Goal: Task Accomplishment & Management: Use online tool/utility

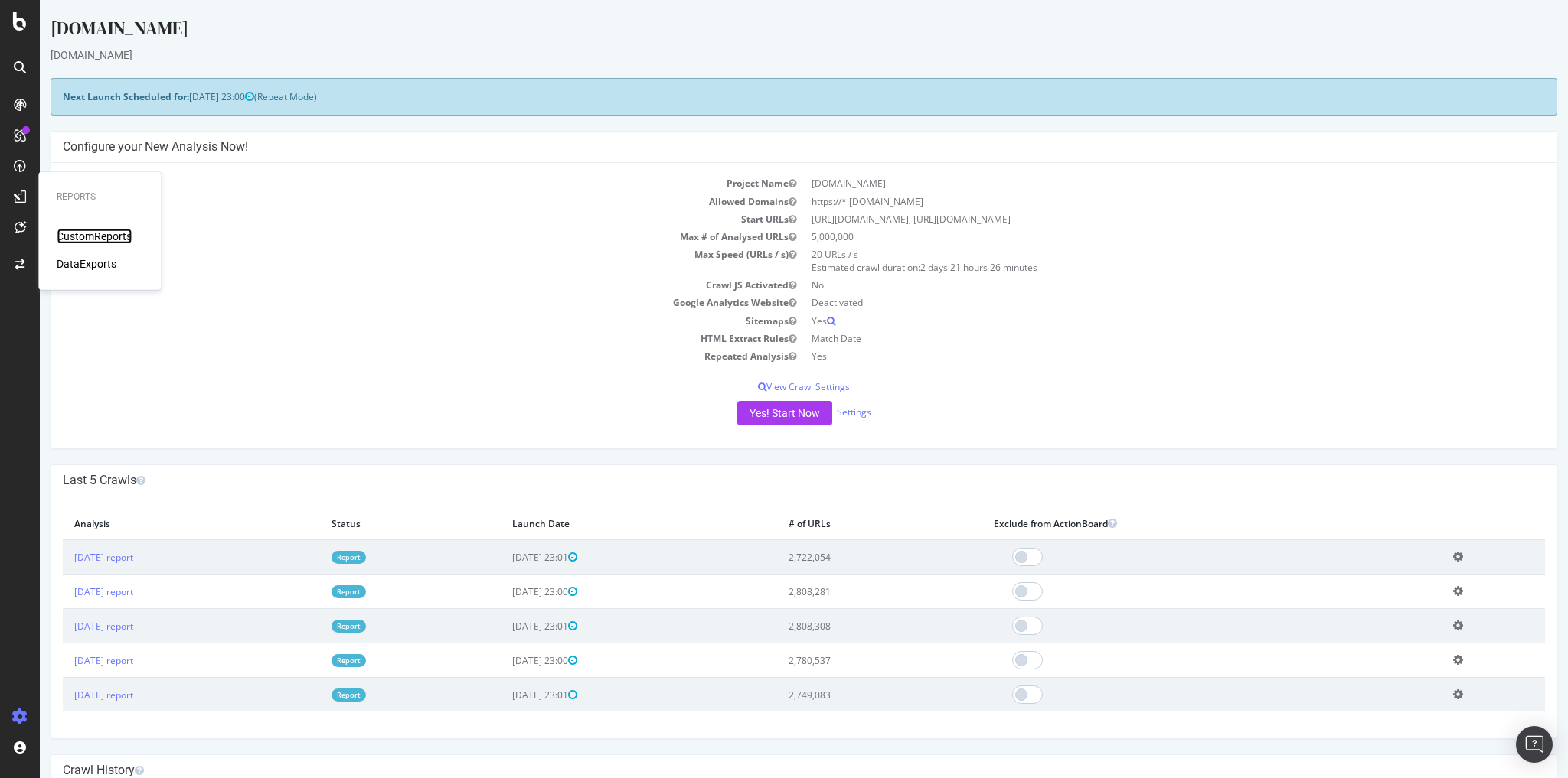
click at [87, 239] on div "CustomReports" at bounding box center [94, 236] width 75 height 15
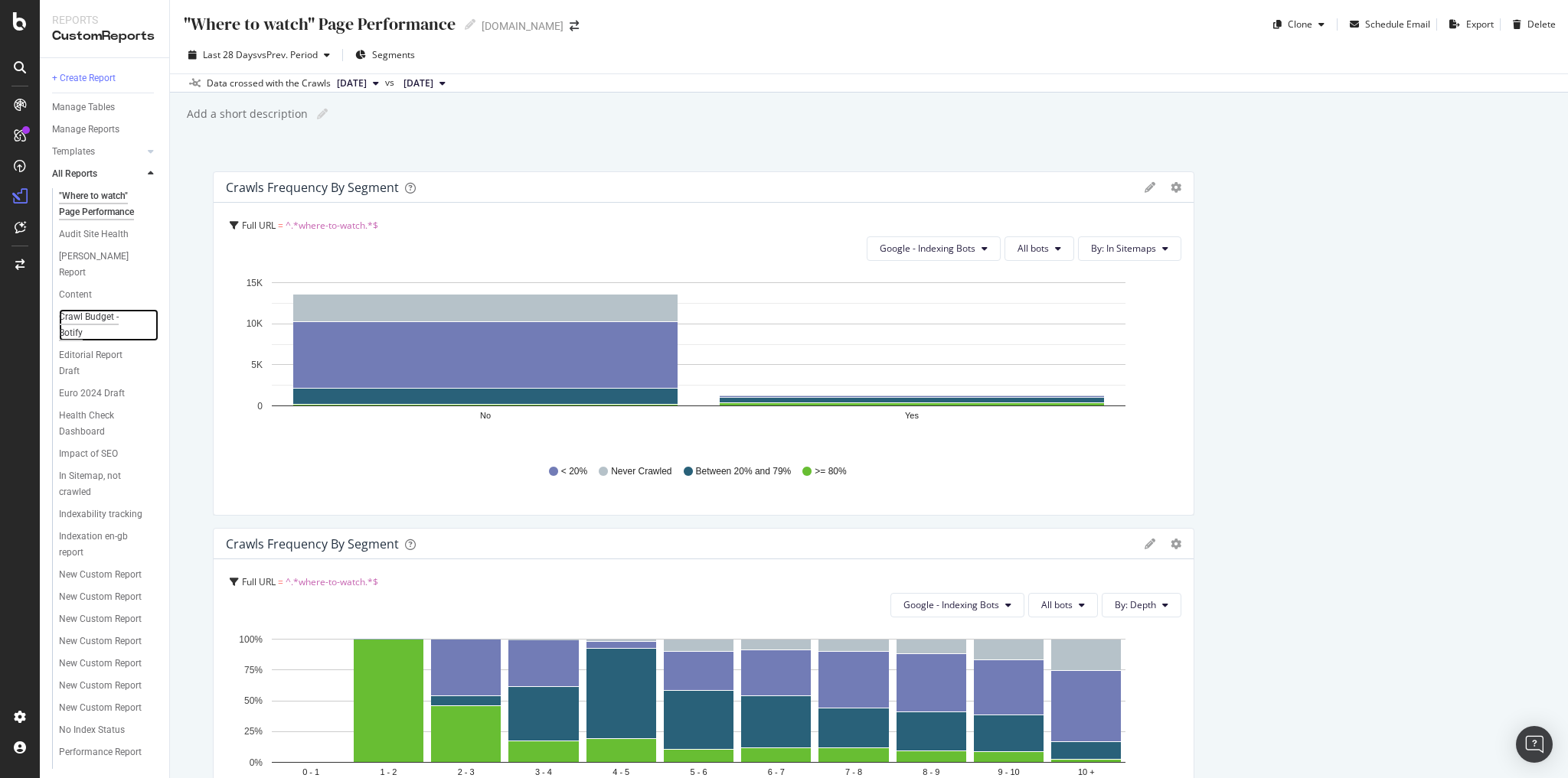
click at [100, 315] on div "Crawl Budget - Botify" at bounding box center [101, 325] width 85 height 32
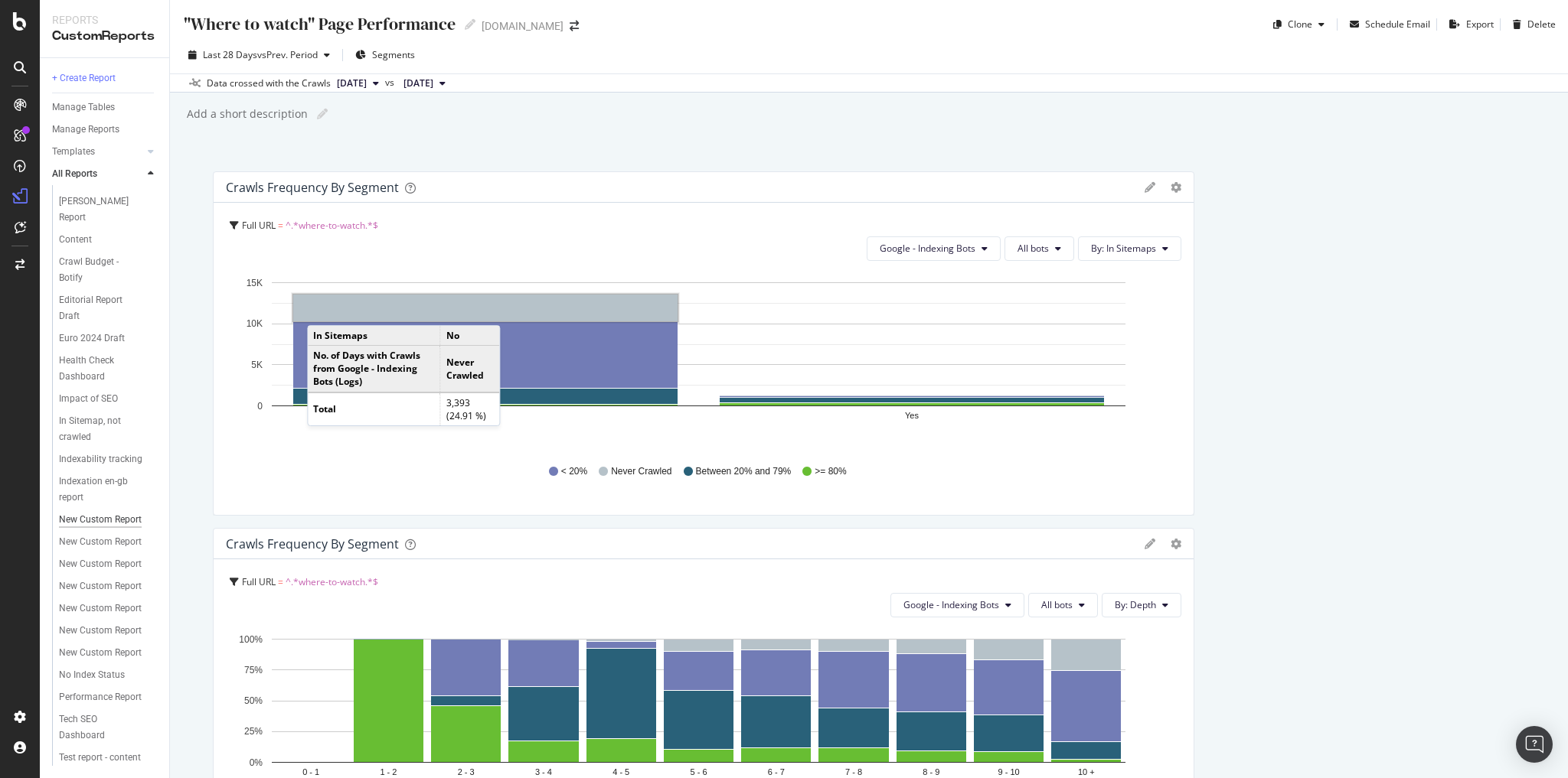
scroll to position [215, 0]
click at [79, 579] on div "New Custom Report" at bounding box center [100, 587] width 83 height 16
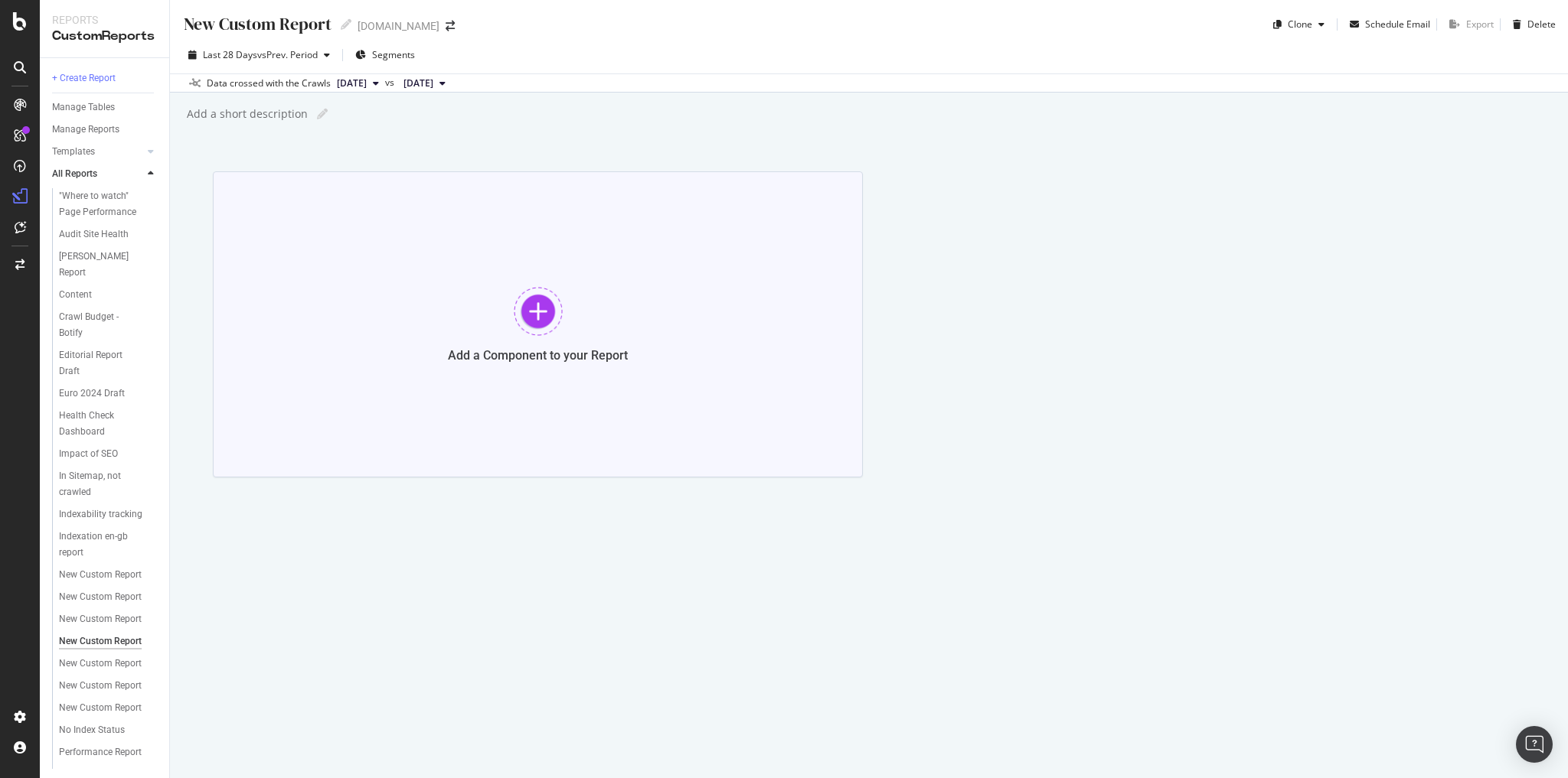
click at [530, 325] on div at bounding box center [538, 311] width 49 height 49
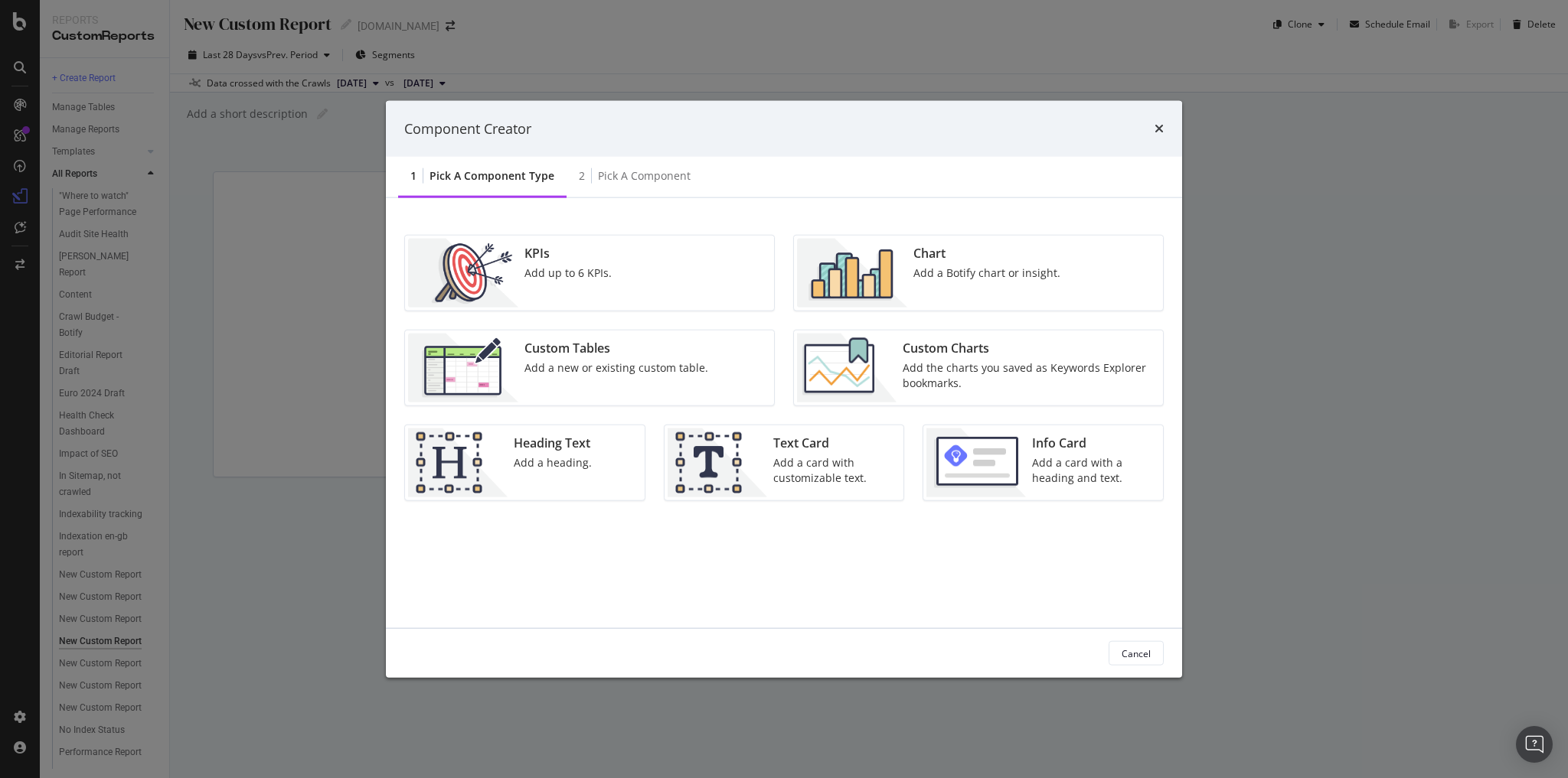
click at [584, 341] on div "Custom Tables" at bounding box center [616, 349] width 183 height 18
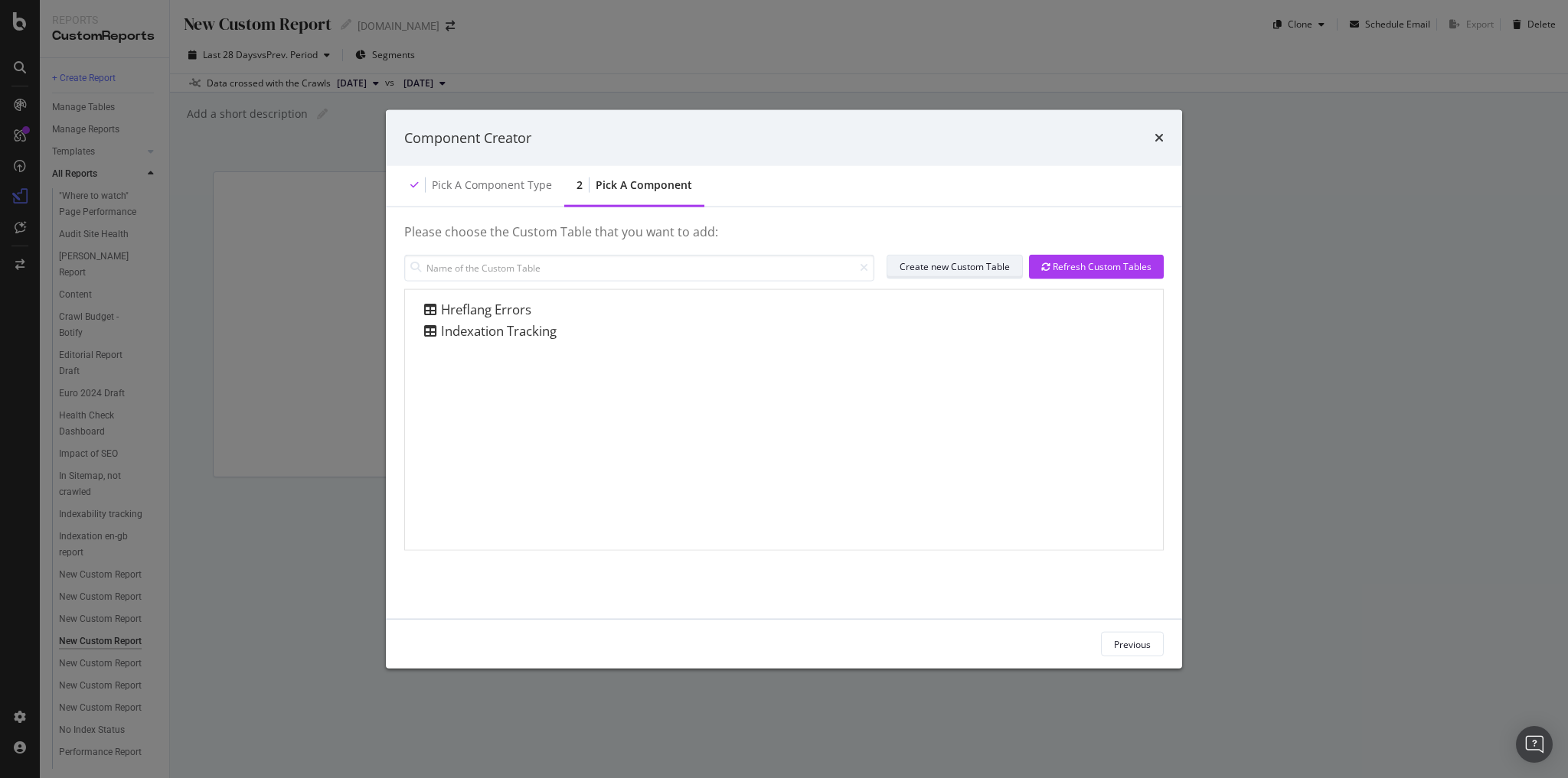
click at [948, 268] on div "Create new Custom Table" at bounding box center [955, 266] width 110 height 13
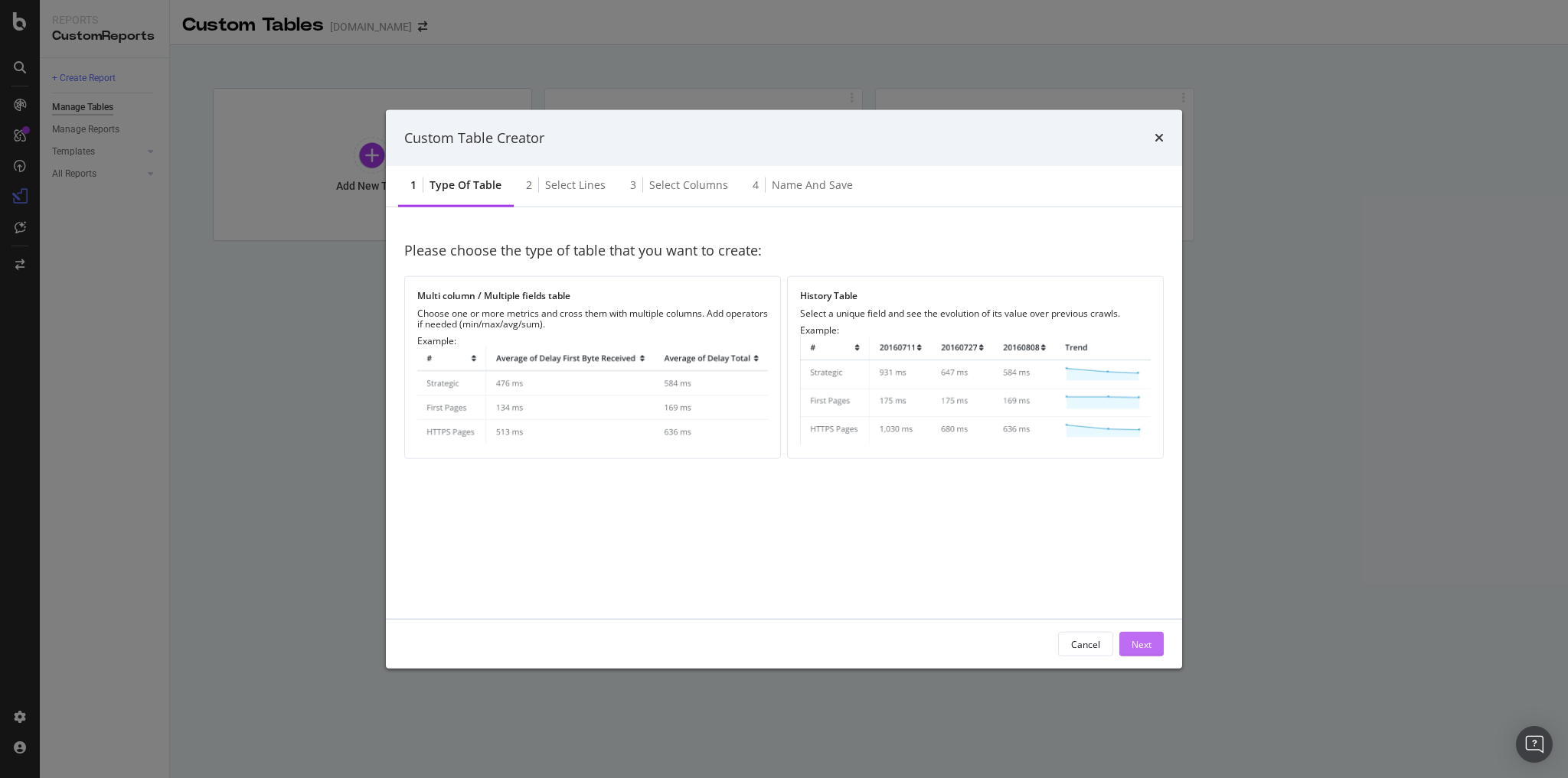
click at [1142, 644] on div "Next" at bounding box center [1141, 644] width 20 height 13
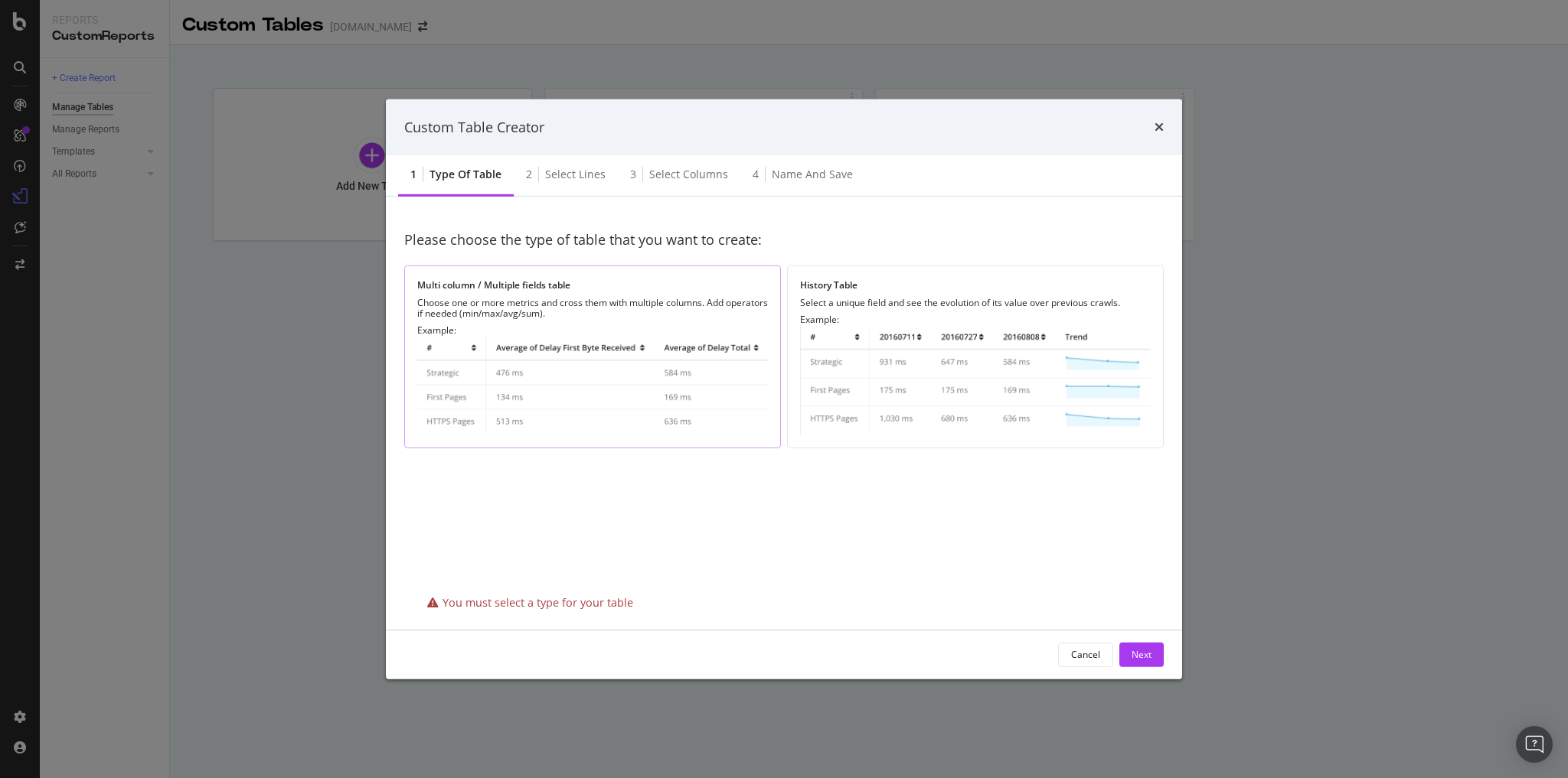
click at [463, 336] on img "modal" at bounding box center [593, 385] width 351 height 100
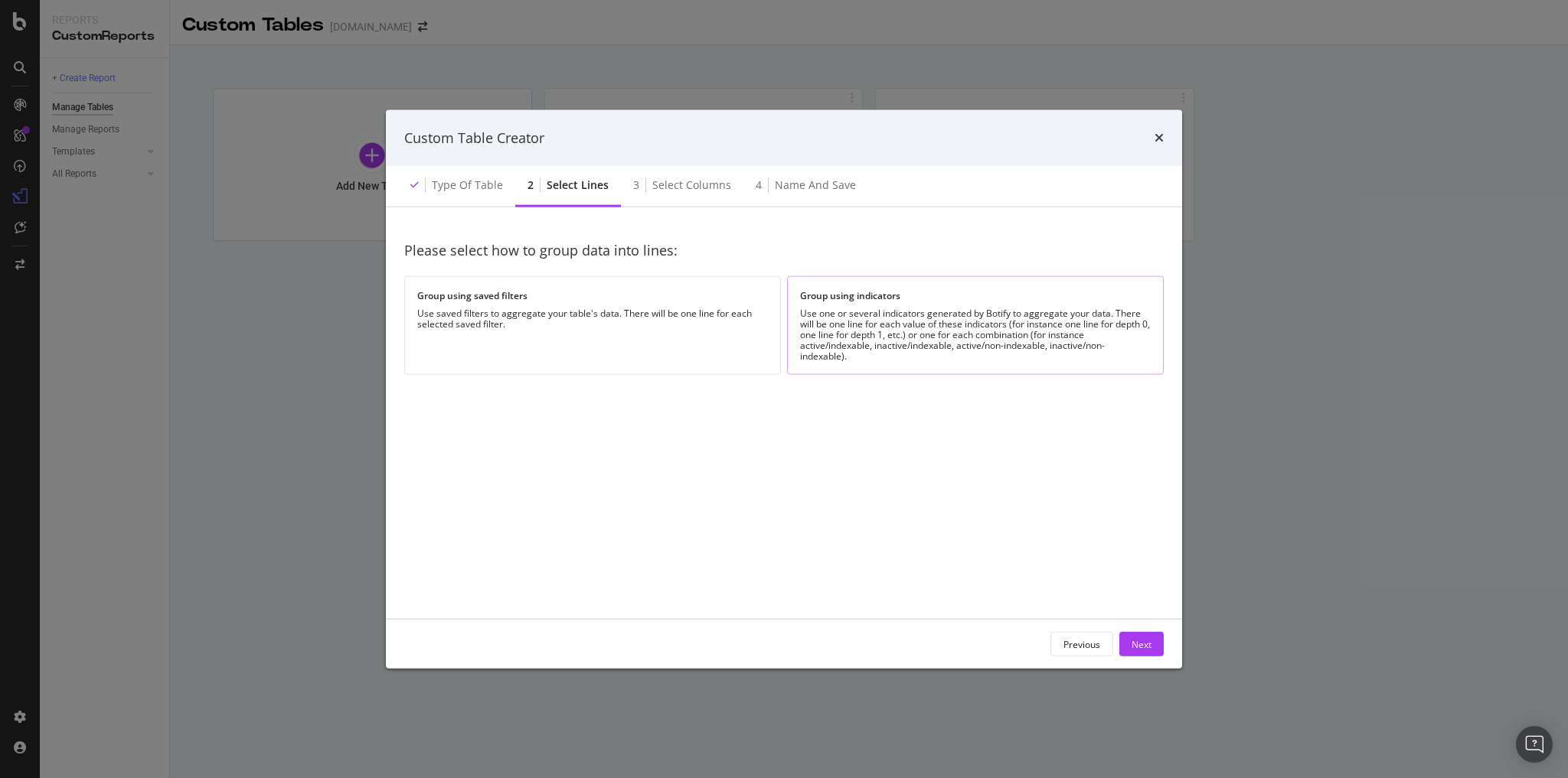
click at [828, 361] on div "Use one or several indicators generated by Botify to aggregate your data. There…" at bounding box center [975, 335] width 351 height 53
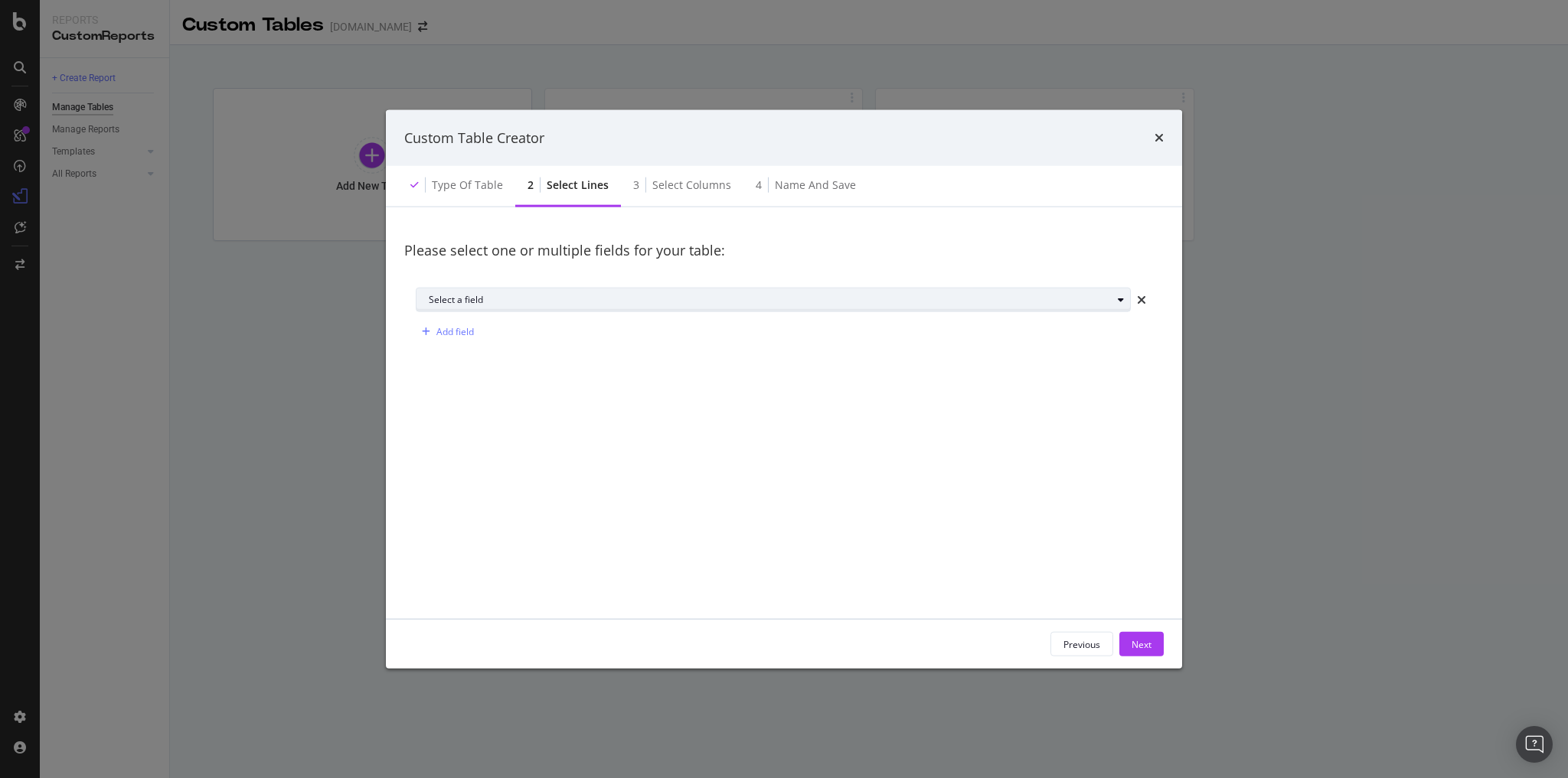
click at [505, 306] on div "Select a field" at bounding box center [778, 300] width 701 height 21
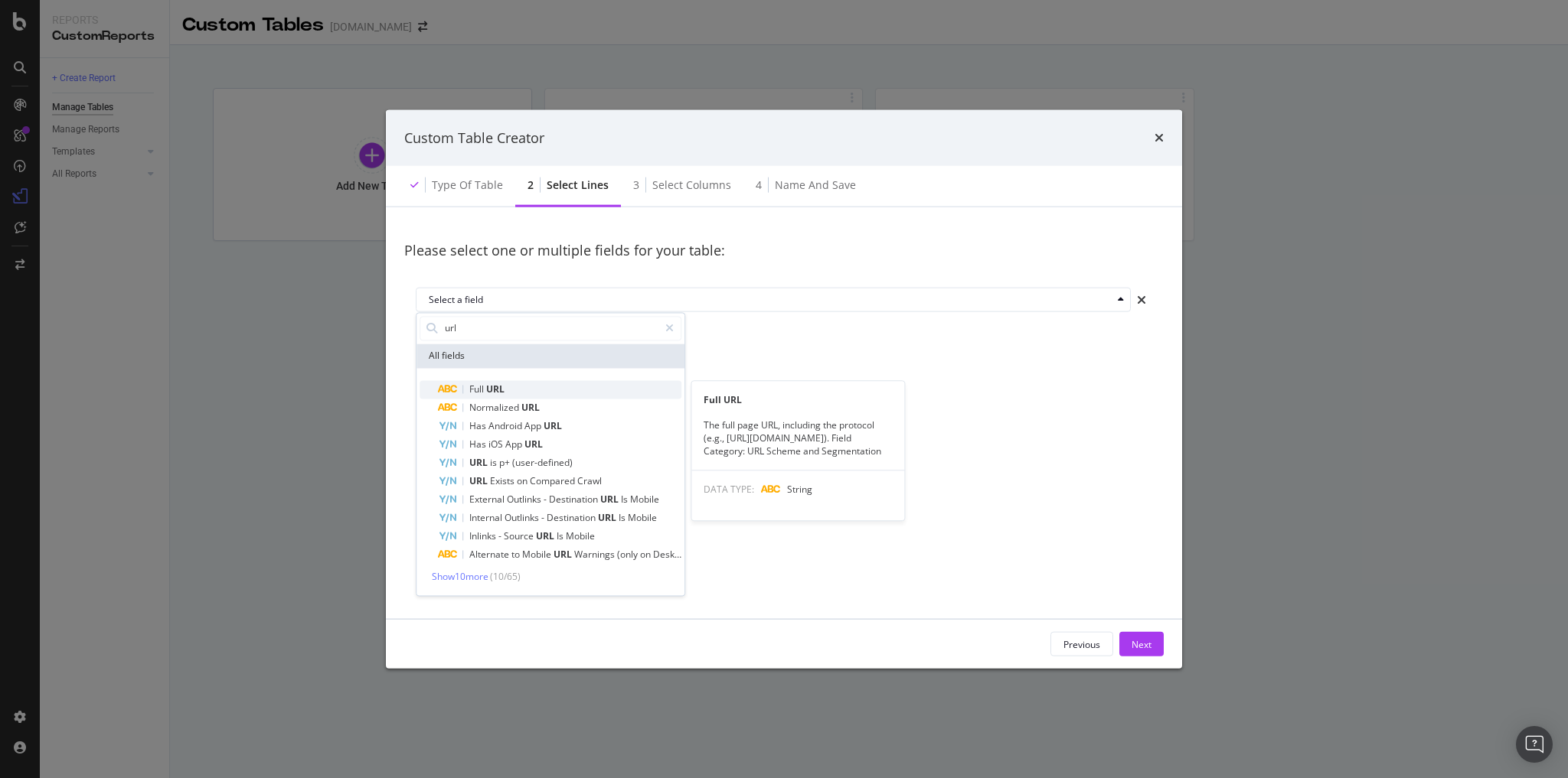
type input "url"
click at [500, 385] on span "URL" at bounding box center [495, 389] width 19 height 13
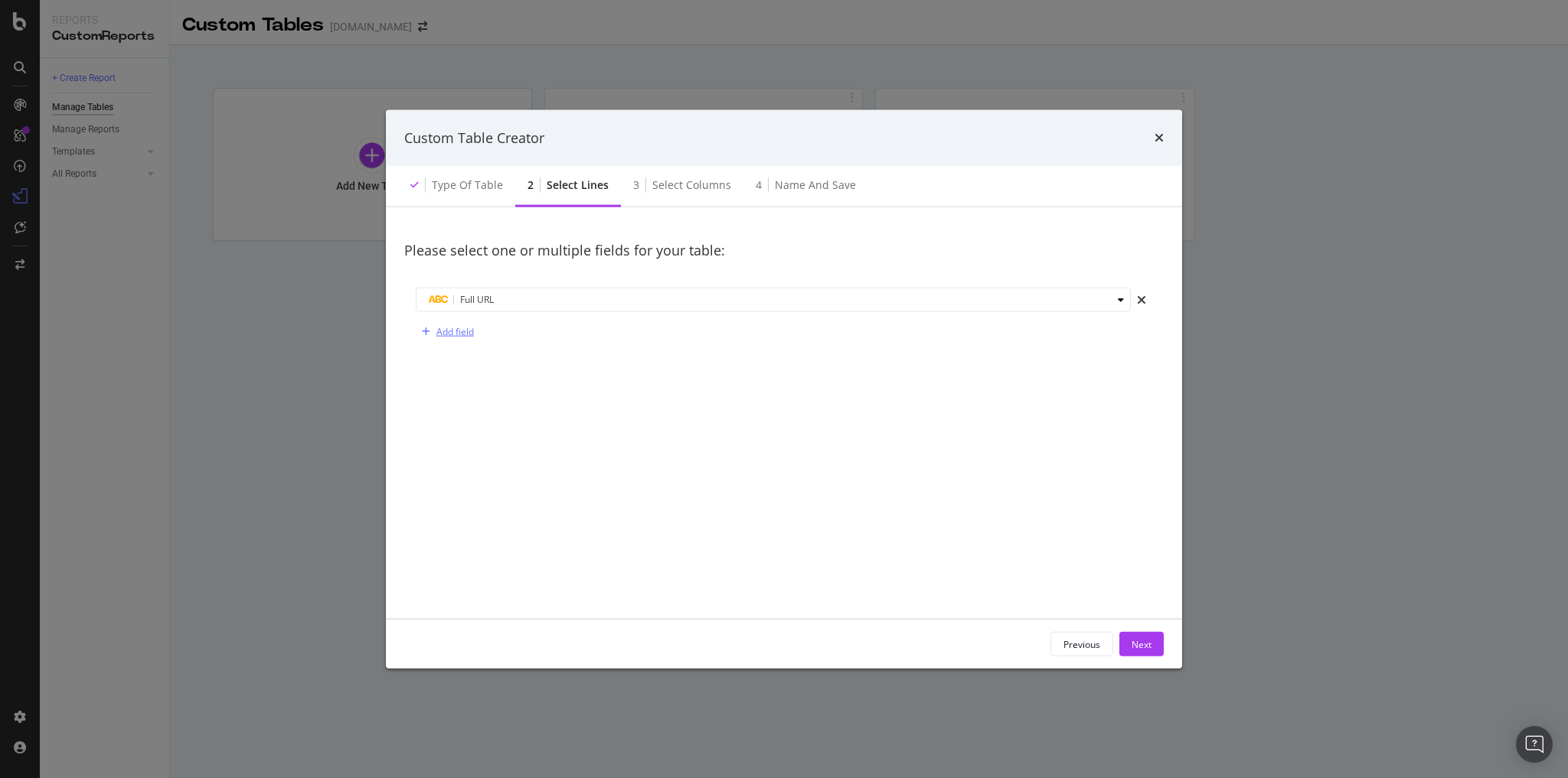
click at [448, 329] on div "Add field" at bounding box center [455, 331] width 37 height 13
click at [460, 334] on div "Select a field" at bounding box center [769, 332] width 683 height 9
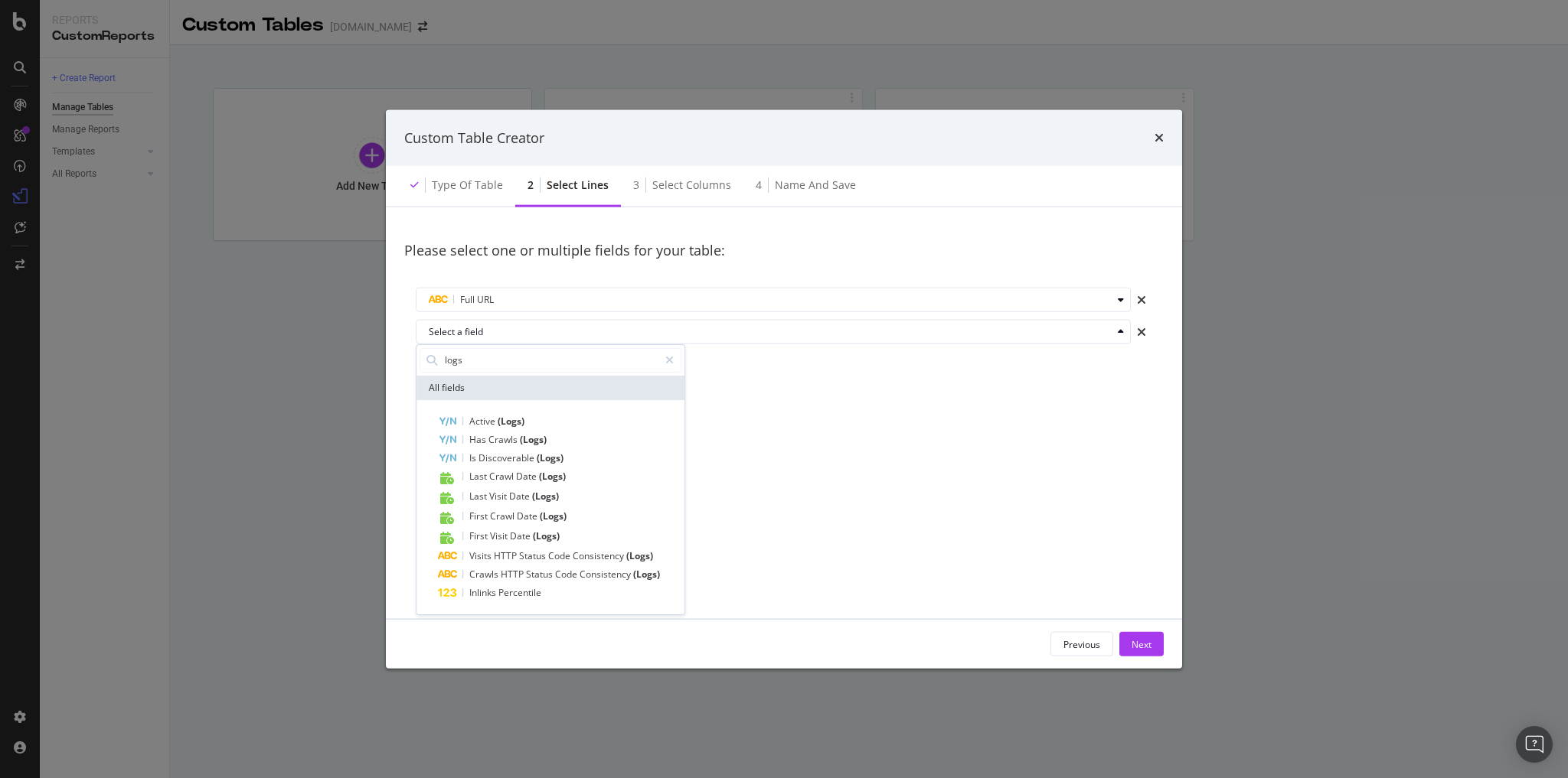
type input "logs"
click at [478, 195] on div "Type of table" at bounding box center [457, 186] width 118 height 42
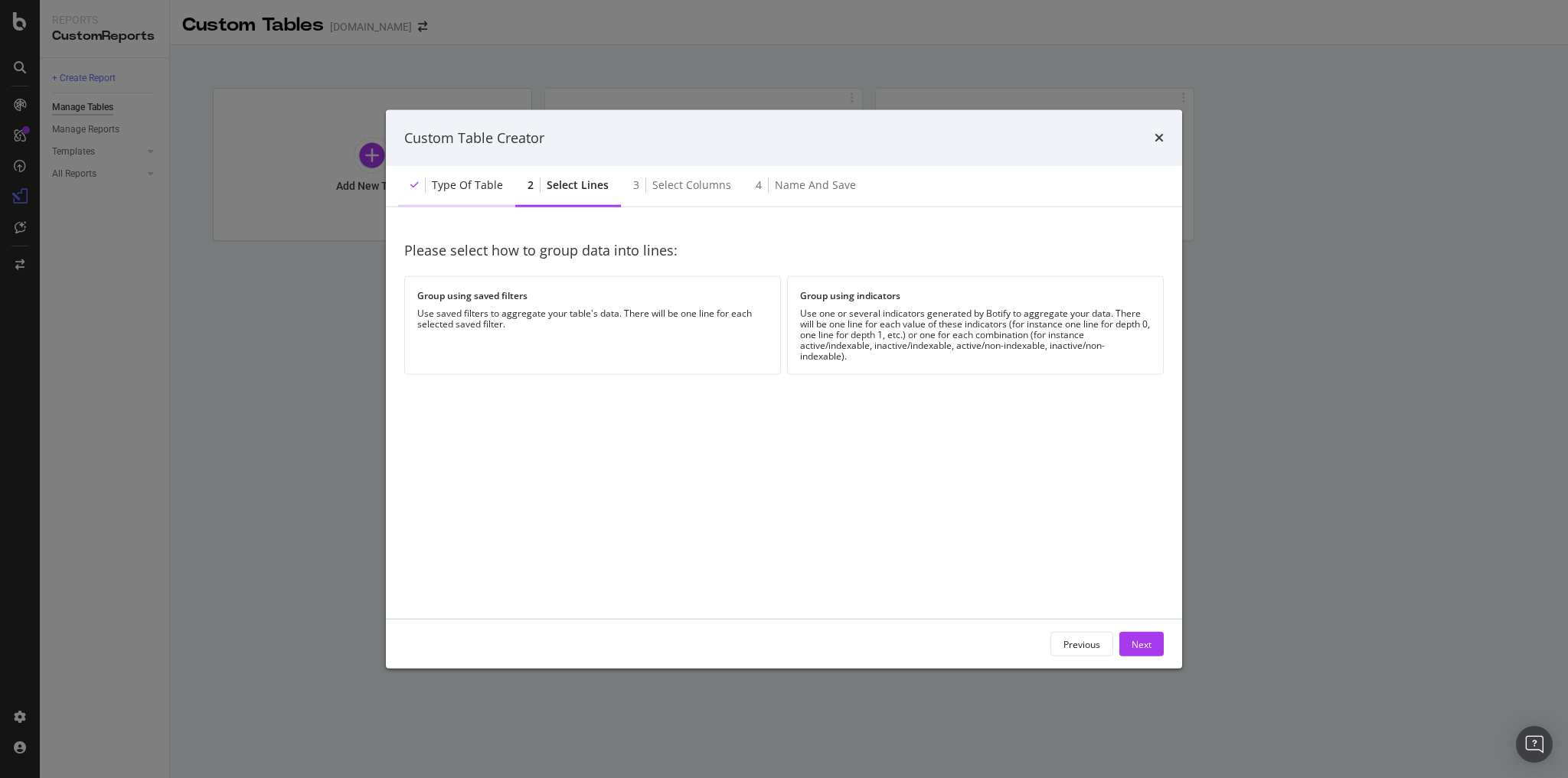
click at [462, 198] on div "Type of table" at bounding box center [457, 186] width 118 height 42
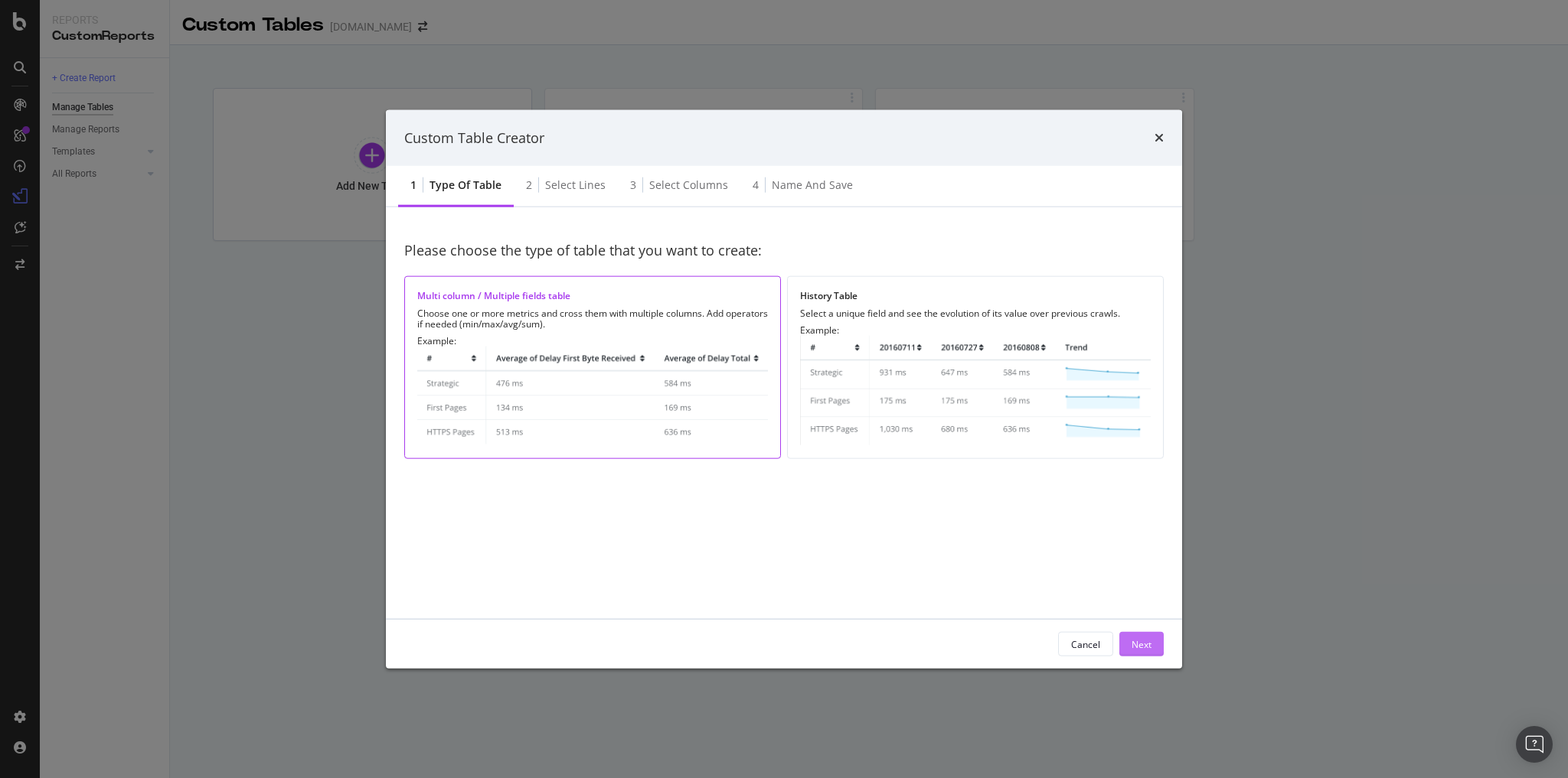
click at [1150, 649] on div "Next" at bounding box center [1141, 644] width 20 height 13
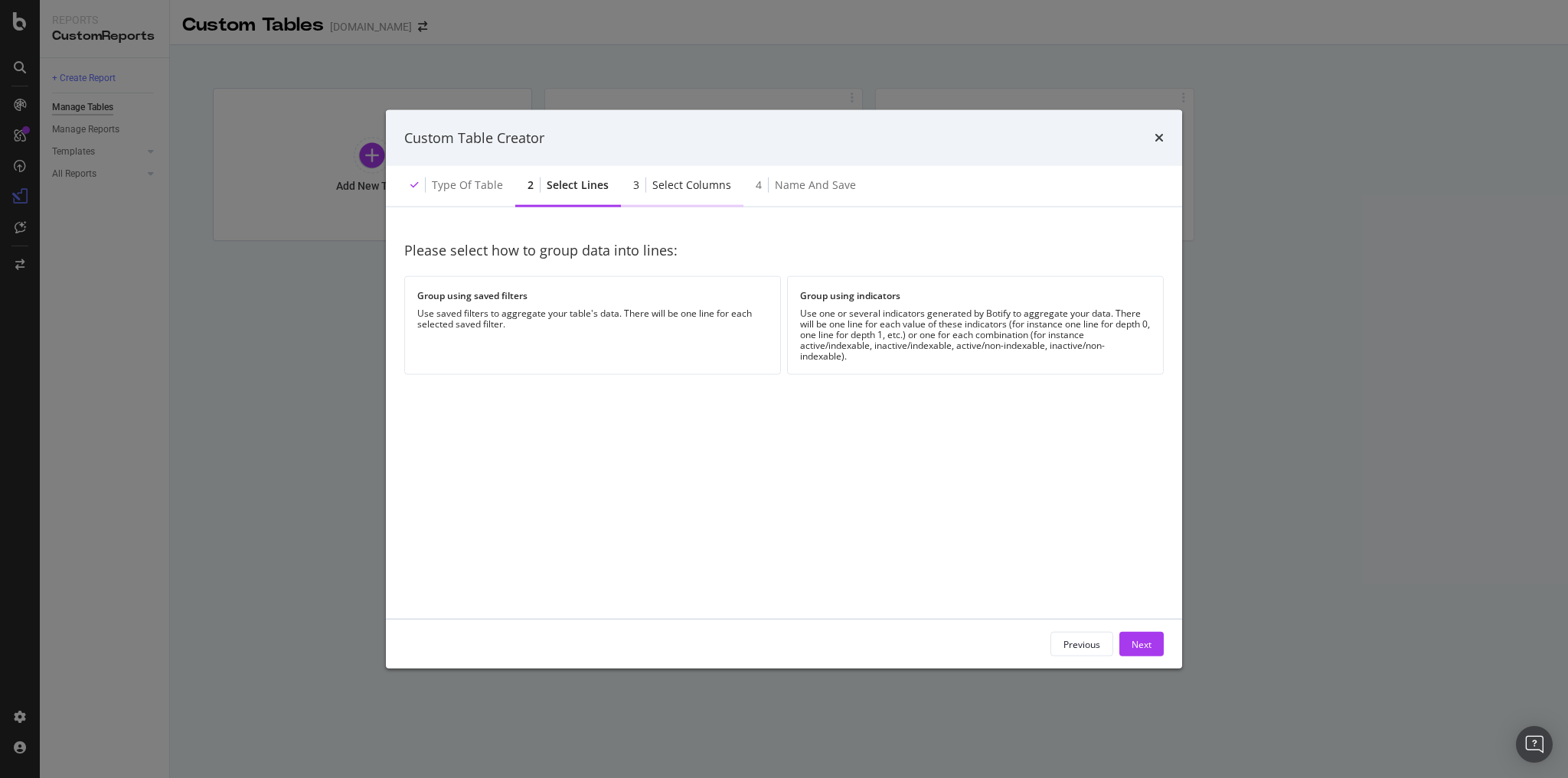
click at [677, 175] on div "3 Select columns" at bounding box center [682, 186] width 123 height 42
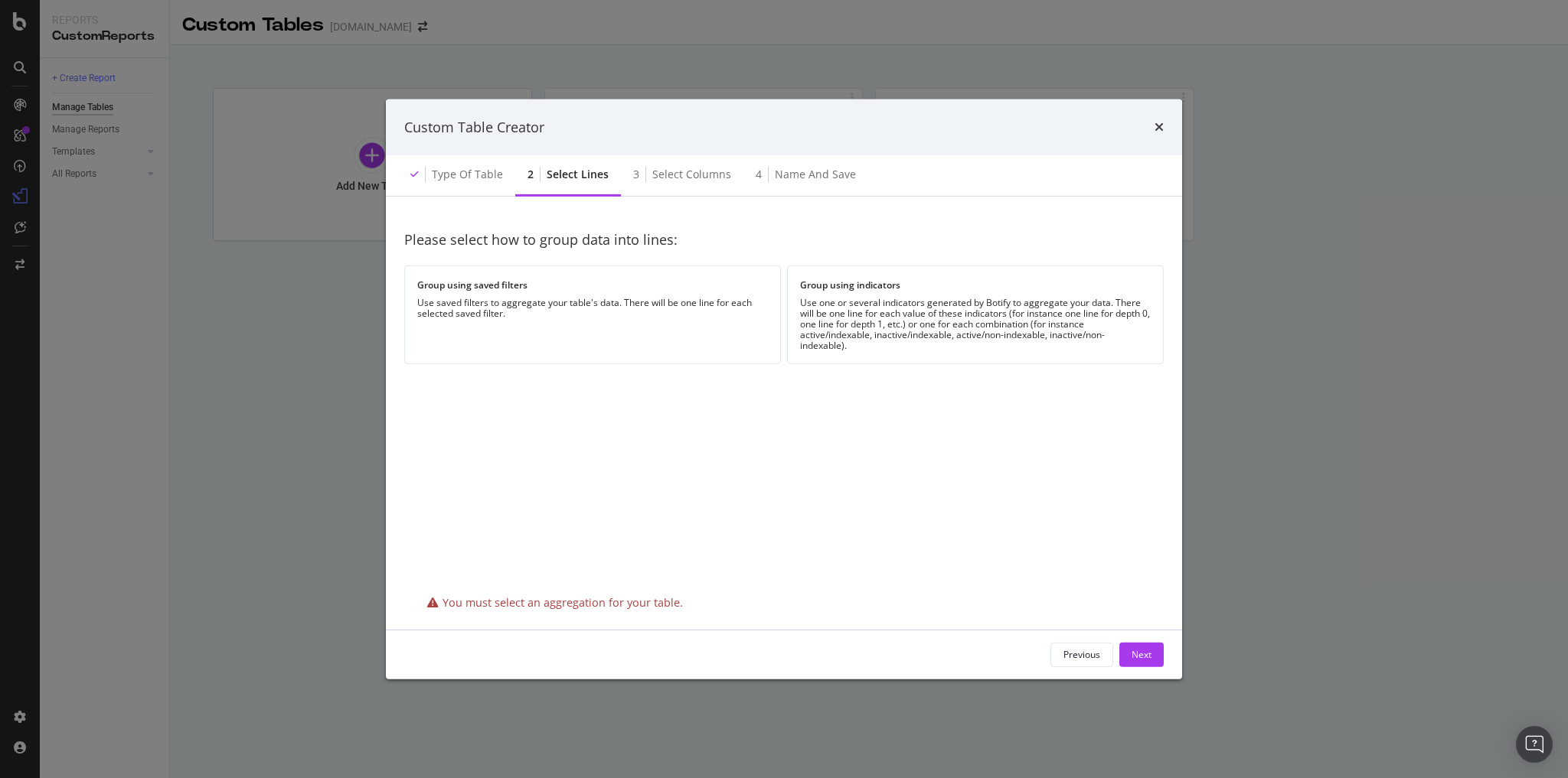
click at [575, 177] on div "Select lines" at bounding box center [578, 174] width 62 height 15
click at [865, 335] on div "Use one or several indicators generated by Botify to aggregate your data. There…" at bounding box center [975, 324] width 351 height 53
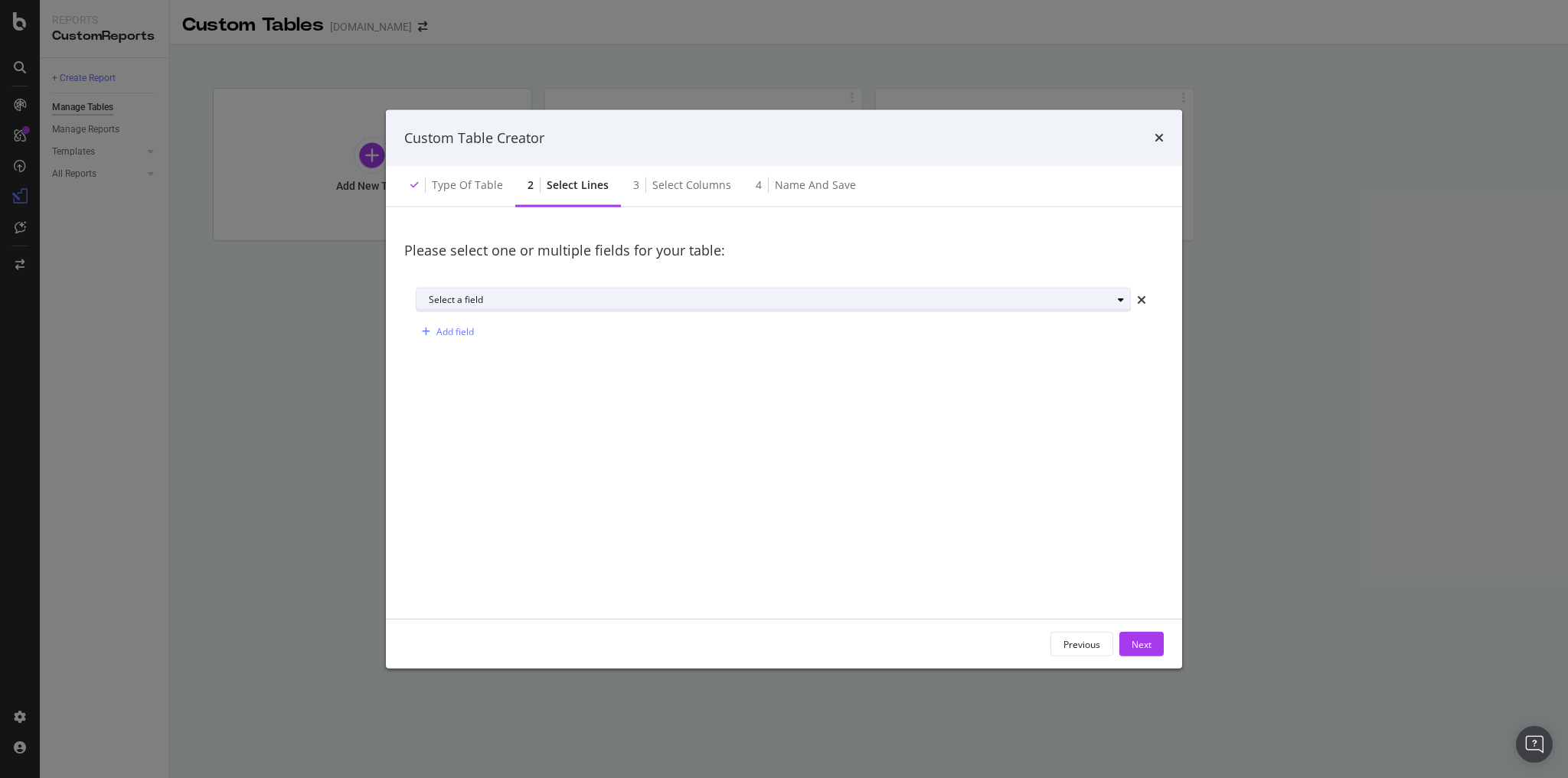
click at [490, 303] on div "Select a field" at bounding box center [769, 300] width 683 height 9
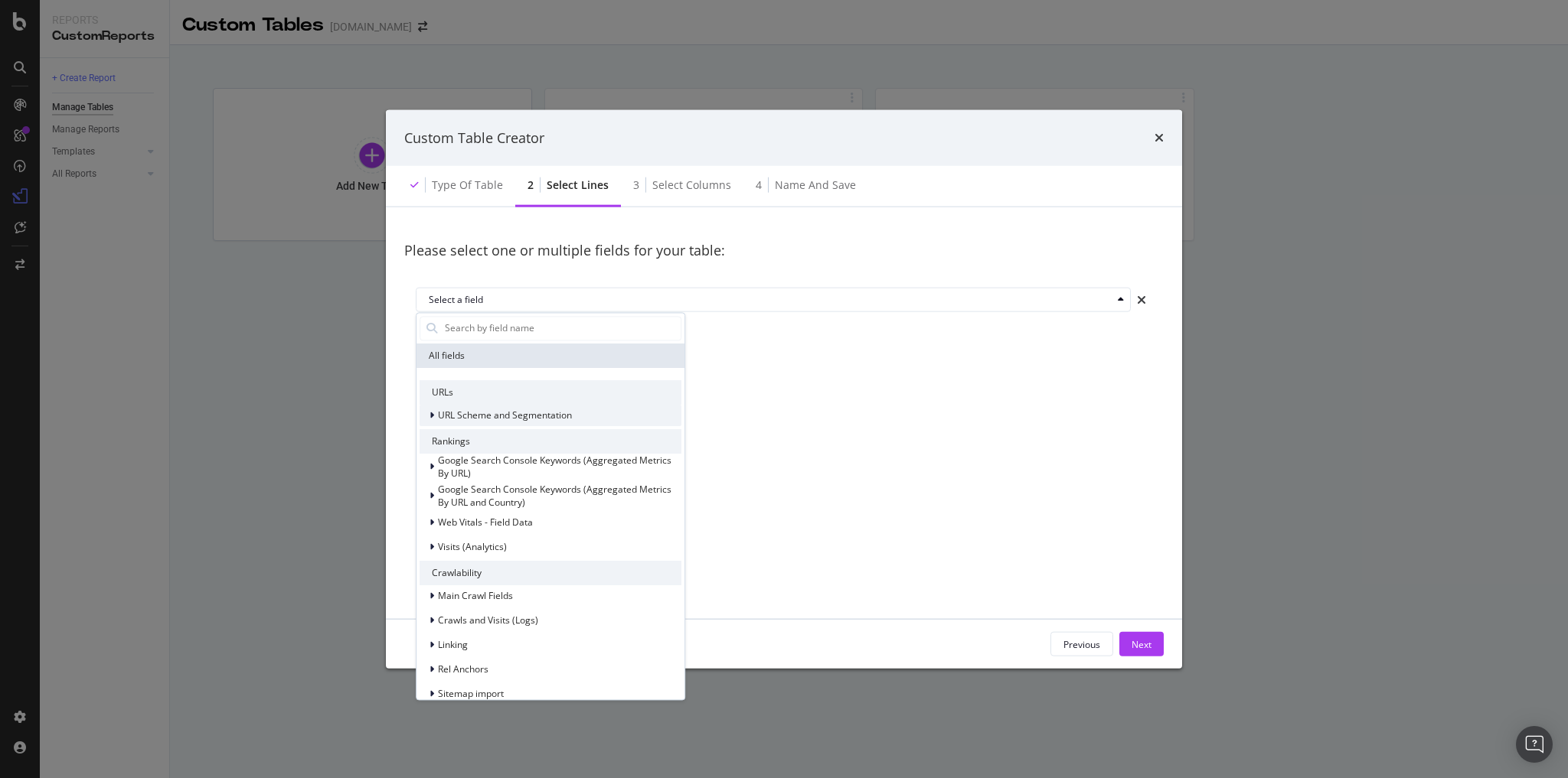
click at [467, 417] on span "URL Scheme and Segmentation" at bounding box center [505, 415] width 134 height 13
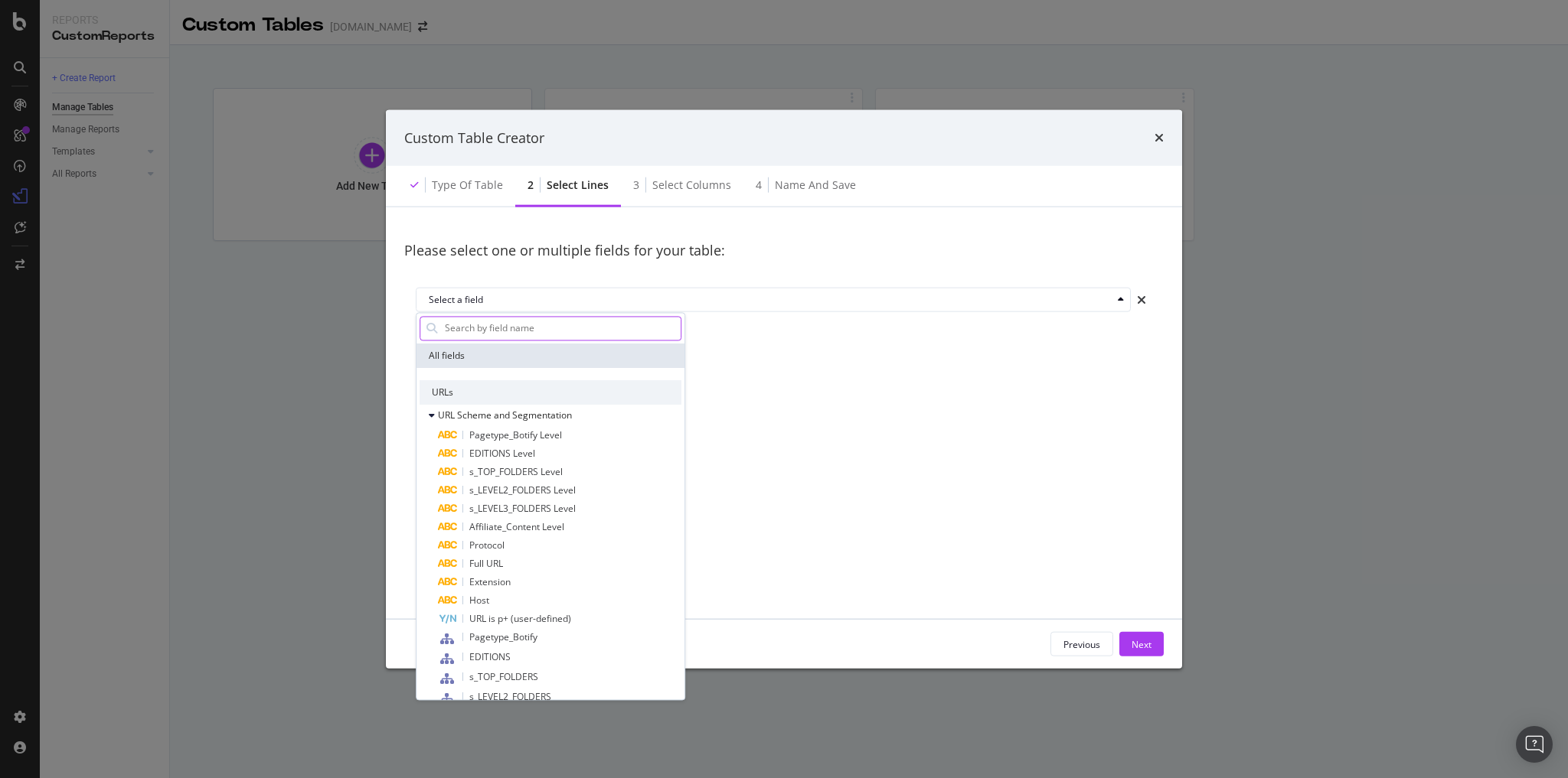
click at [478, 328] on input "modal" at bounding box center [562, 328] width 237 height 23
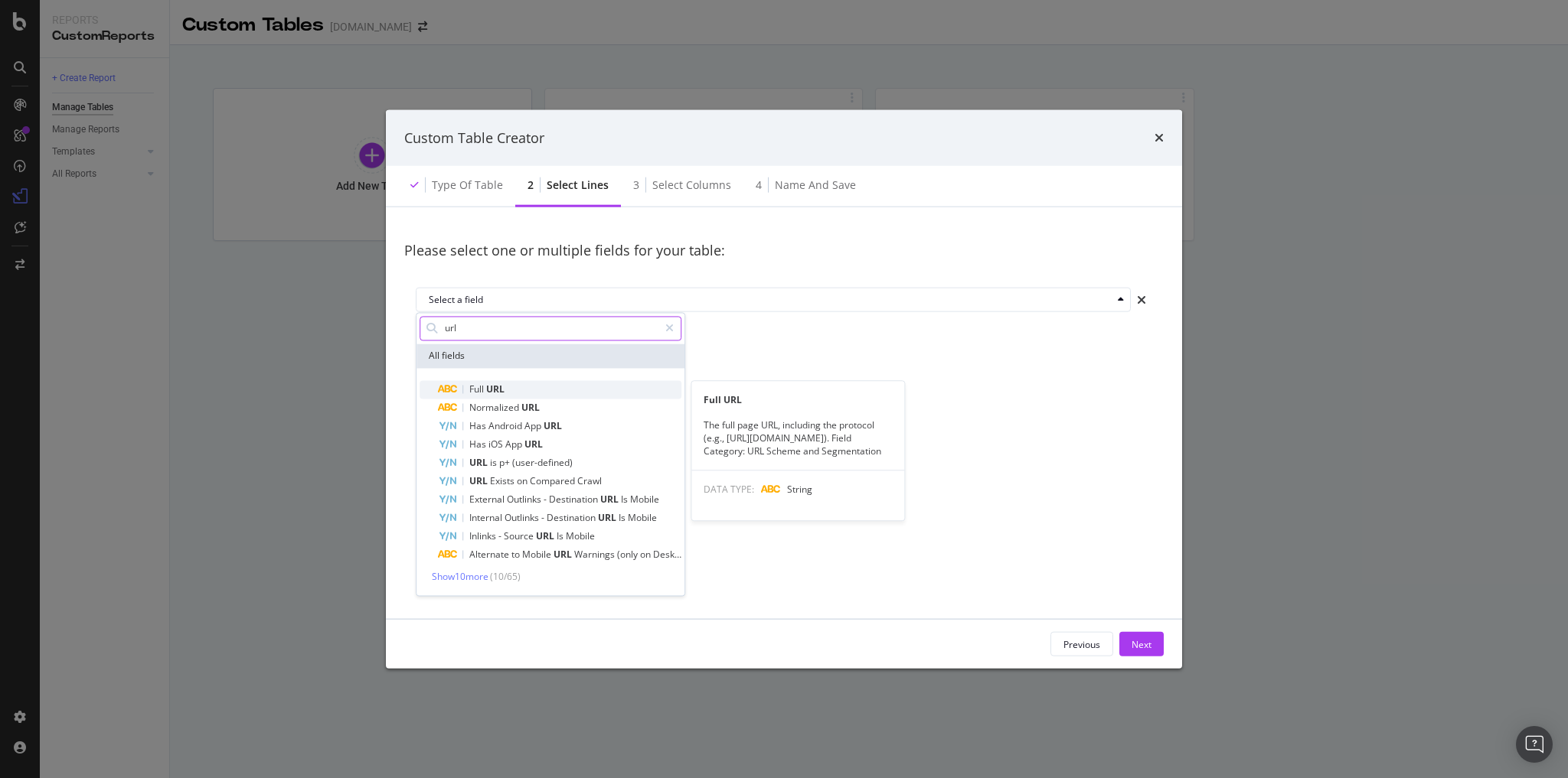
type input "url"
click at [478, 386] on span "Full" at bounding box center [477, 389] width 17 height 13
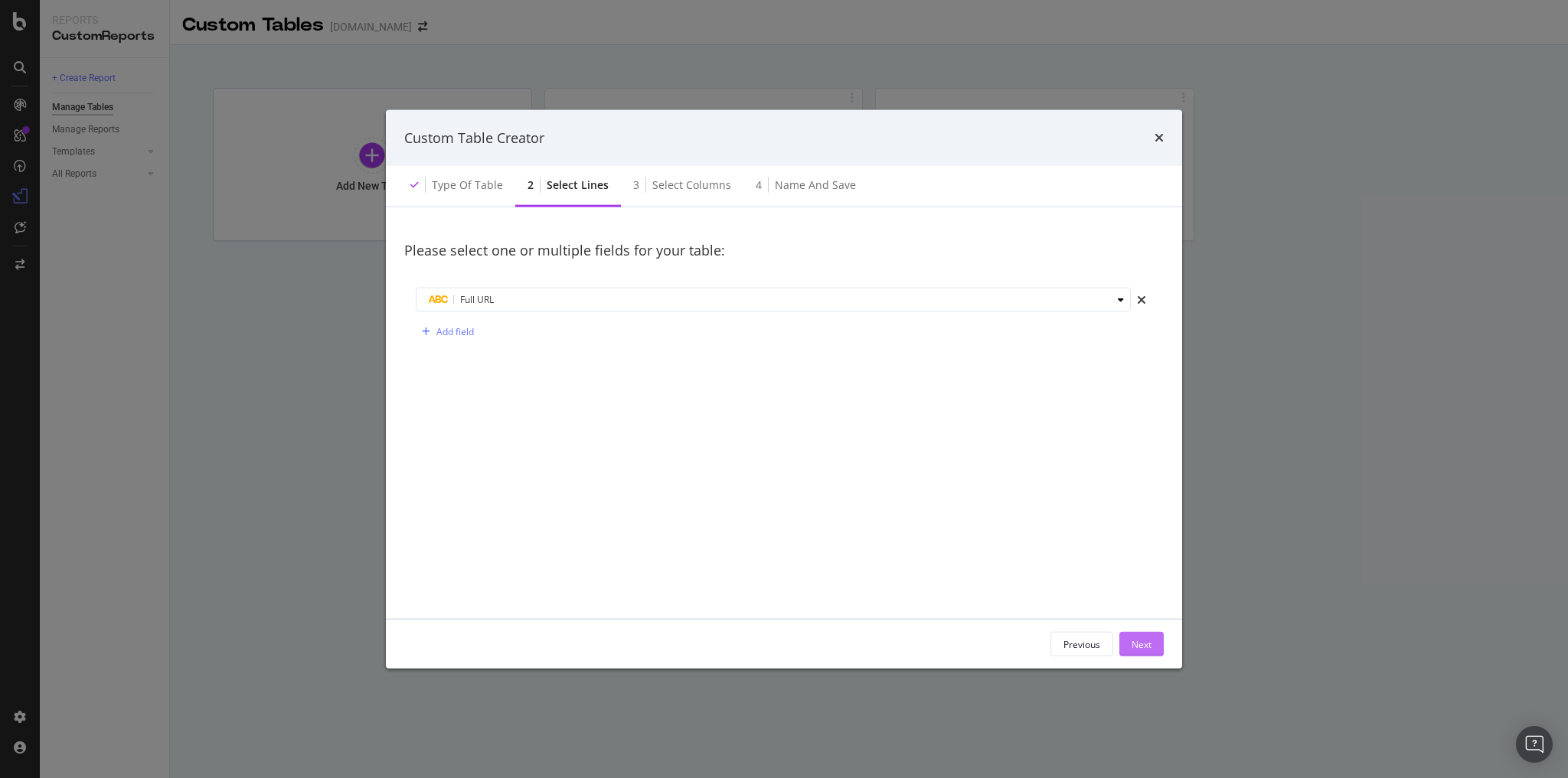
click at [1126, 641] on button "Next" at bounding box center [1141, 644] width 45 height 25
click at [451, 306] on div "Count" at bounding box center [450, 300] width 44 height 21
click at [560, 193] on div "Select lines" at bounding box center [568, 186] width 106 height 42
click at [461, 328] on div "Add field" at bounding box center [455, 331] width 37 height 13
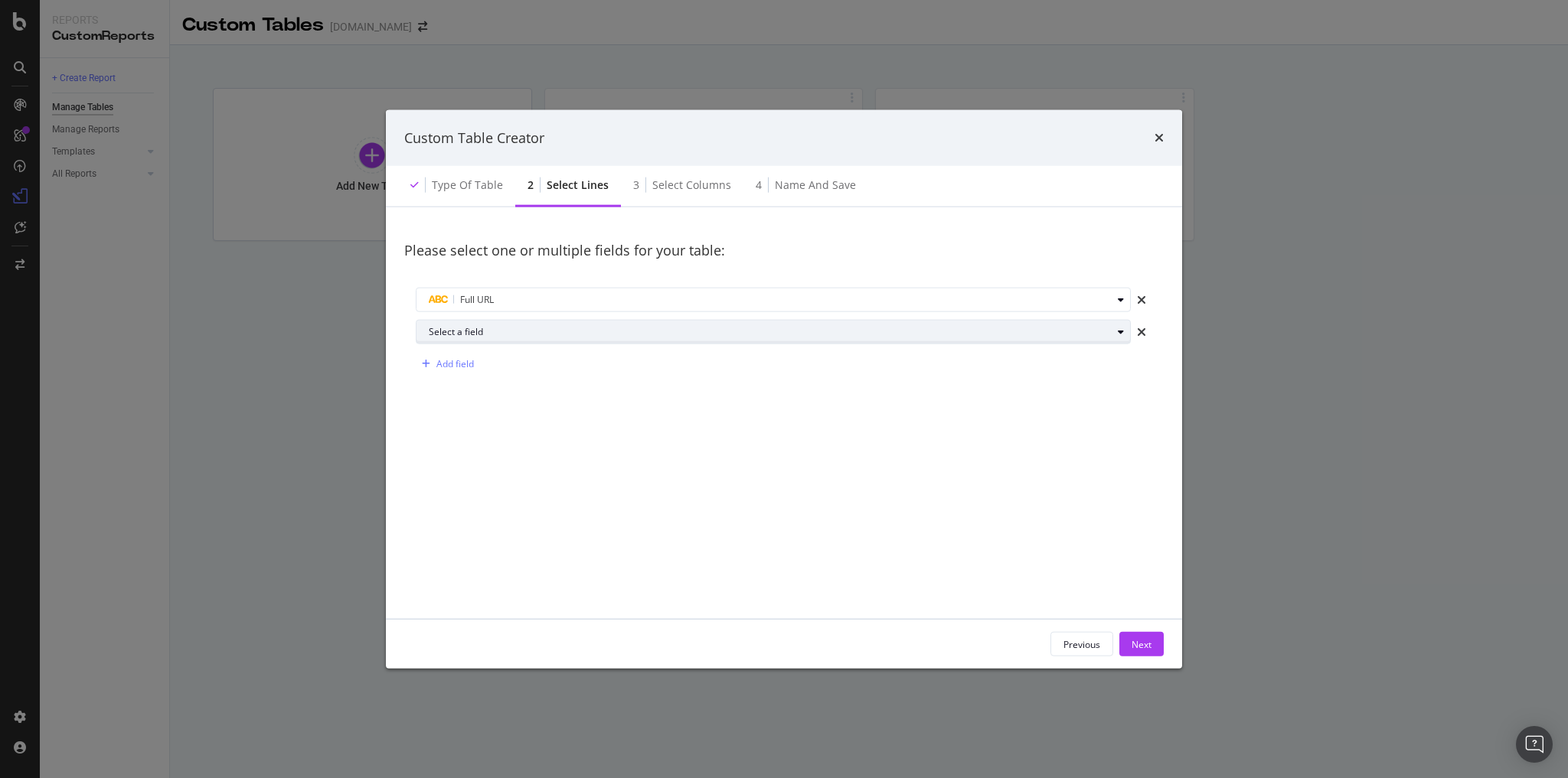
click at [482, 334] on div "Select a field" at bounding box center [769, 332] width 683 height 9
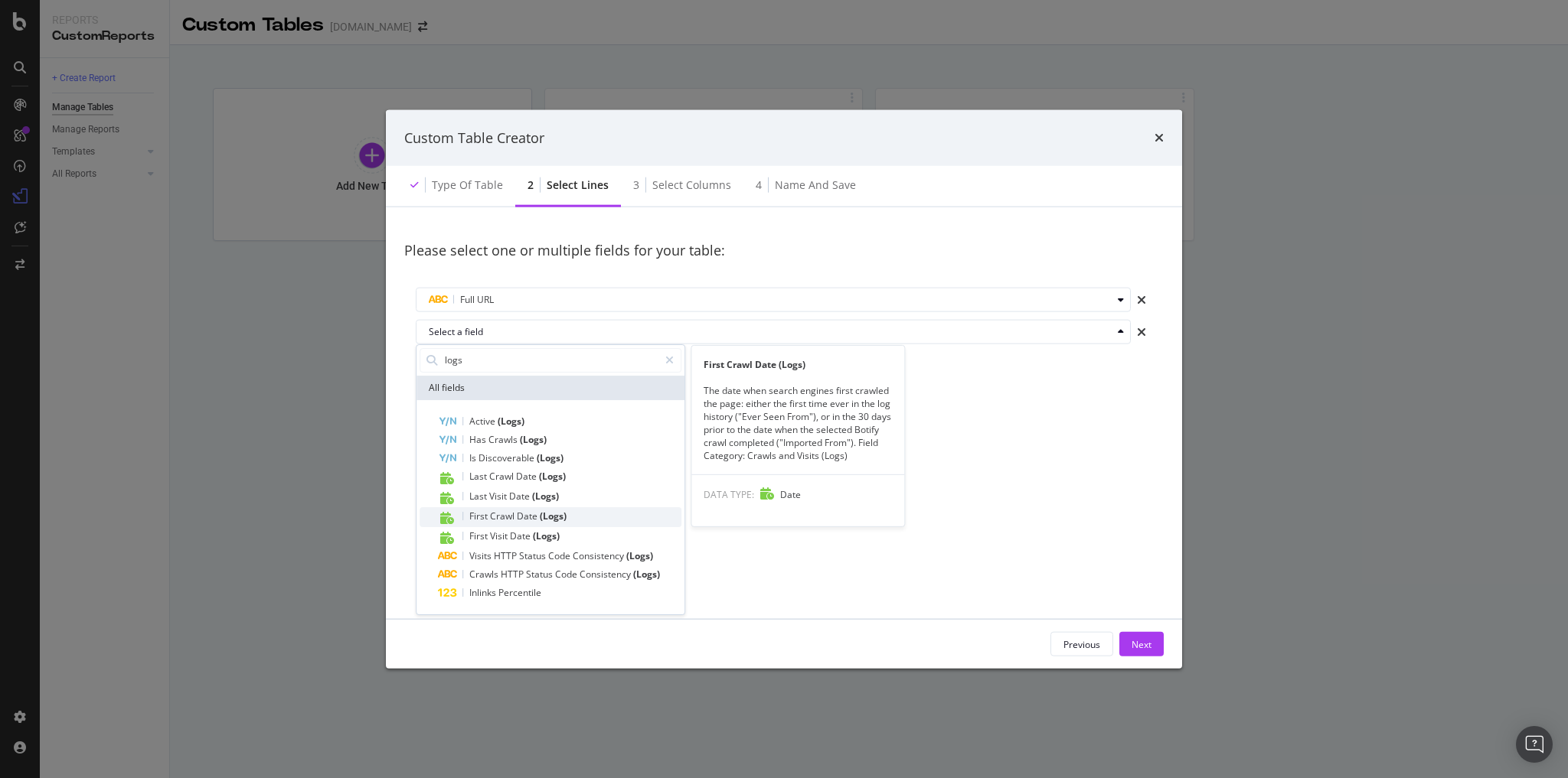
type input "logs"
click at [515, 520] on span "Crawl" at bounding box center [503, 516] width 27 height 13
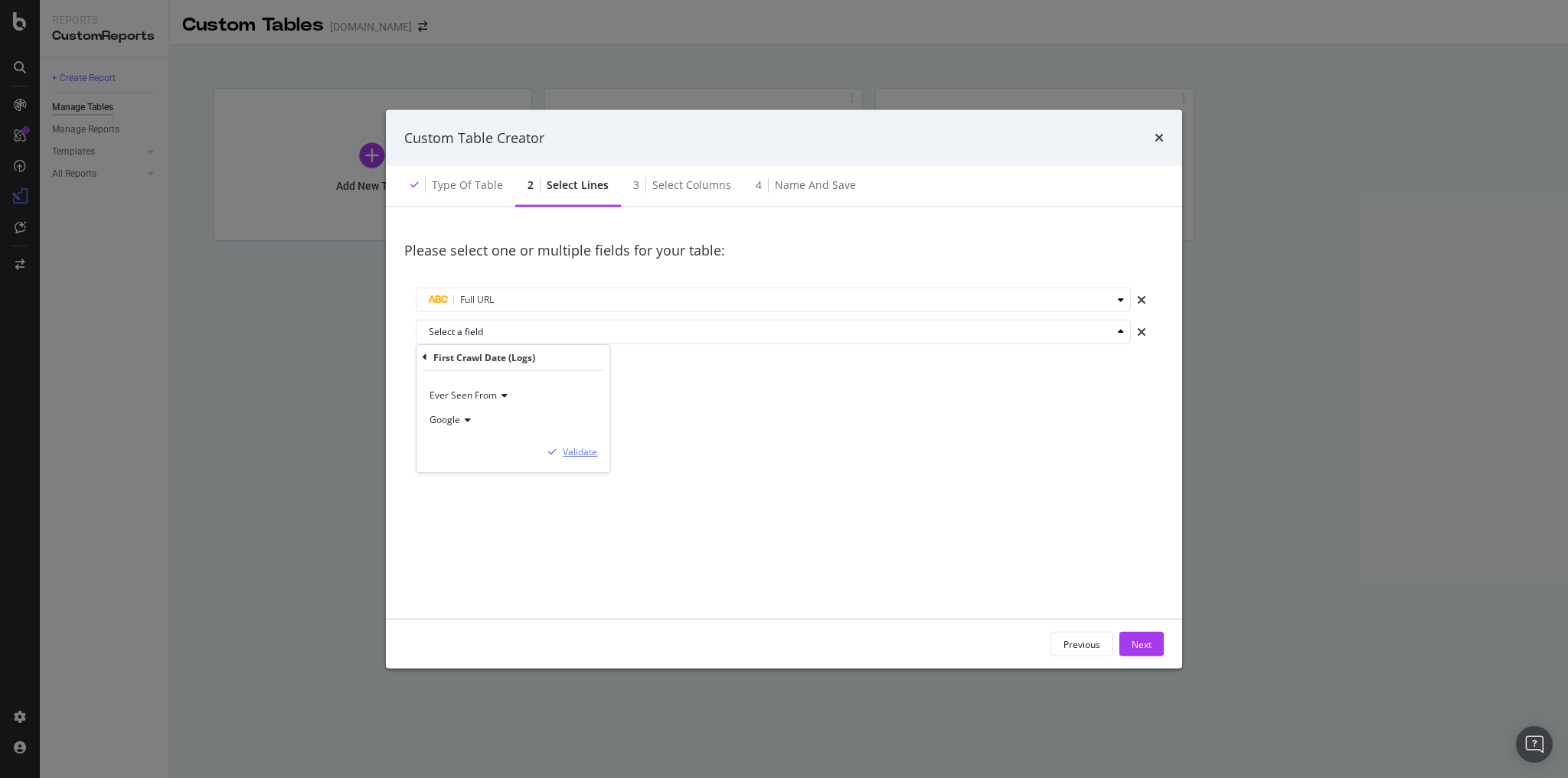
click at [576, 453] on div "Validate" at bounding box center [580, 451] width 35 height 13
click at [450, 367] on div "Add field" at bounding box center [455, 363] width 37 height 13
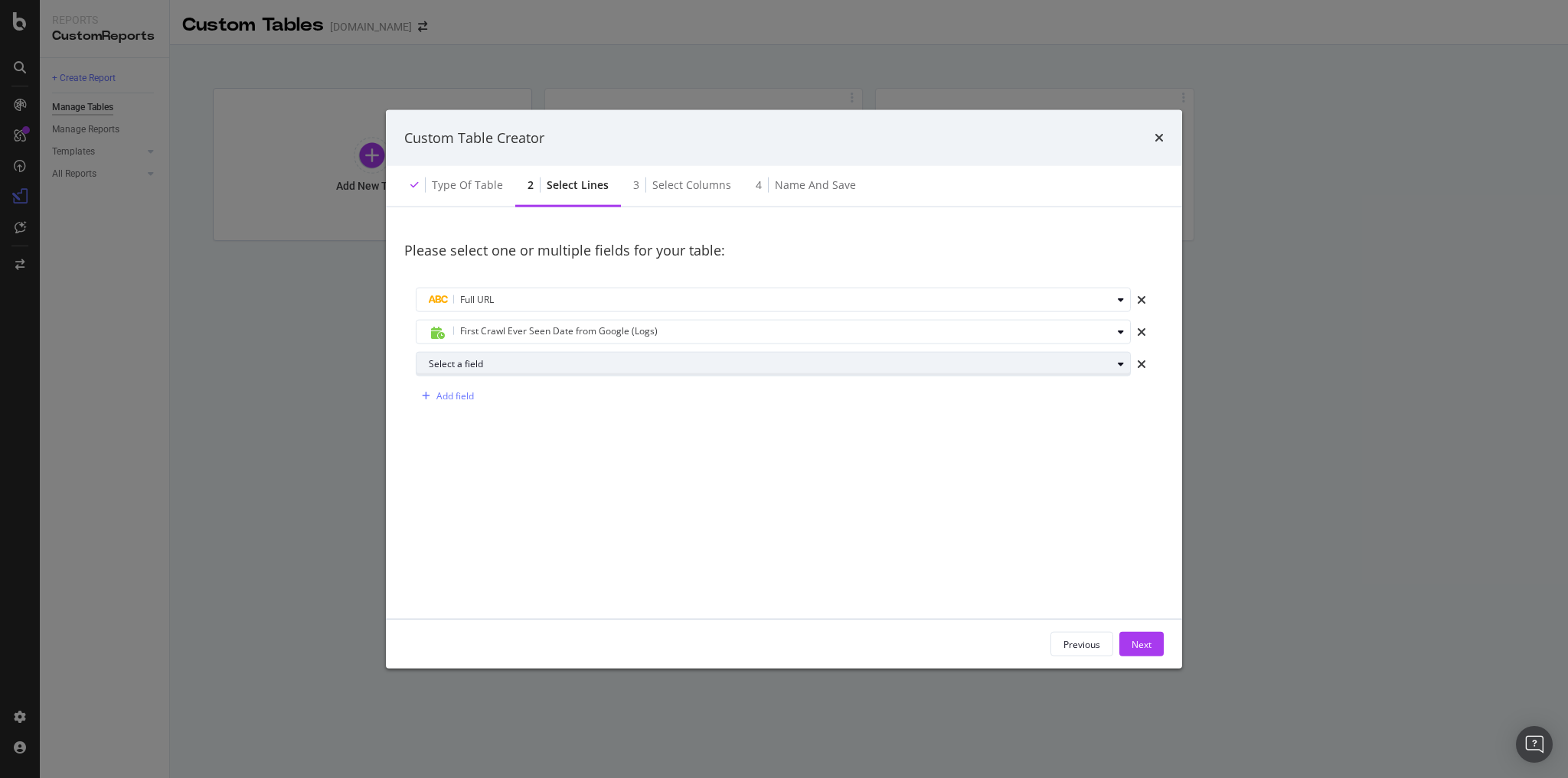
click at [502, 362] on div "Select a field" at bounding box center [769, 364] width 683 height 9
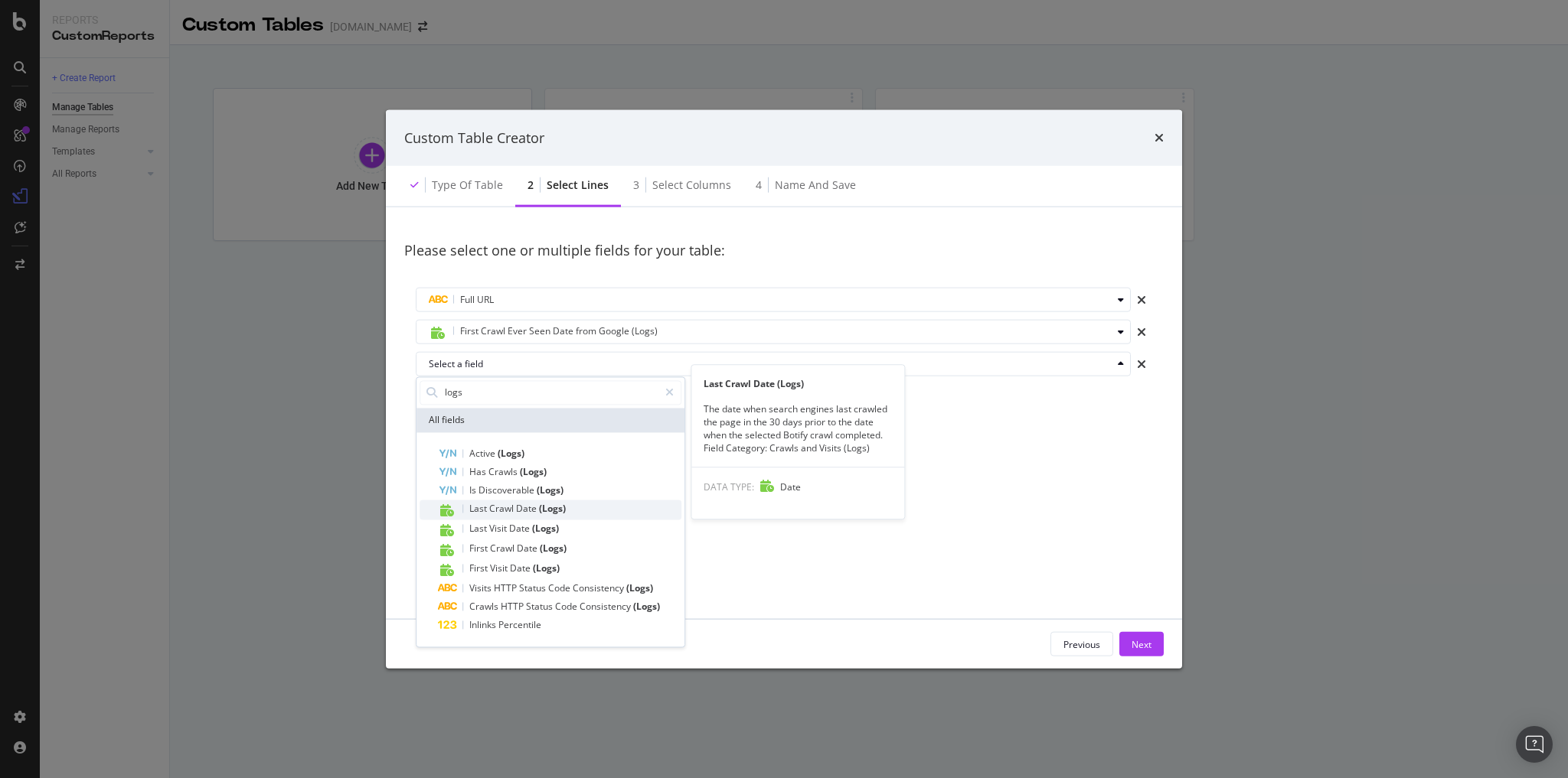
type input "logs"
click at [558, 511] on span "(Logs)" at bounding box center [552, 508] width 27 height 13
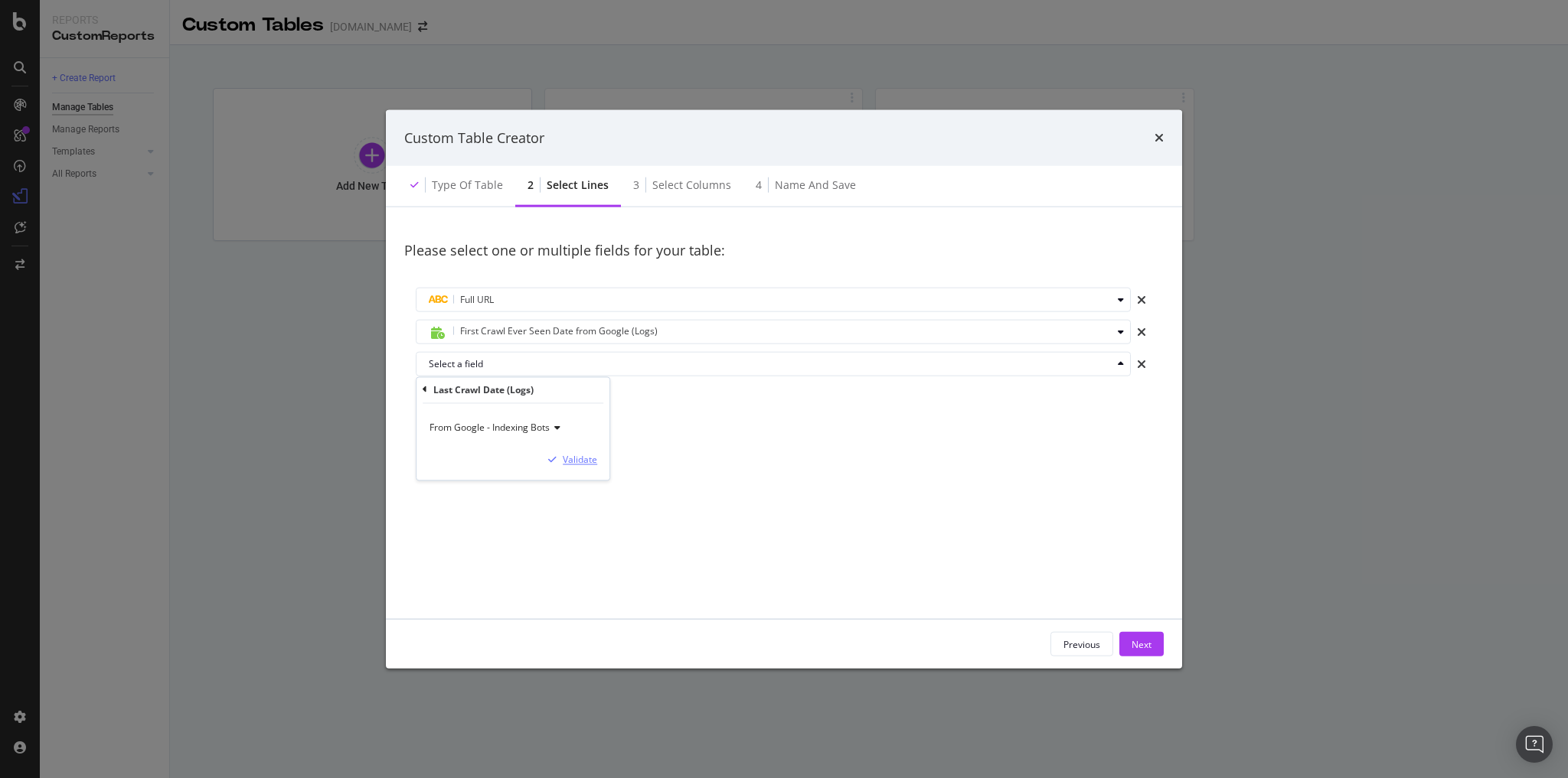
click at [570, 456] on div "Validate" at bounding box center [580, 460] width 35 height 13
click at [1126, 636] on button "Next" at bounding box center [1141, 644] width 45 height 25
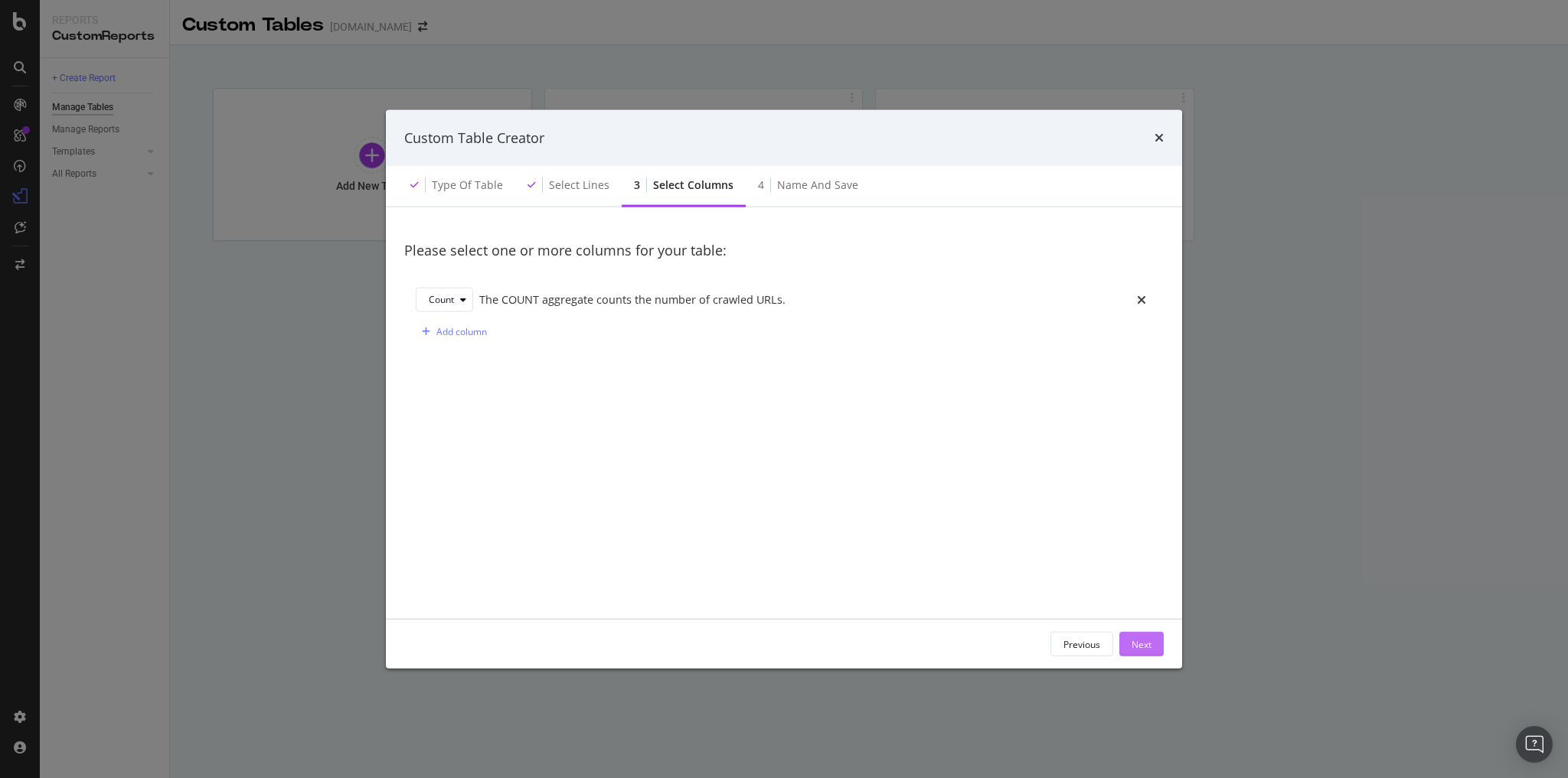
click at [1142, 643] on div "Next" at bounding box center [1141, 644] width 20 height 13
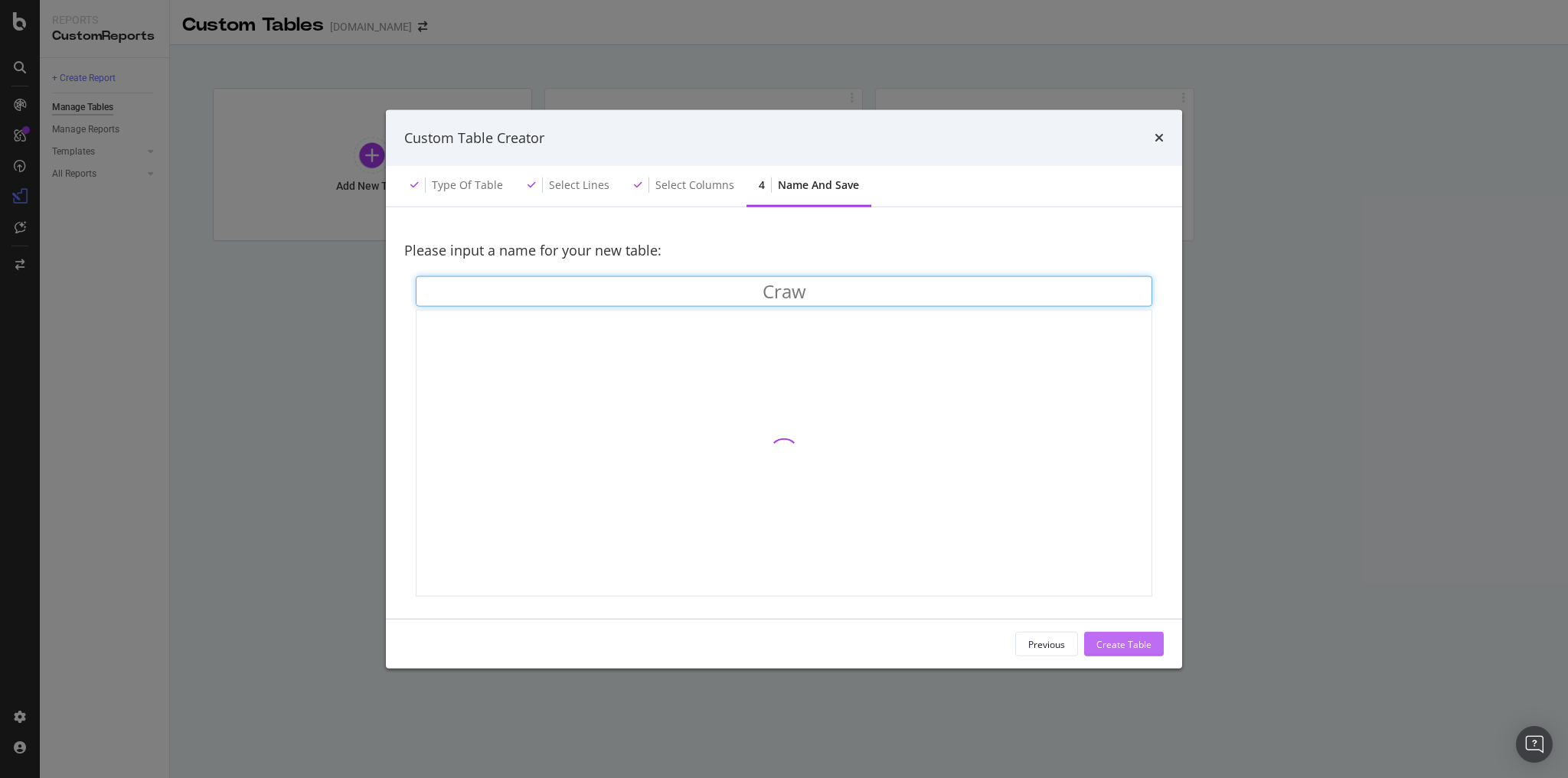
type input "Crawl"
type input "Sports data crawling"
click at [1137, 636] on div "Create Table" at bounding box center [1124, 644] width 55 height 23
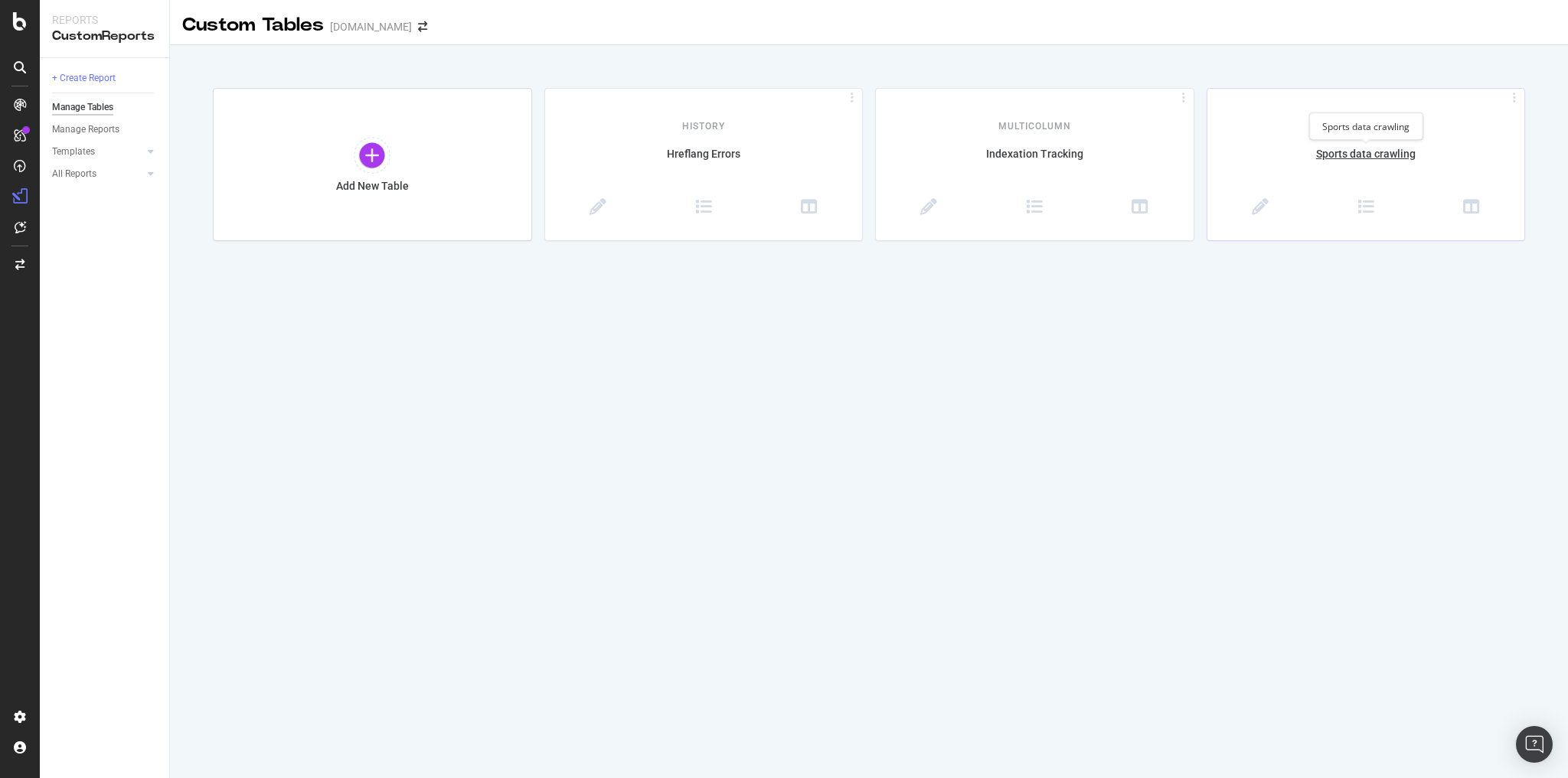
click at [1326, 164] on div "Sports data crawling" at bounding box center [1366, 162] width 318 height 32
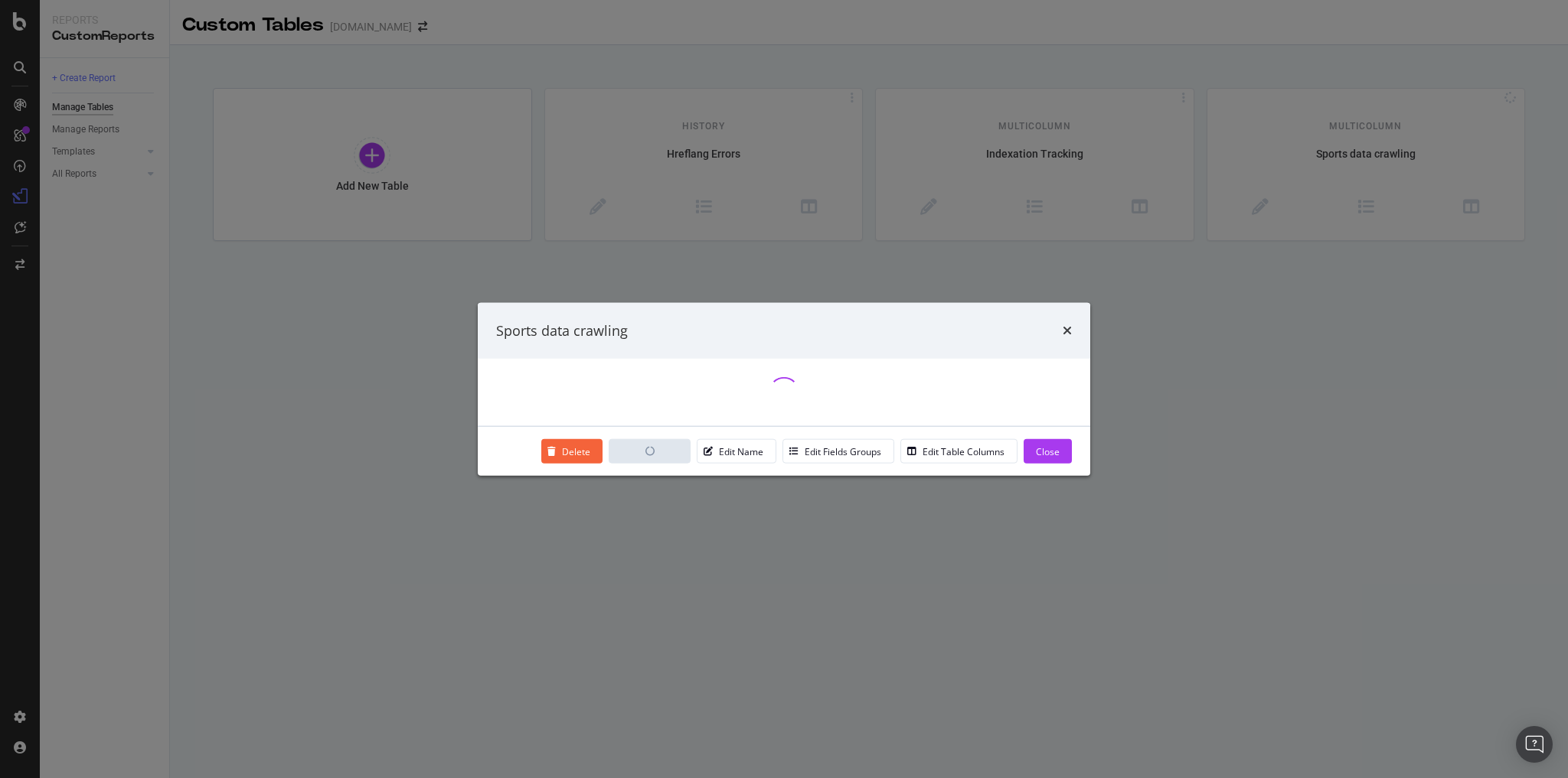
drag, startPoint x: 1071, startPoint y: 329, endPoint x: 1050, endPoint y: 327, distance: 21.1
click at [1071, 329] on icon "times" at bounding box center [1067, 330] width 9 height 12
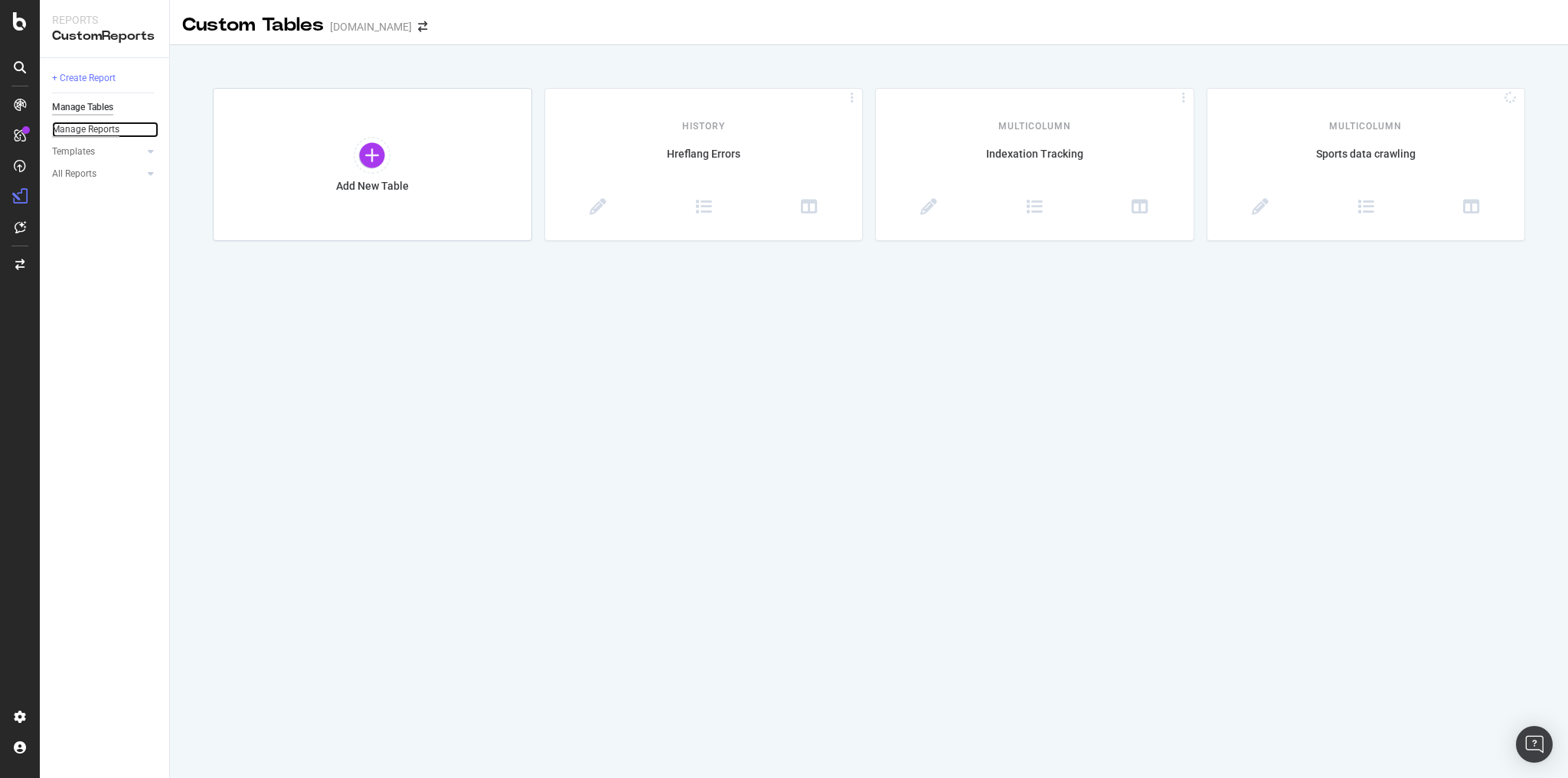
click at [96, 134] on div "Manage Reports" at bounding box center [85, 130] width 68 height 16
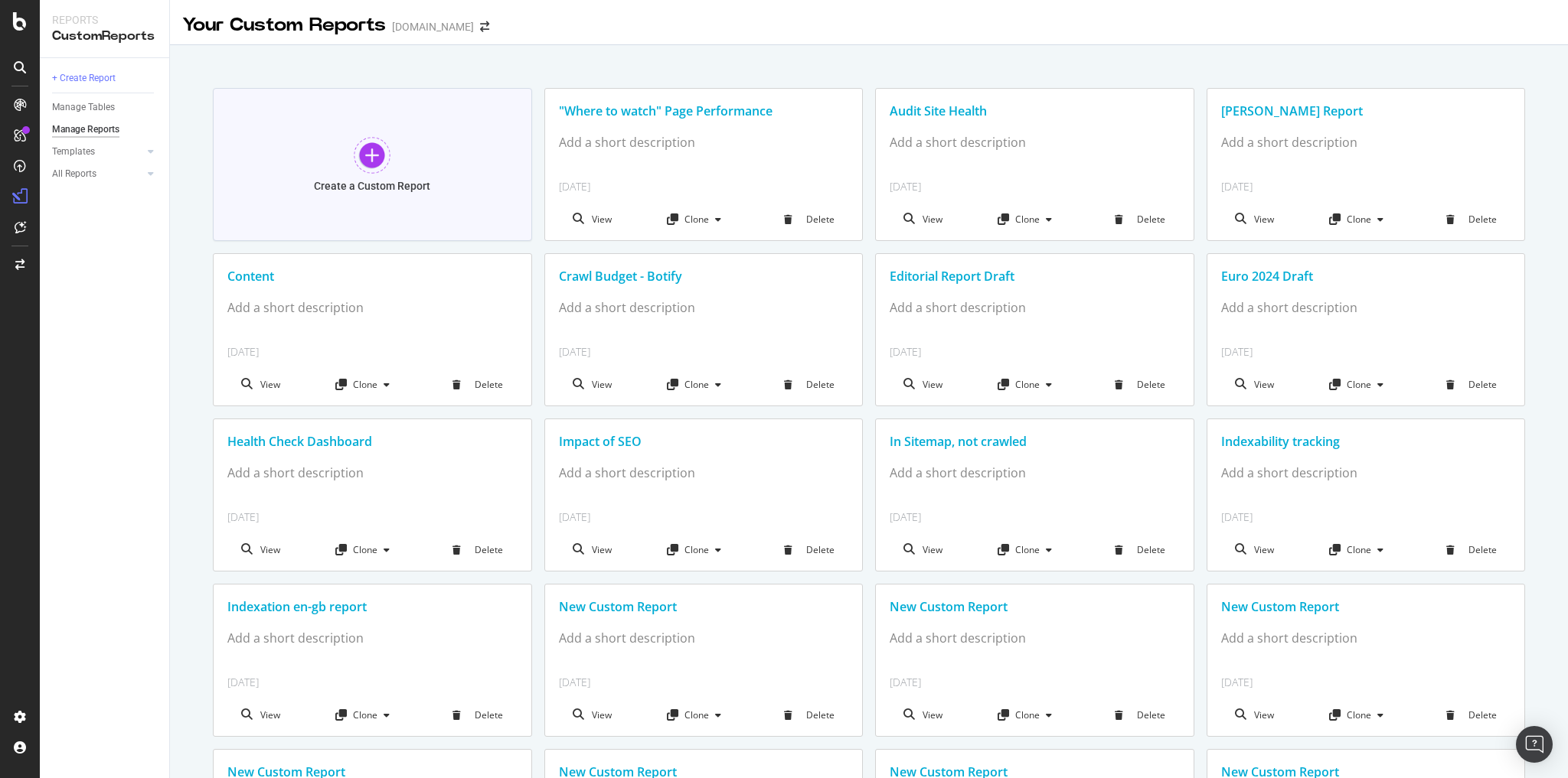
click at [370, 156] on div at bounding box center [371, 155] width 37 height 36
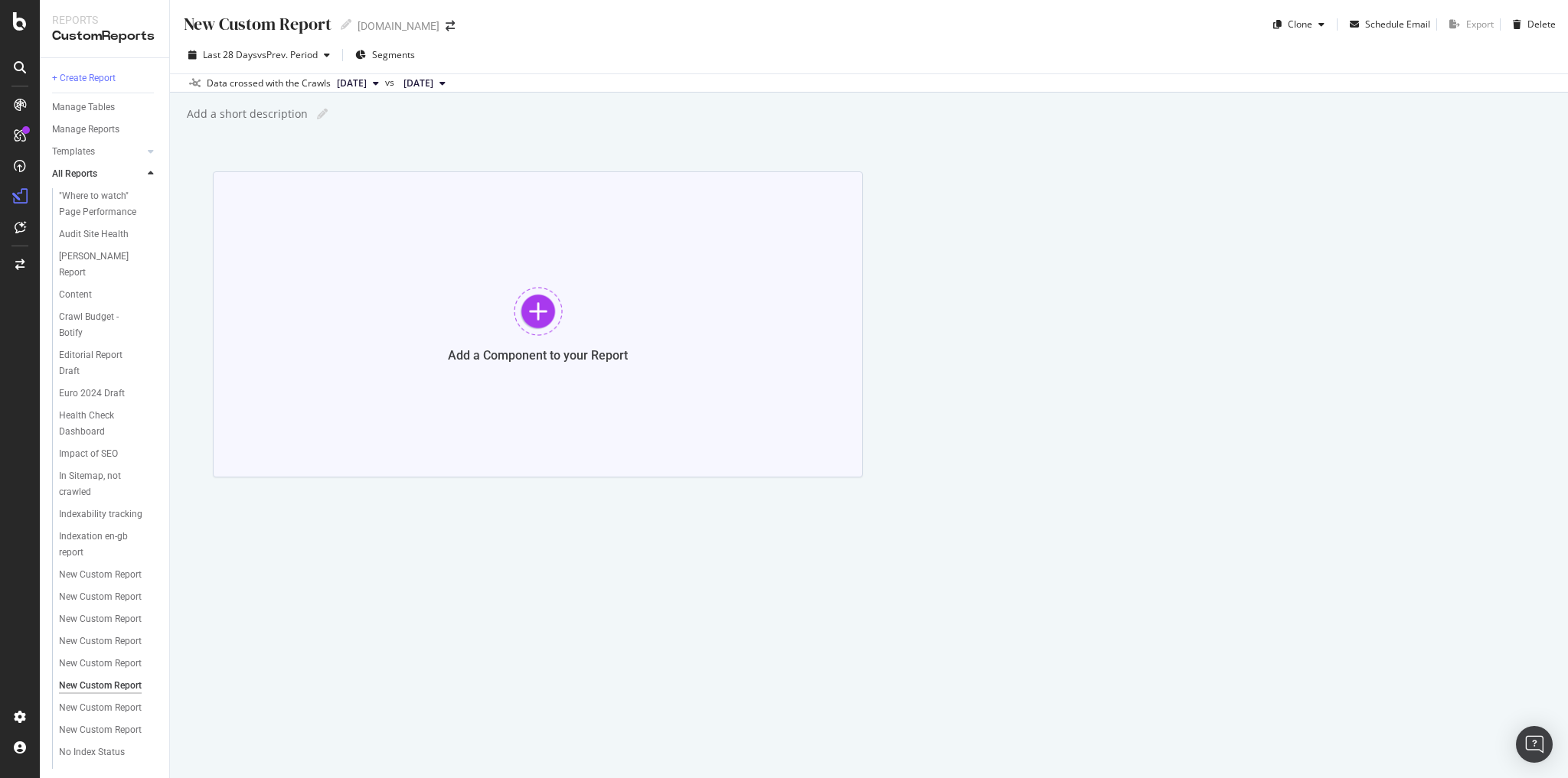
click at [540, 311] on div at bounding box center [538, 311] width 49 height 49
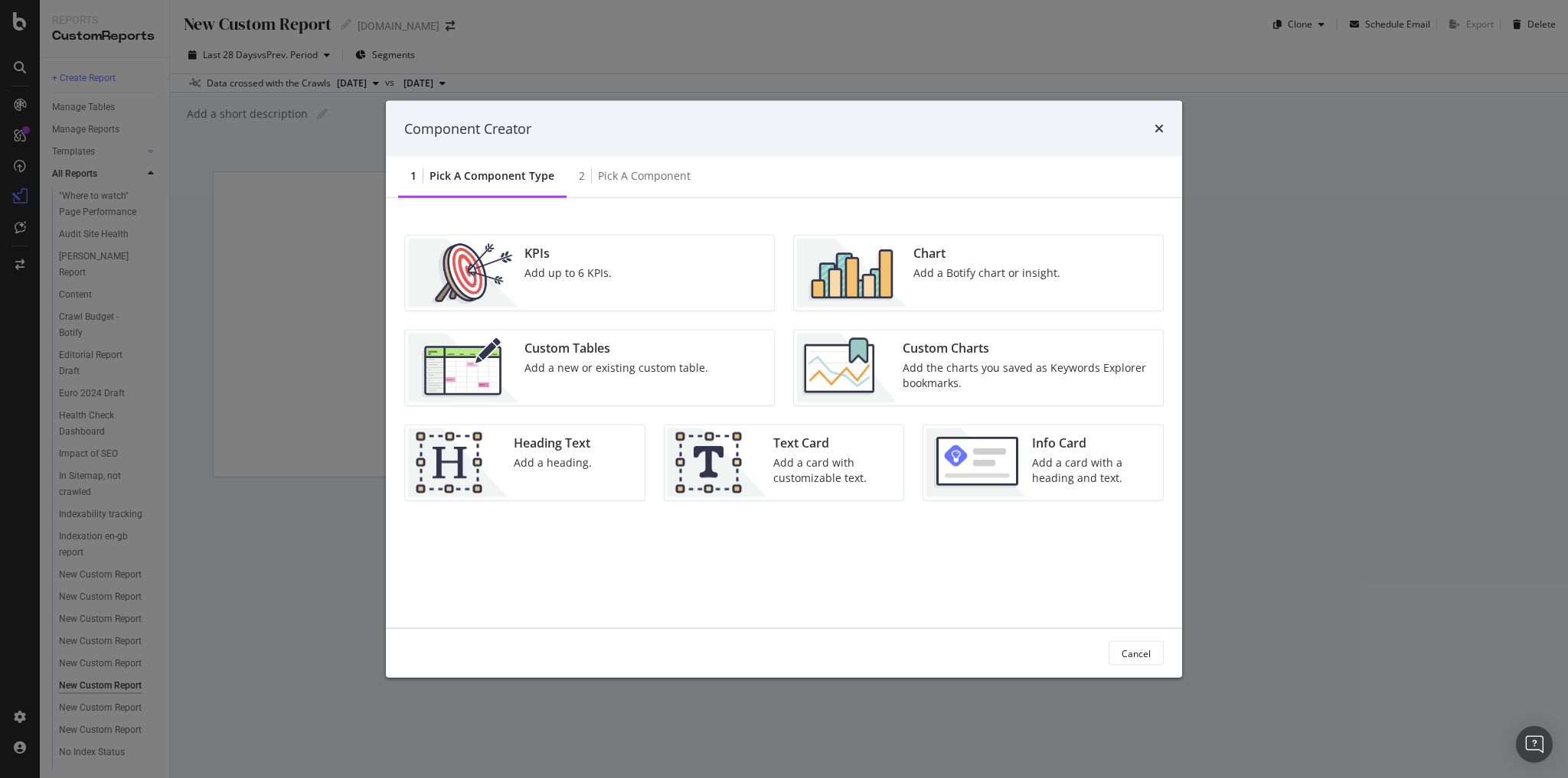
click at [622, 346] on div "Custom Tables" at bounding box center [616, 349] width 183 height 18
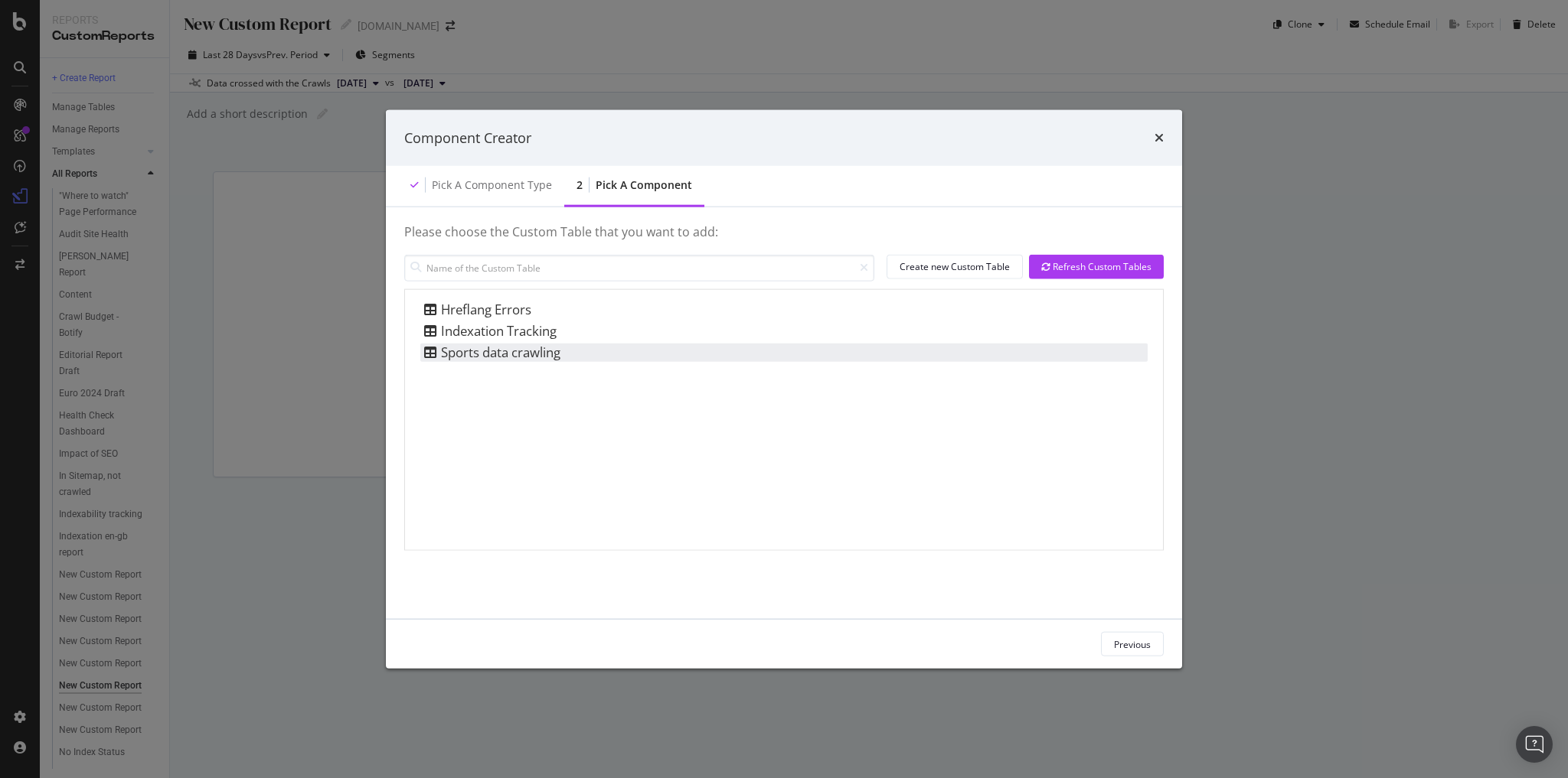
click at [557, 353] on div "Sports data crawling" at bounding box center [490, 352] width 140 height 19
click at [1109, 645] on div "Add Component" at bounding box center [1117, 644] width 69 height 13
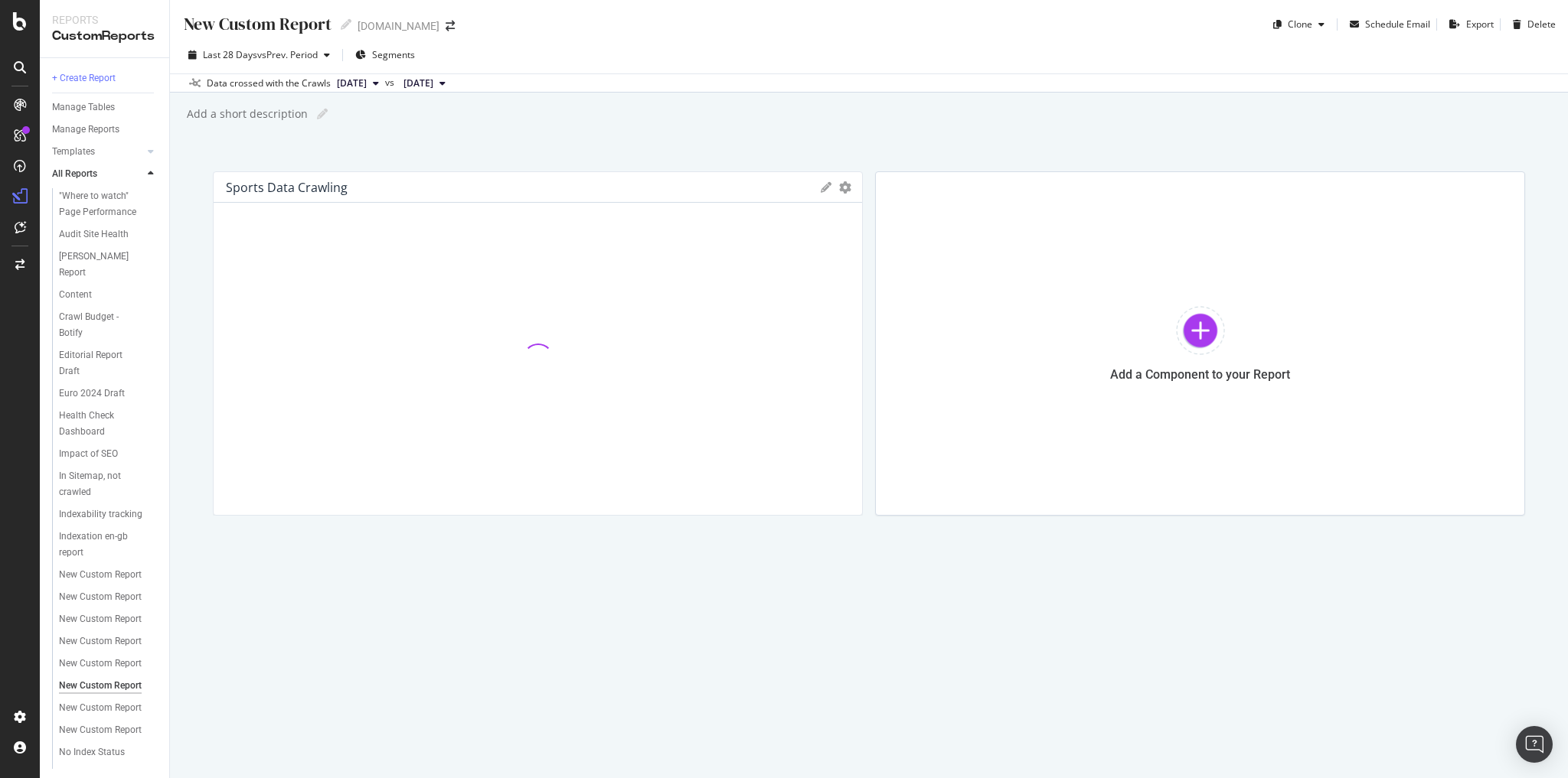
click at [824, 187] on icon at bounding box center [826, 188] width 11 height 11
click at [842, 190] on icon "gear" at bounding box center [845, 188] width 12 height 12
click at [638, 142] on div "New Custom Report New Custom Report Goal.com Clone Schedule Email Export Delete…" at bounding box center [869, 389] width 1398 height 778
click at [407, 58] on span "Segments" at bounding box center [394, 54] width 43 height 13
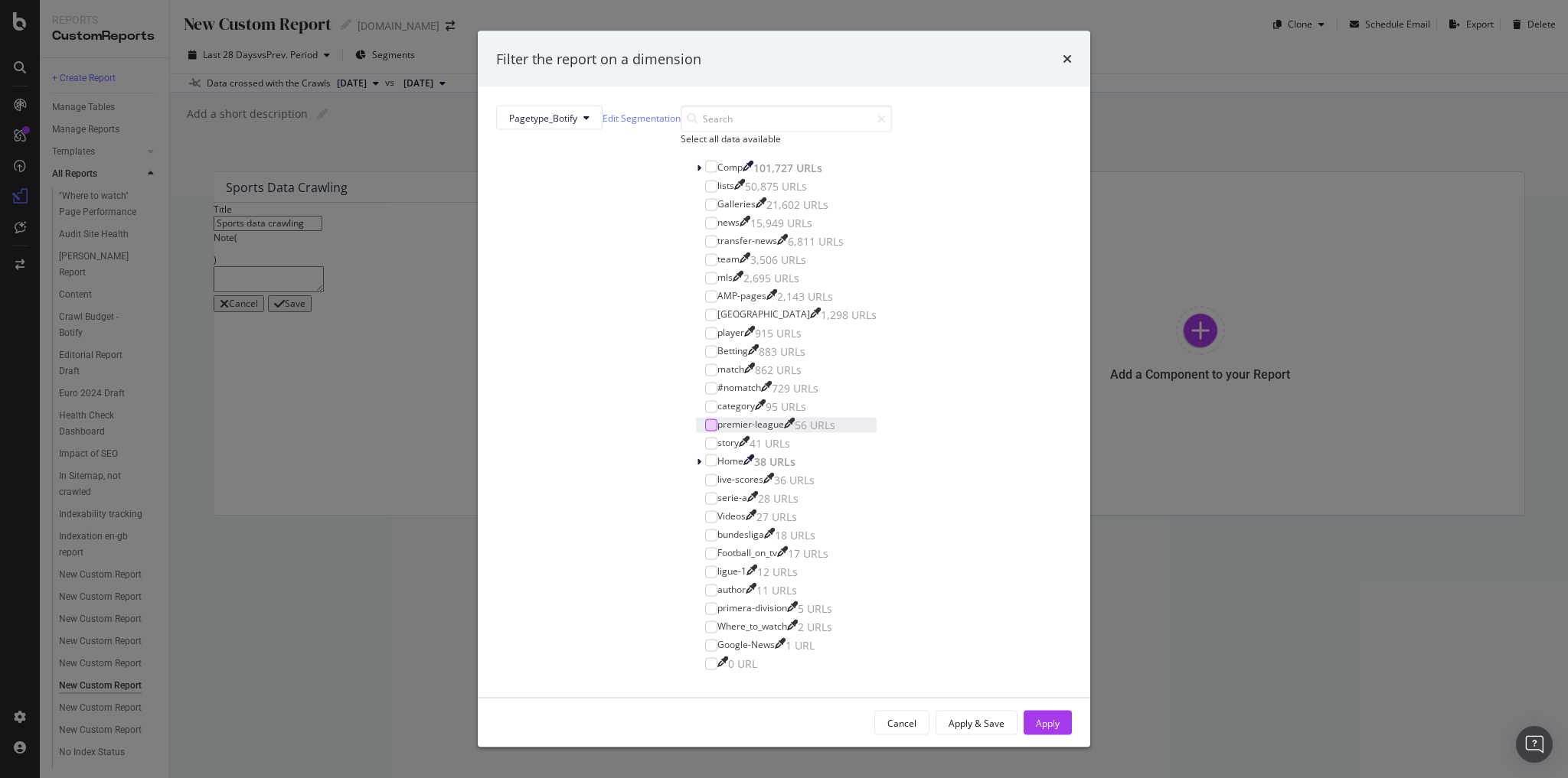
click at [705, 432] on div "modal" at bounding box center [711, 425] width 12 height 12
click at [1036, 717] on div "Apply" at bounding box center [1047, 723] width 24 height 13
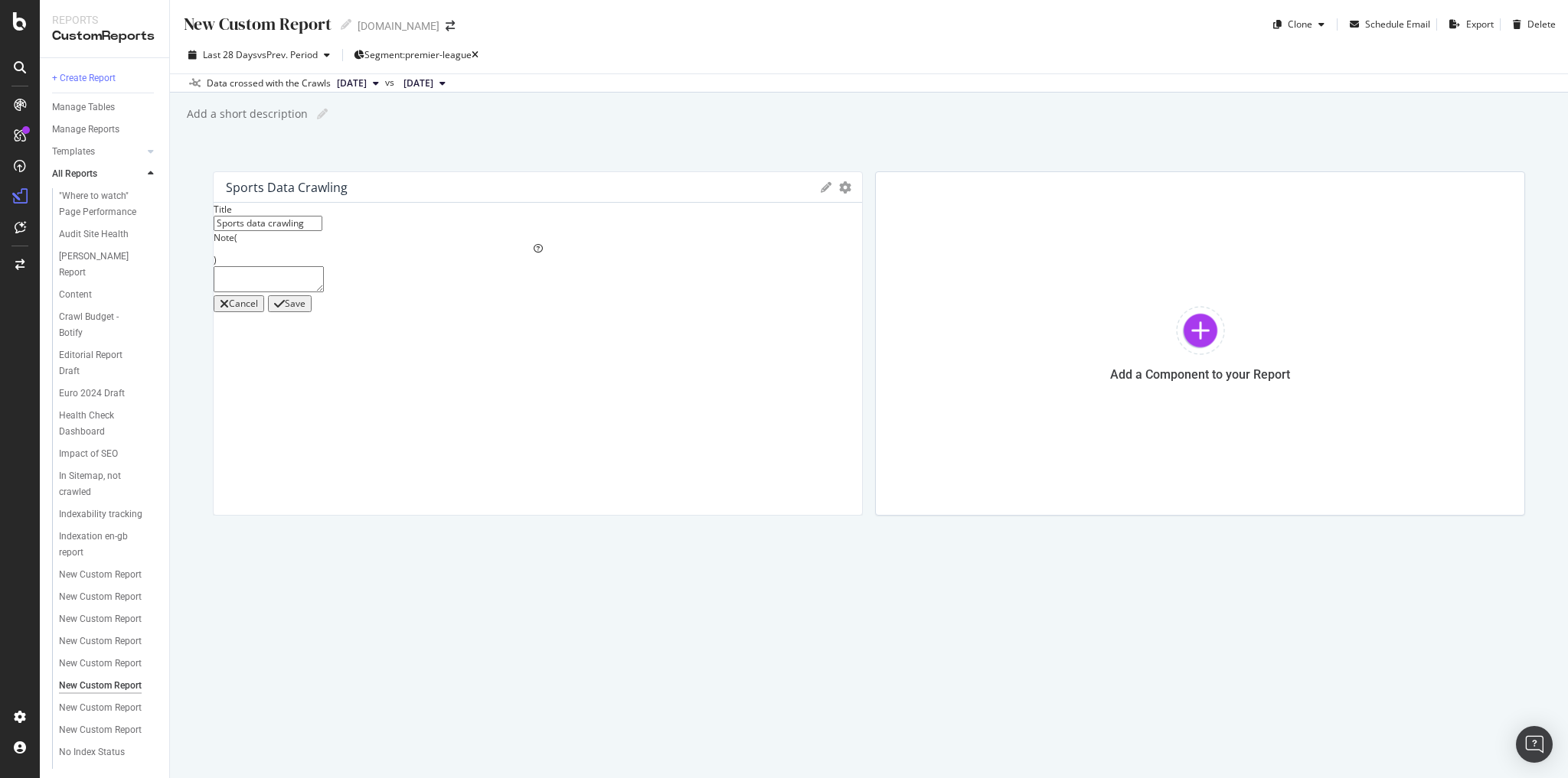
click at [599, 139] on div "New Custom Report New Custom Report Goal.com Clone Schedule Email Export Delete…" at bounding box center [869, 389] width 1398 height 778
click at [305, 310] on div "Save" at bounding box center [289, 304] width 31 height 12
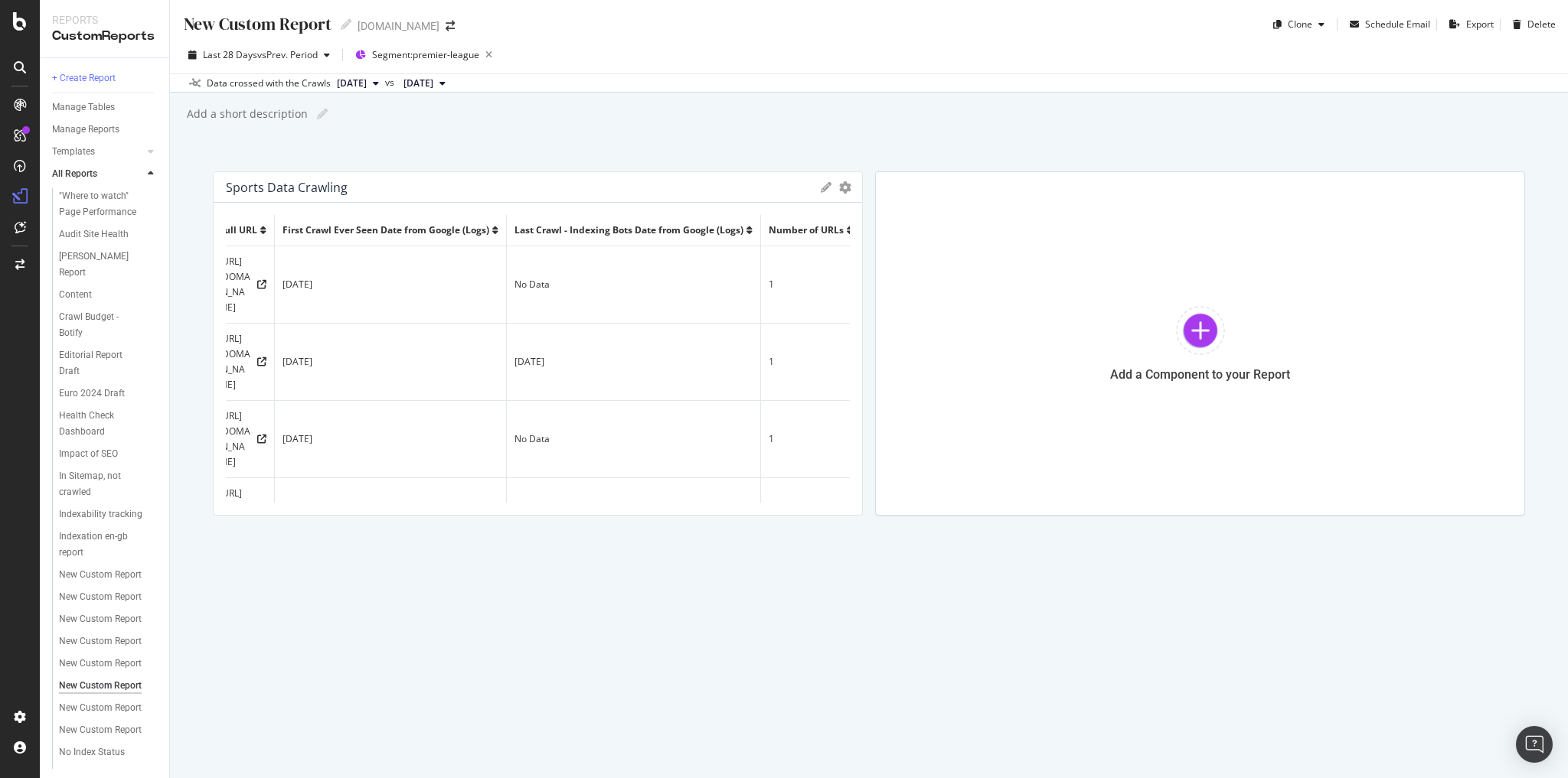
scroll to position [0, 13]
drag, startPoint x: 652, startPoint y: 502, endPoint x: 658, endPoint y: 496, distance: 8.5
click at [655, 500] on div "Full URL First Crawl Ever Seen Date from Google (Logs) Last Crawl - Indexing Bo…" at bounding box center [538, 359] width 648 height 312
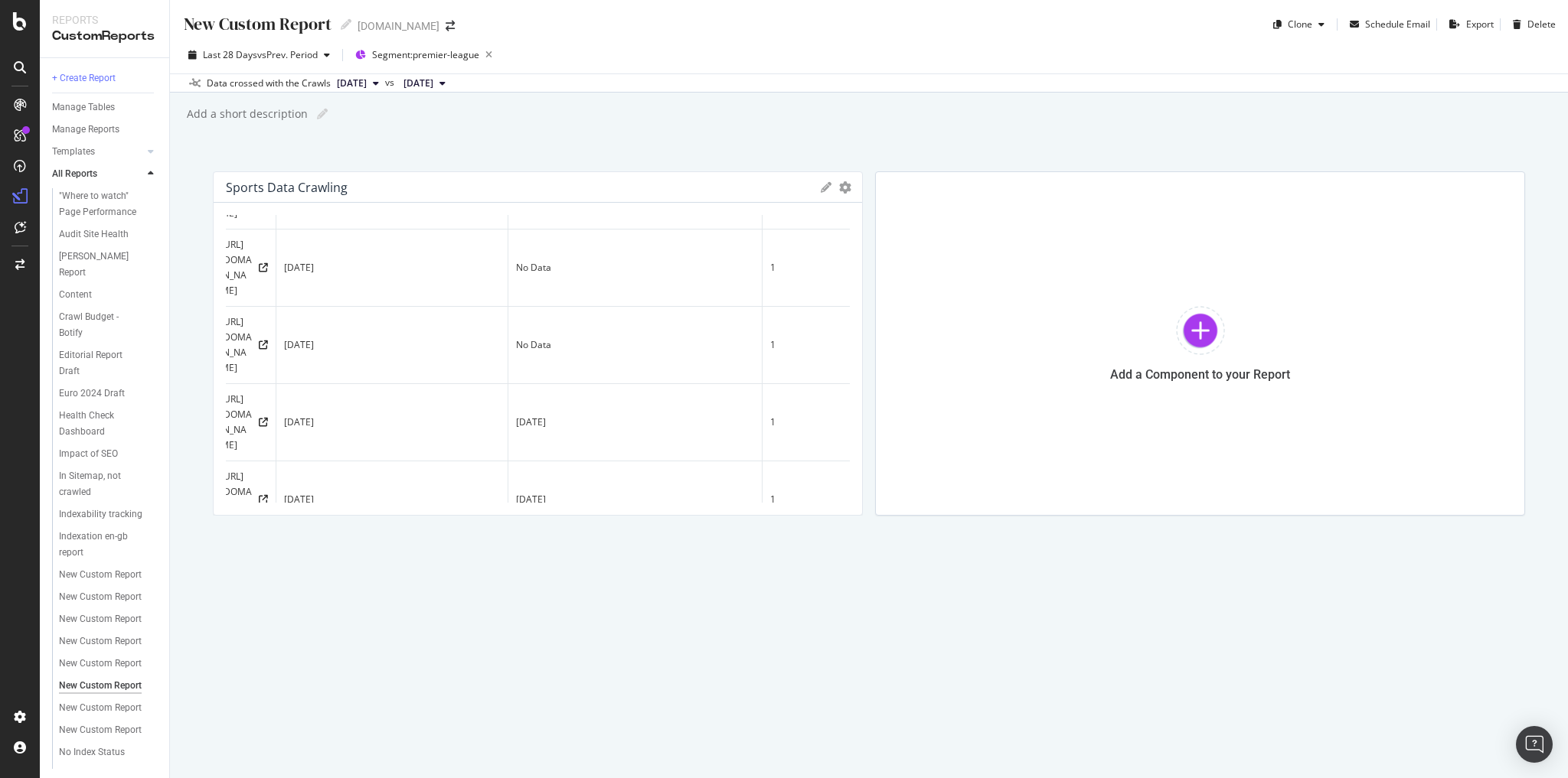
scroll to position [490, 13]
click at [344, 27] on icon at bounding box center [346, 24] width 11 height 11
click at [341, 21] on div at bounding box center [341, 24] width 20 height 11
click at [273, 21] on div "New Custom Report" at bounding box center [257, 24] width 150 height 24
click at [346, 22] on icon at bounding box center [346, 24] width 11 height 11
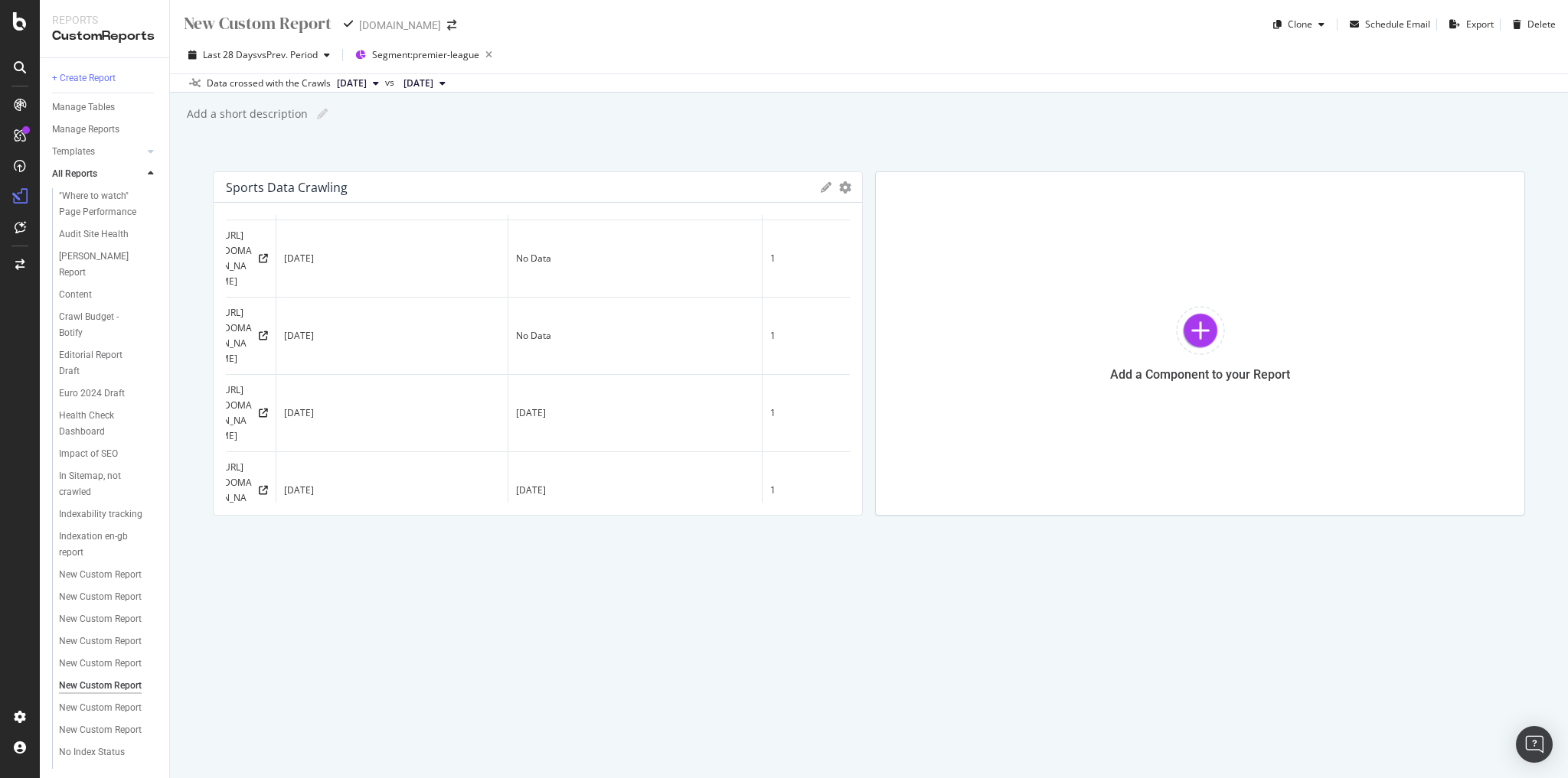
click at [270, 24] on input "text" at bounding box center [258, 23] width 152 height 20
type input "SPORTS DATA INDEXING CHANGES"
click at [663, 134] on div "SPORTS DATA INDEXING CHANGES SPORTS DATA INDEXING CHANGES Goal.com Clone Schedu…" at bounding box center [869, 389] width 1398 height 778
click at [524, 153] on div "SPORTS DATA INDEXING CHANGES SPORTS DATA INDEXING CHANGES Goal.com Clone Schedu…" at bounding box center [869, 389] width 1398 height 778
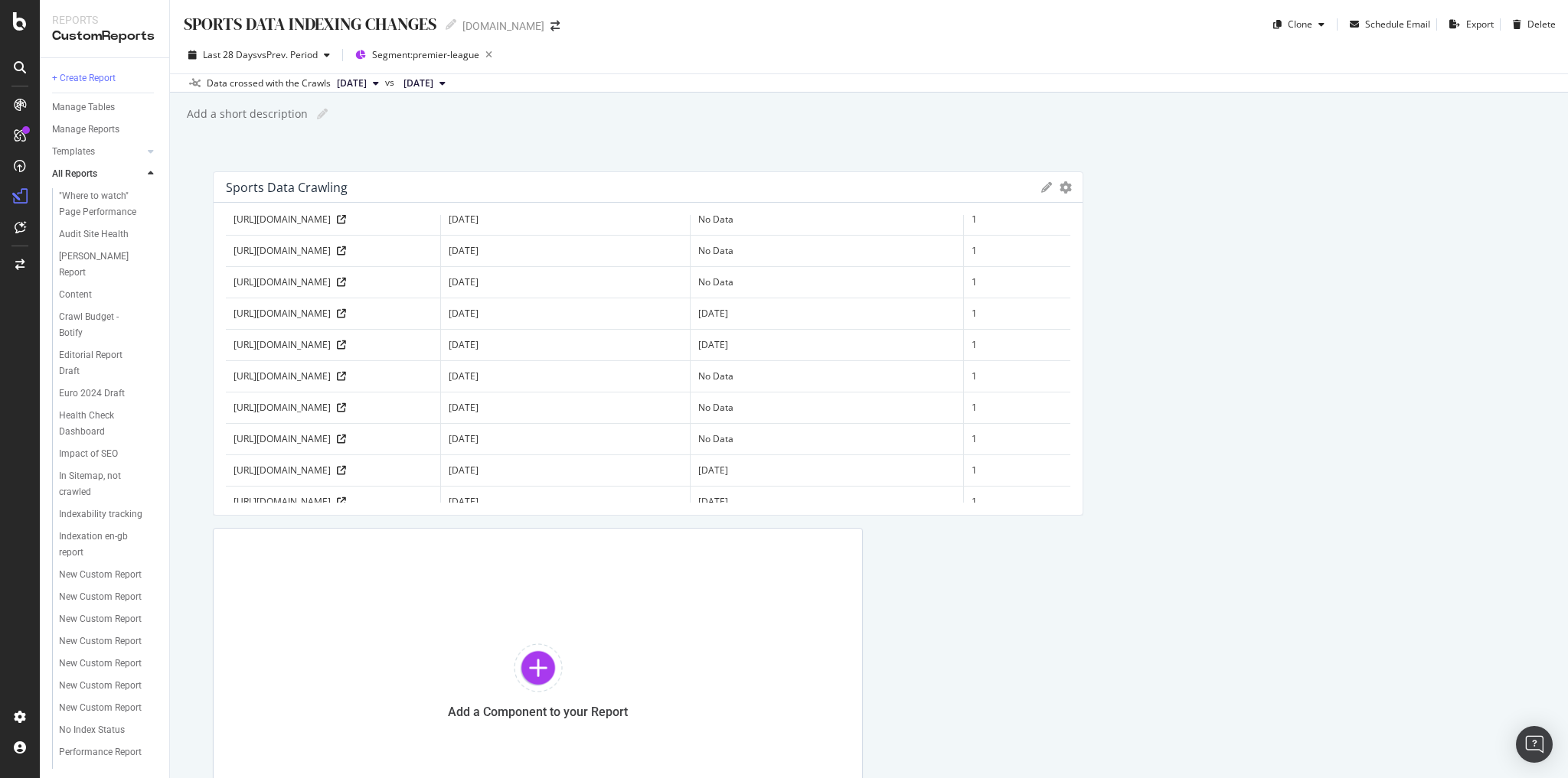
scroll to position [168, 0]
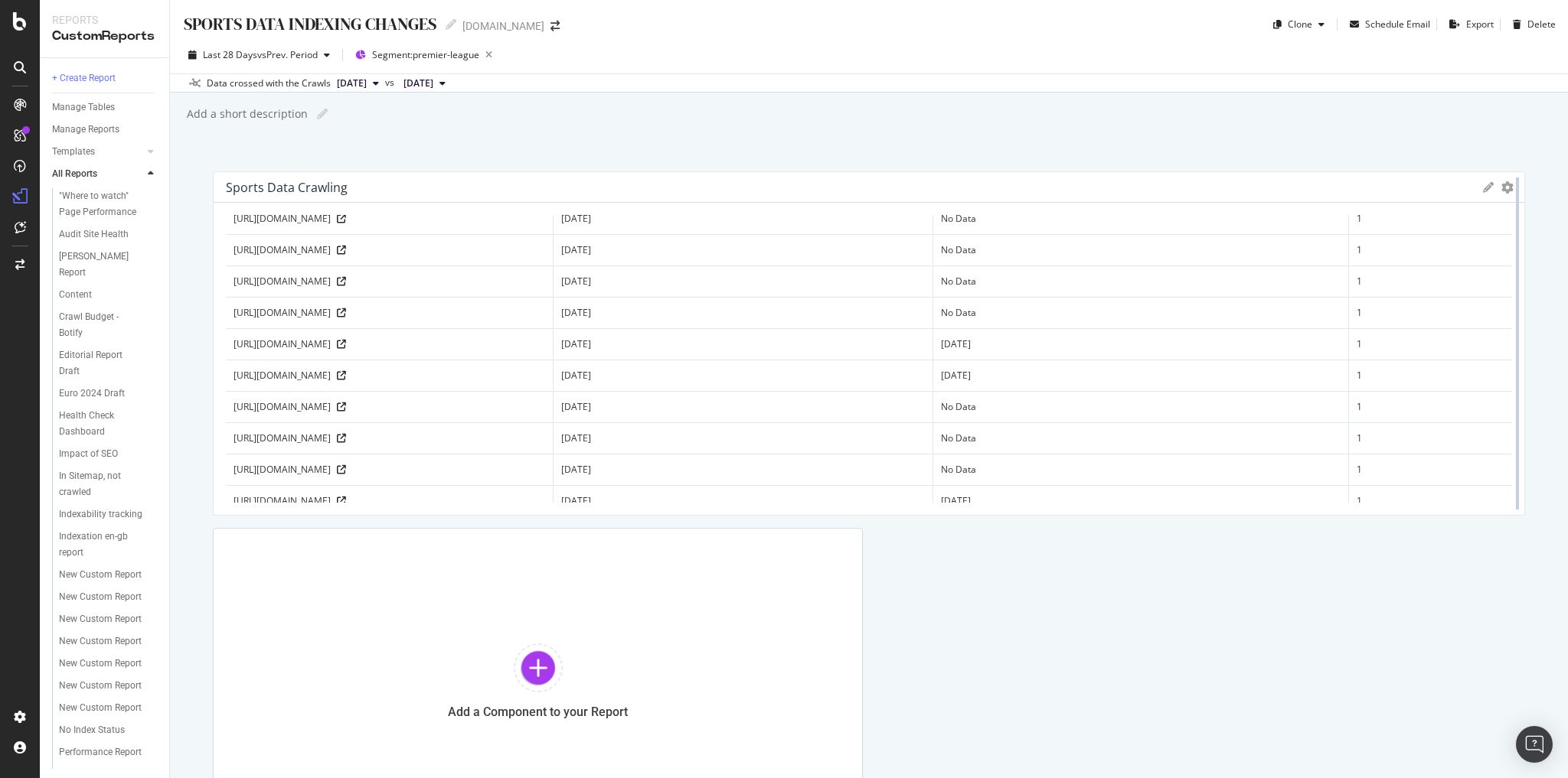
drag, startPoint x: 852, startPoint y: 511, endPoint x: 1503, endPoint y: 462, distance: 652.8
click at [1509, 462] on div at bounding box center [1516, 344] width 15 height 344
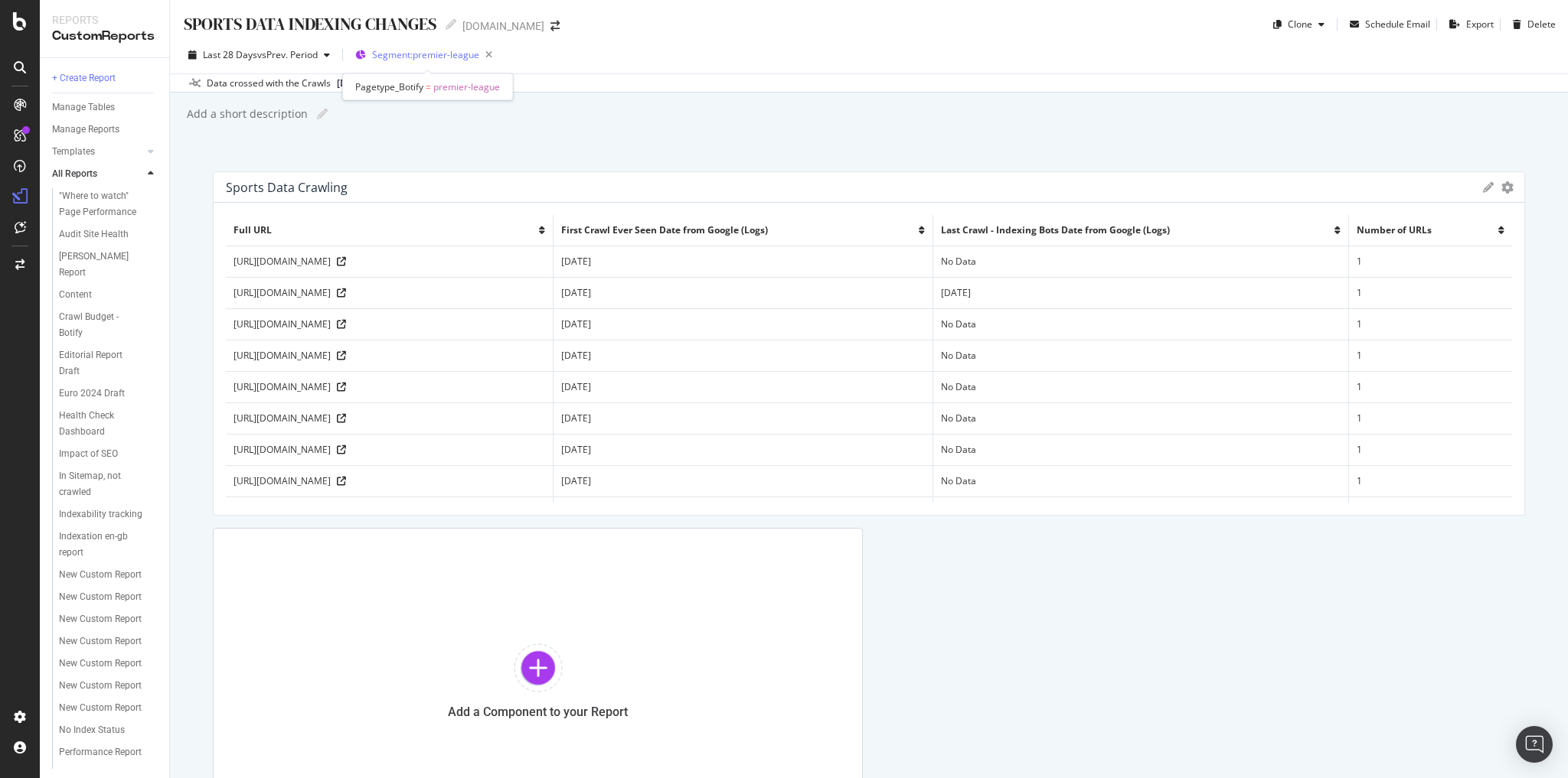
click at [453, 58] on span "Segment: premier-league" at bounding box center [426, 54] width 107 height 13
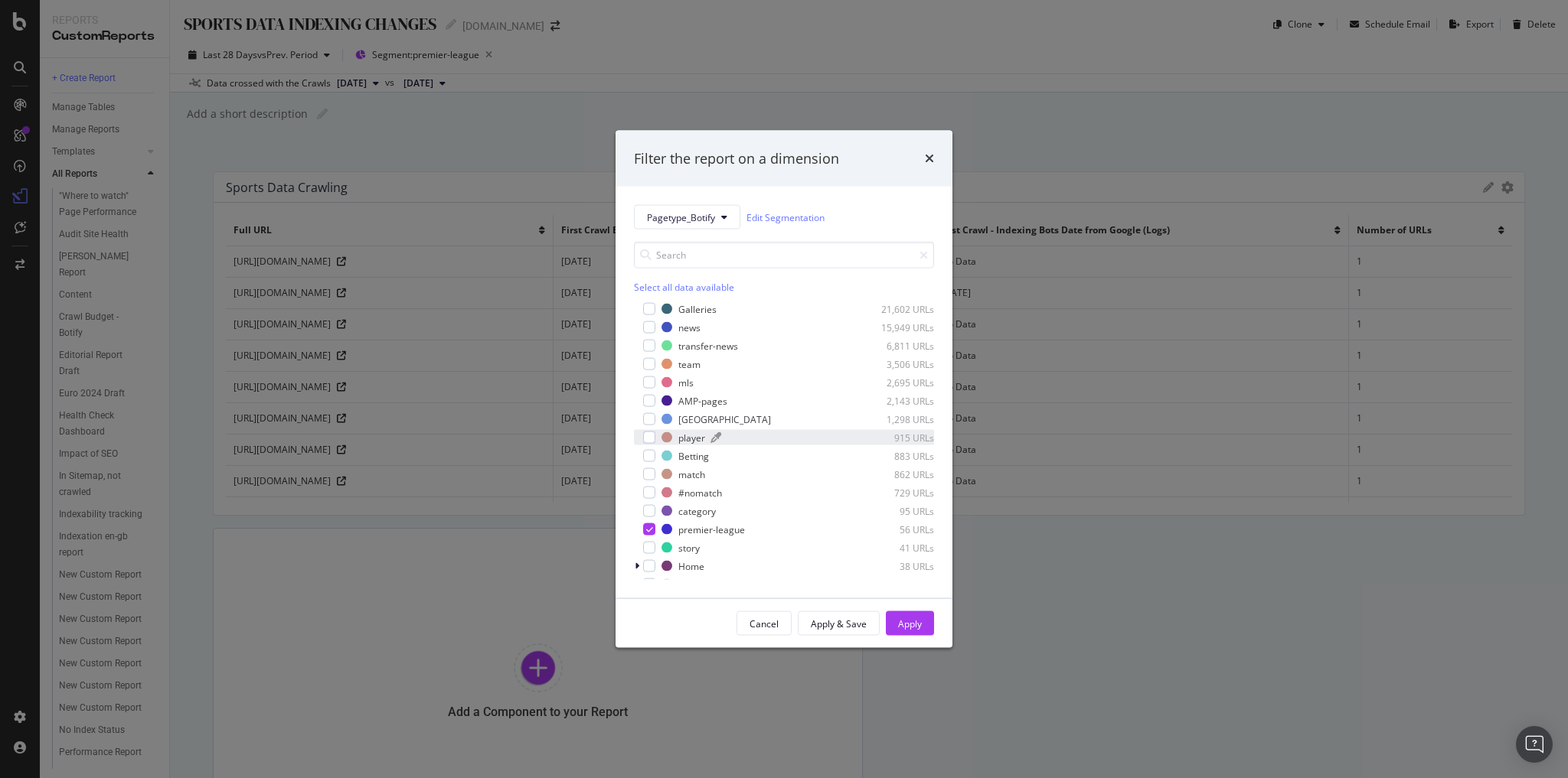
scroll to position [183, 0]
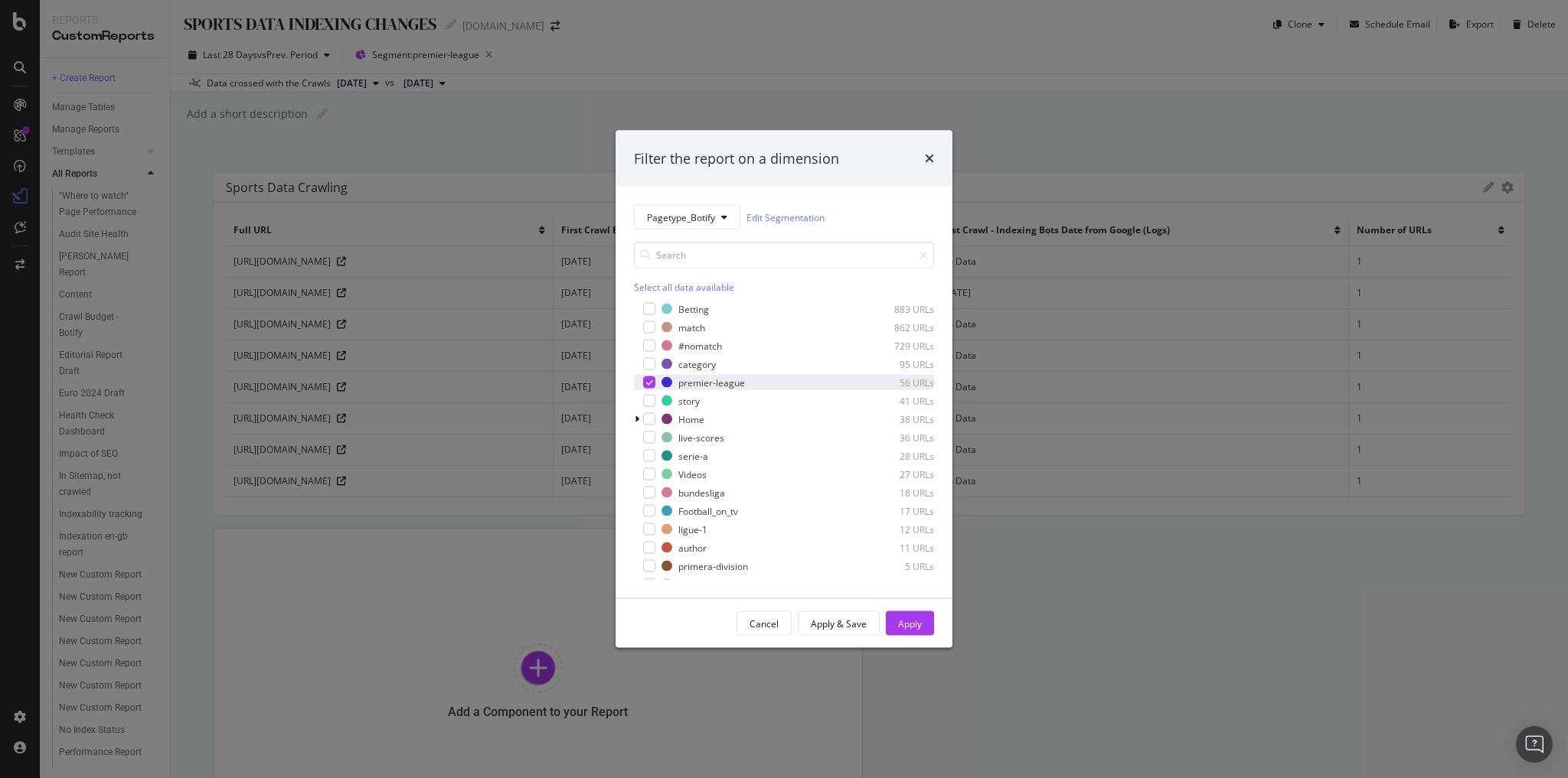
click at [646, 385] on icon "modal" at bounding box center [650, 383] width 7 height 8
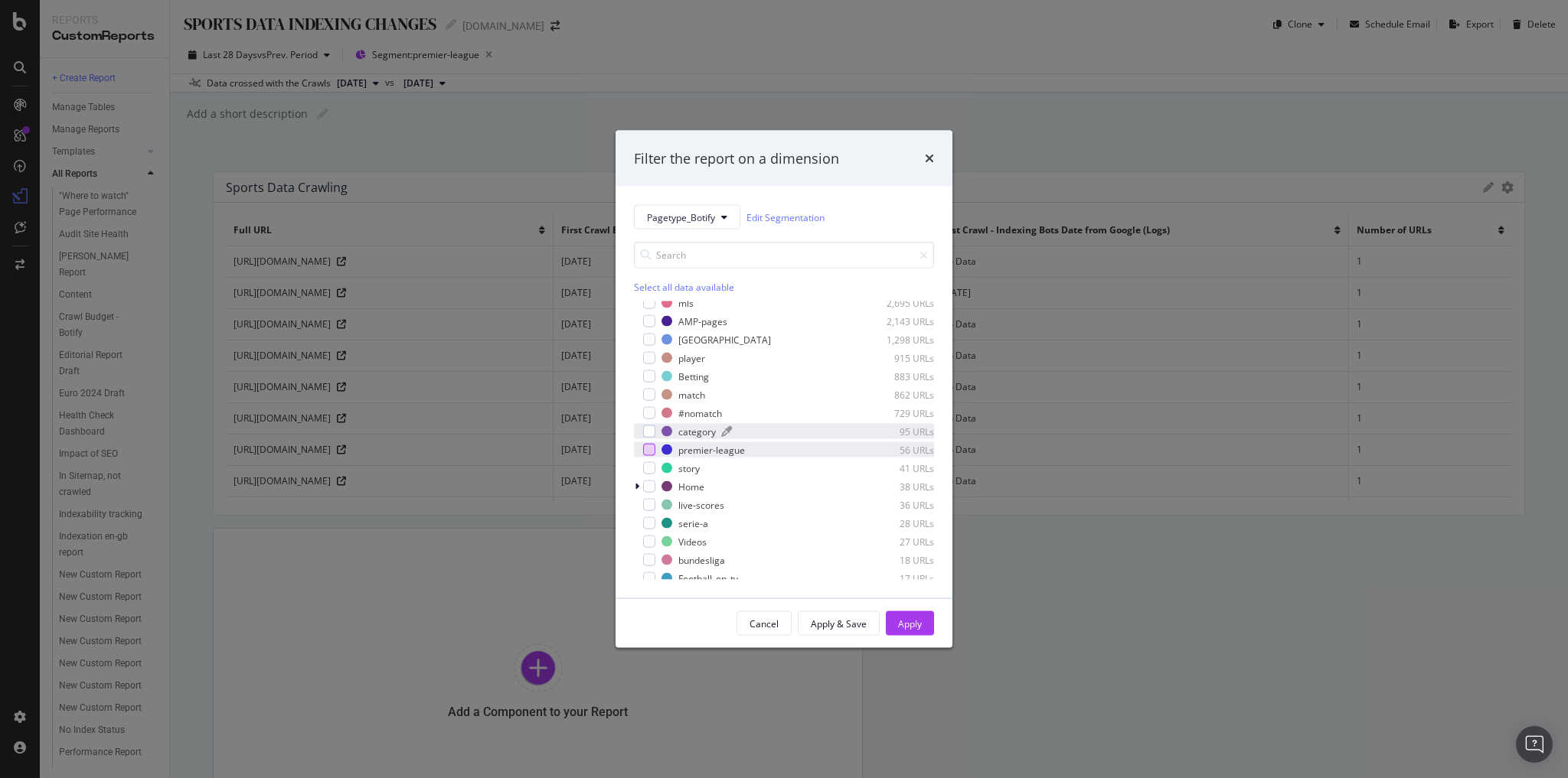
scroll to position [232, 0]
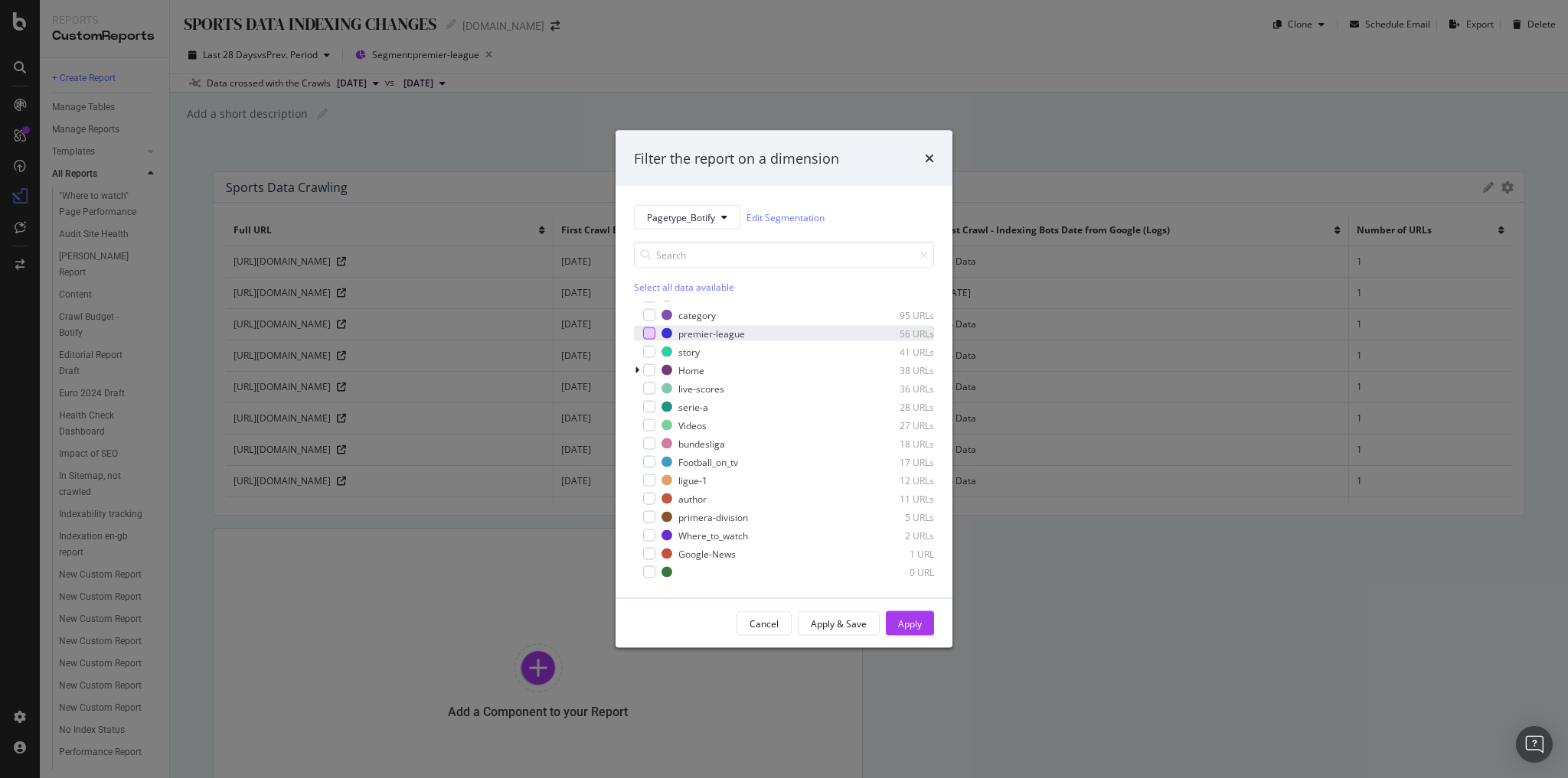
click at [430, 130] on div "Filter the report on a dimension Pagetype_Botify Edit Segmentation Select all d…" at bounding box center [784, 389] width 1568 height 778
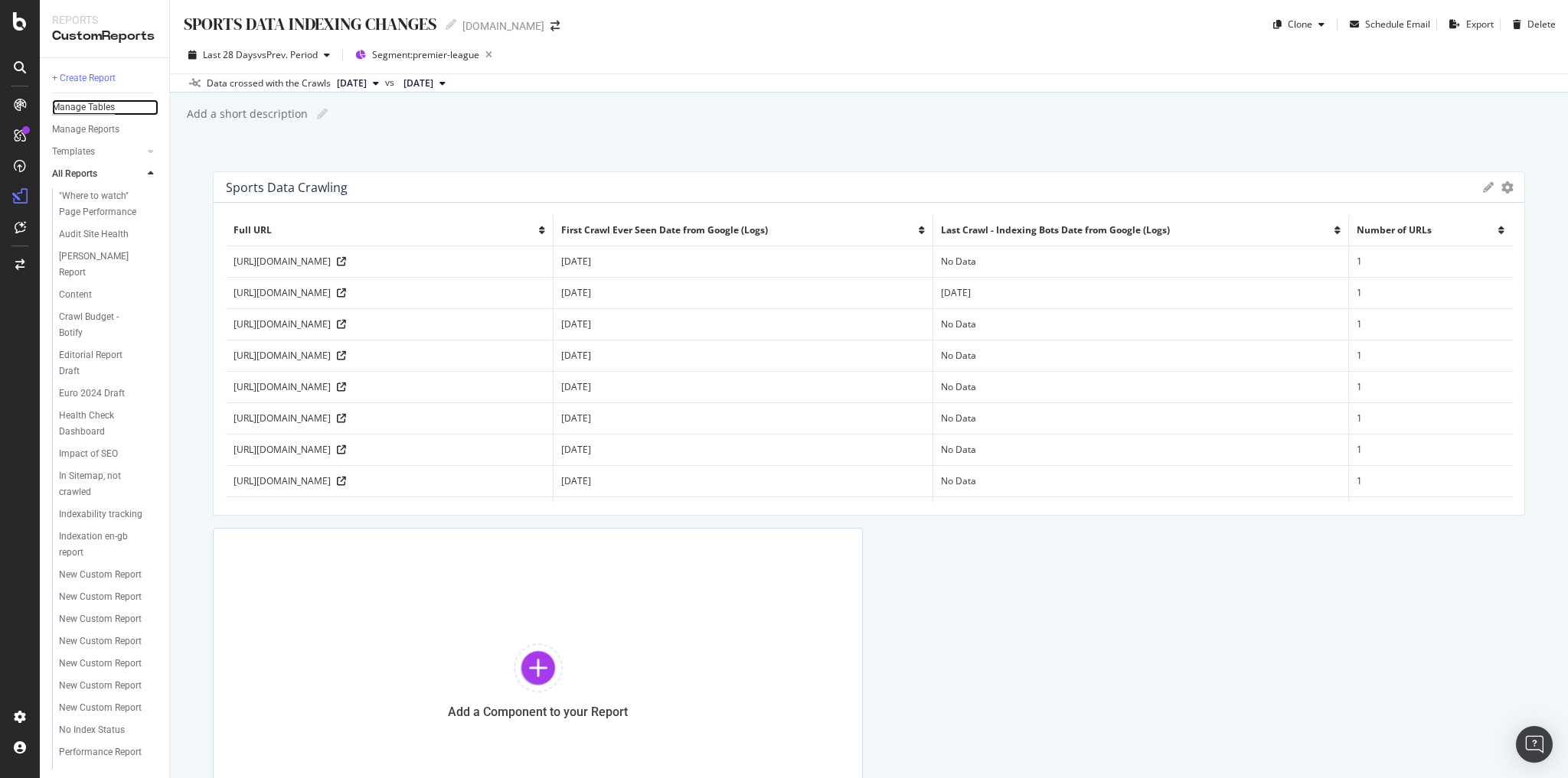
click at [95, 107] on div "Manage Tables" at bounding box center [83, 108] width 62 height 16
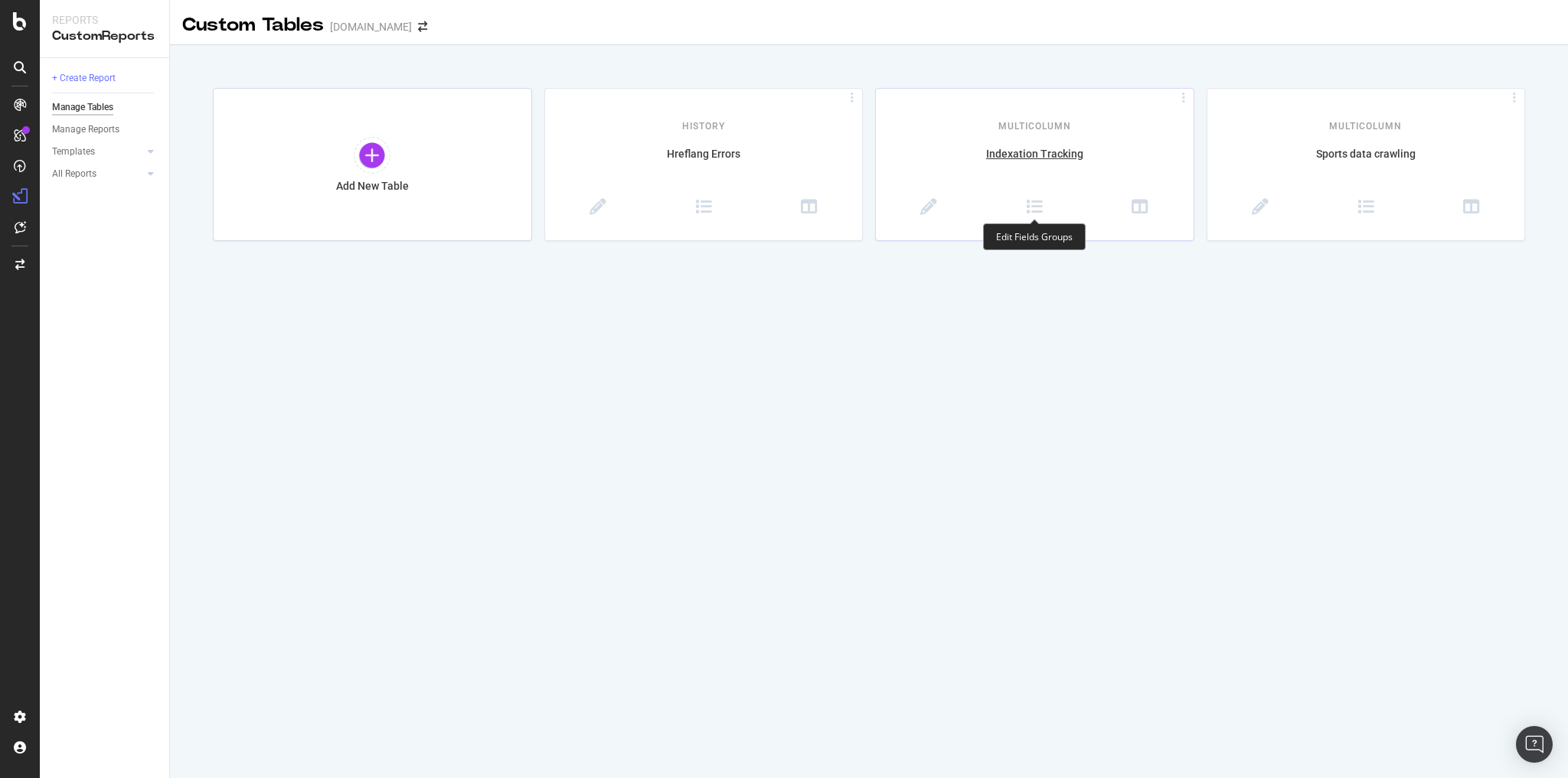
click at [1044, 215] on span at bounding box center [1034, 208] width 106 height 19
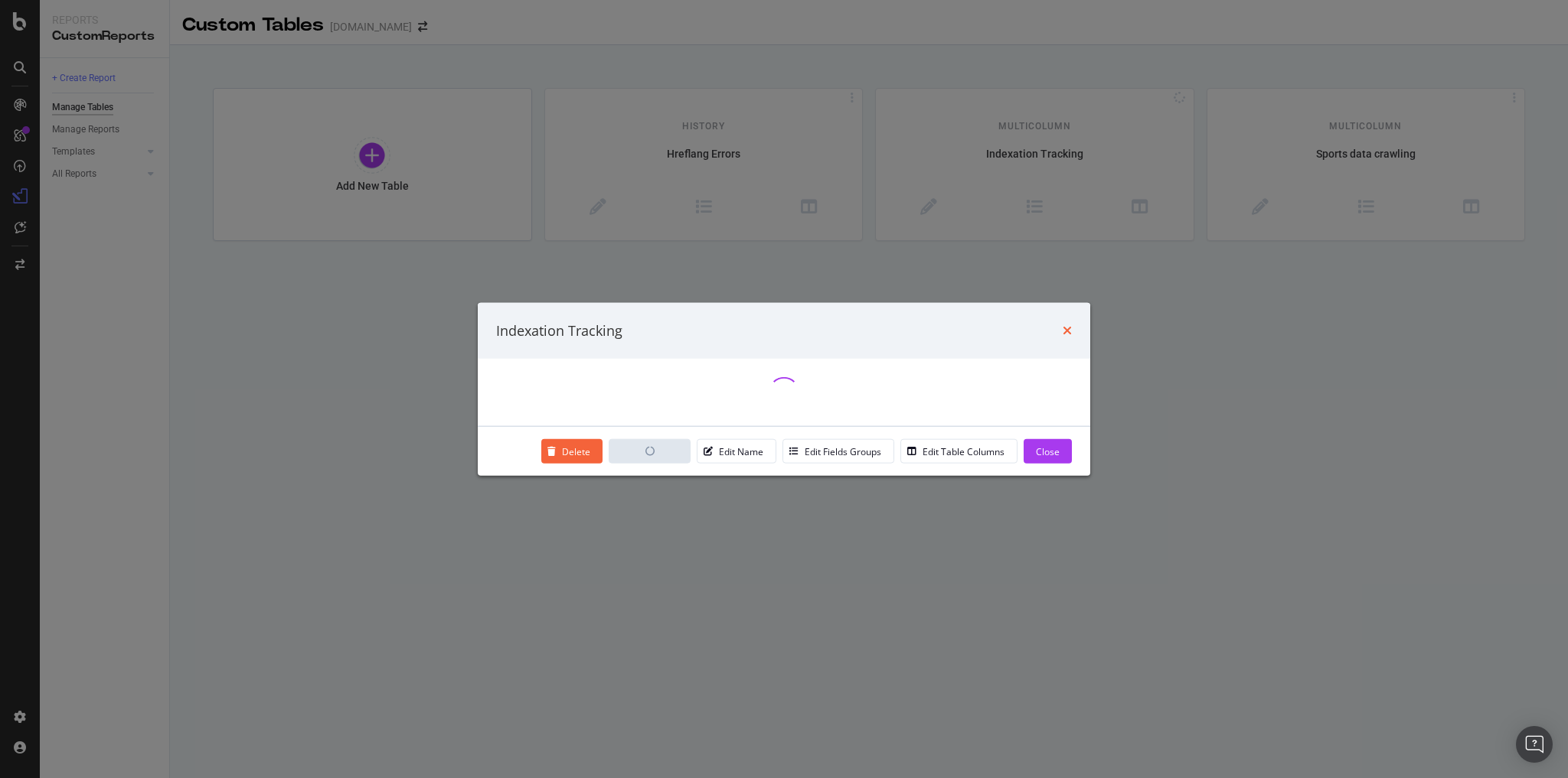
click at [1063, 328] on icon "times" at bounding box center [1067, 330] width 9 height 12
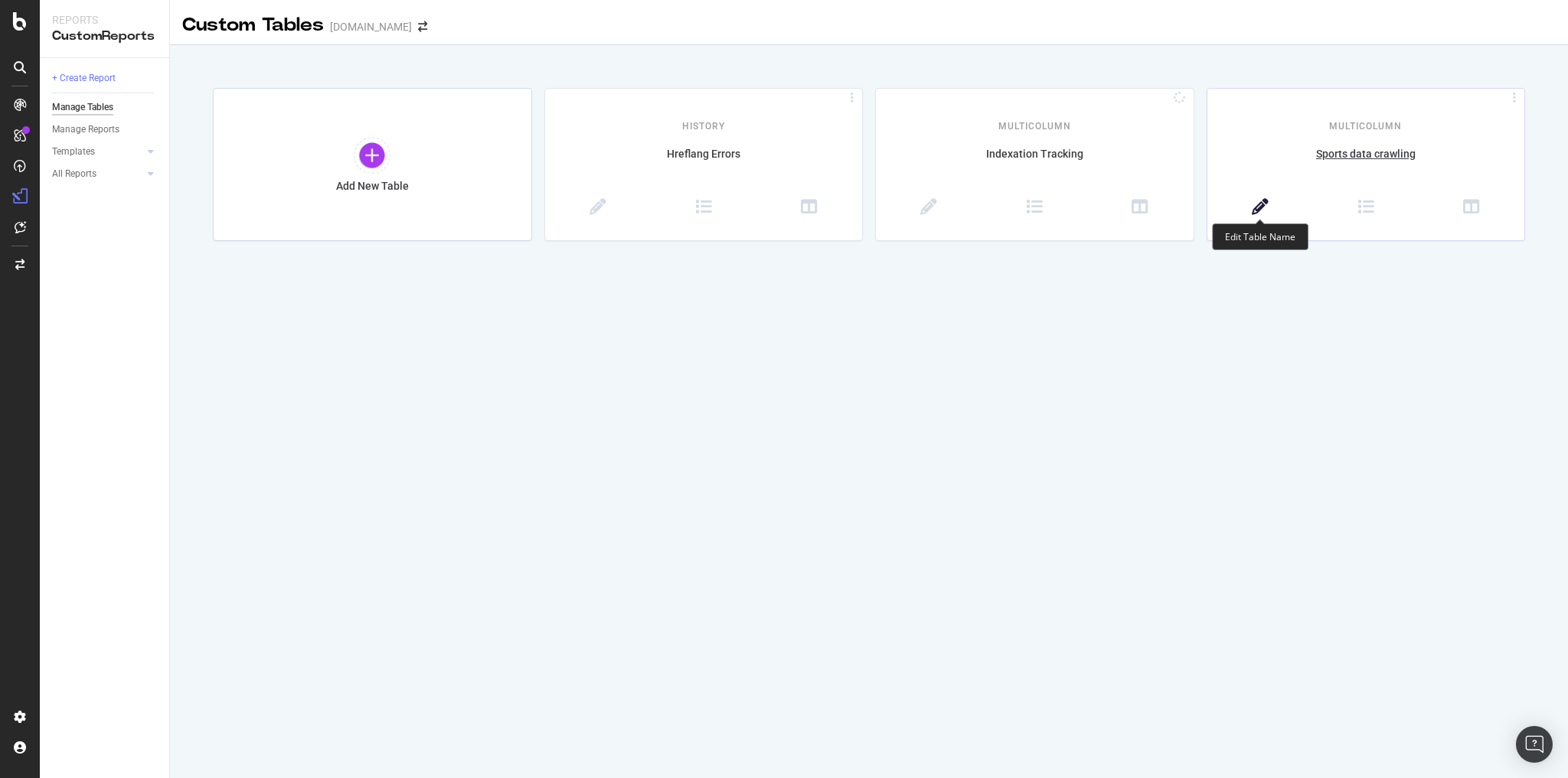
click at [1255, 208] on icon at bounding box center [1260, 207] width 17 height 17
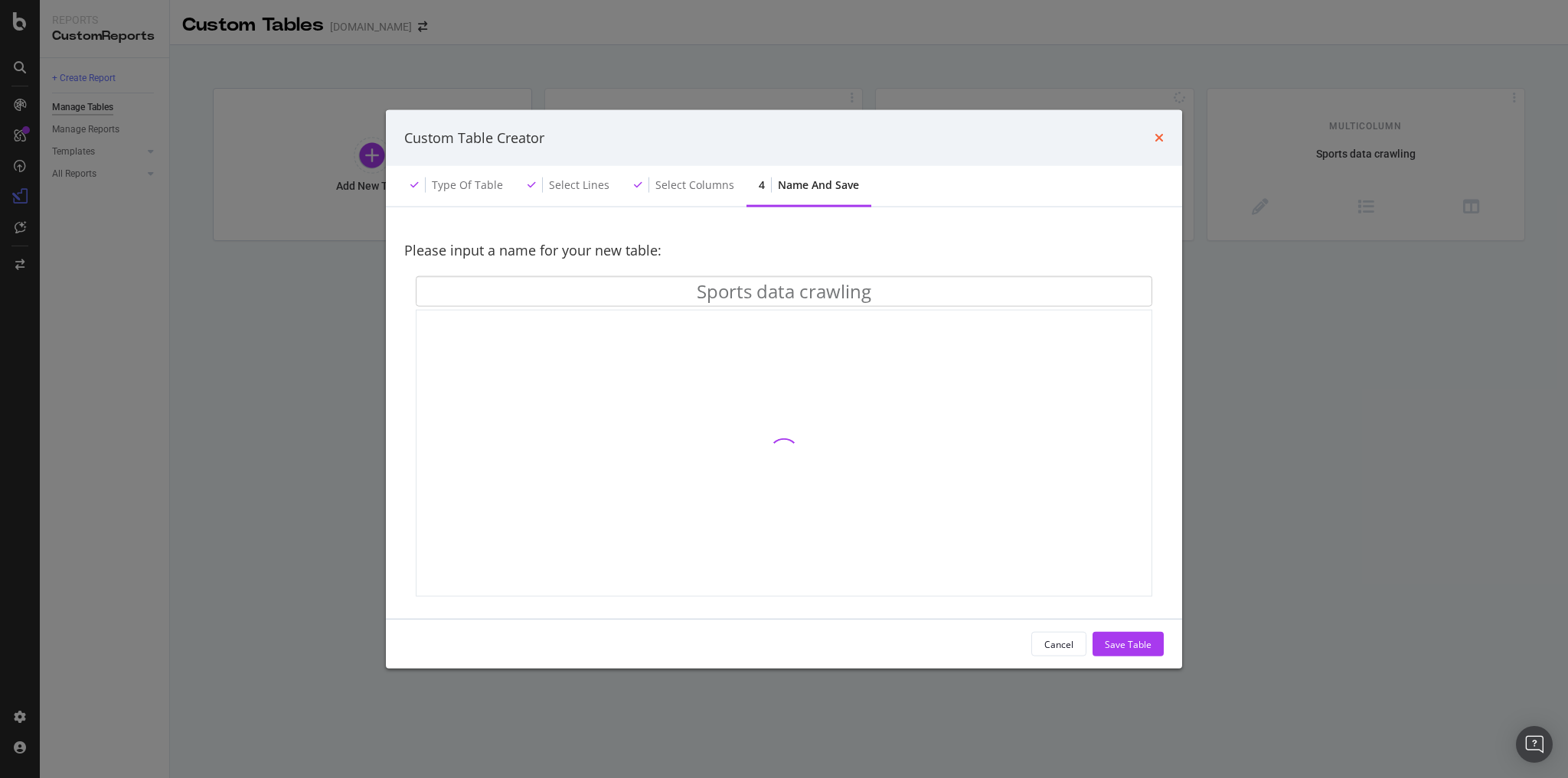
click at [1157, 142] on icon "times" at bounding box center [1158, 138] width 9 height 12
click at [1165, 150] on div "Custom Table Creator" at bounding box center [784, 138] width 796 height 57
click at [1159, 142] on icon "times" at bounding box center [1158, 138] width 9 height 12
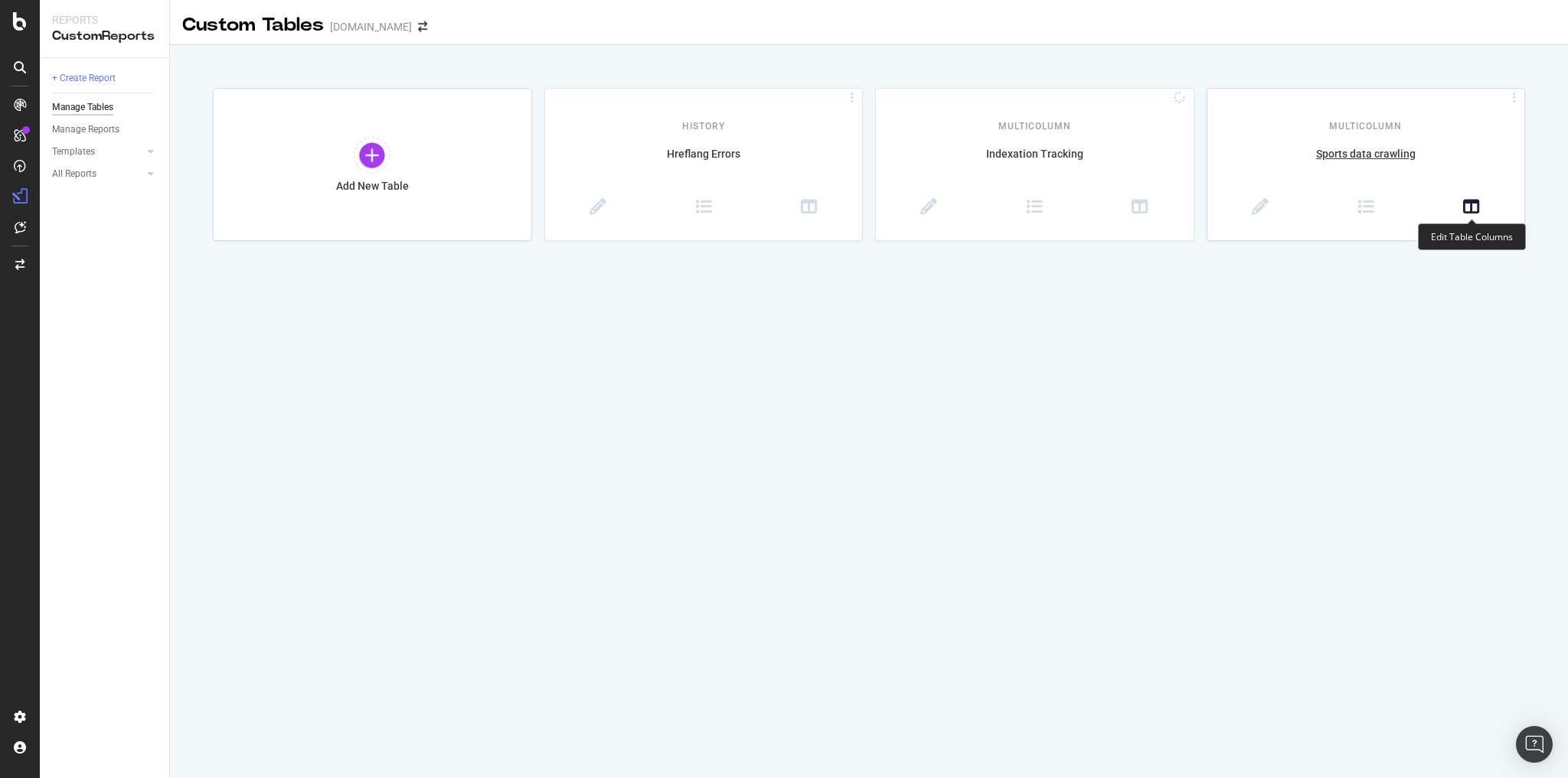
click at [1469, 212] on icon at bounding box center [1471, 207] width 17 height 17
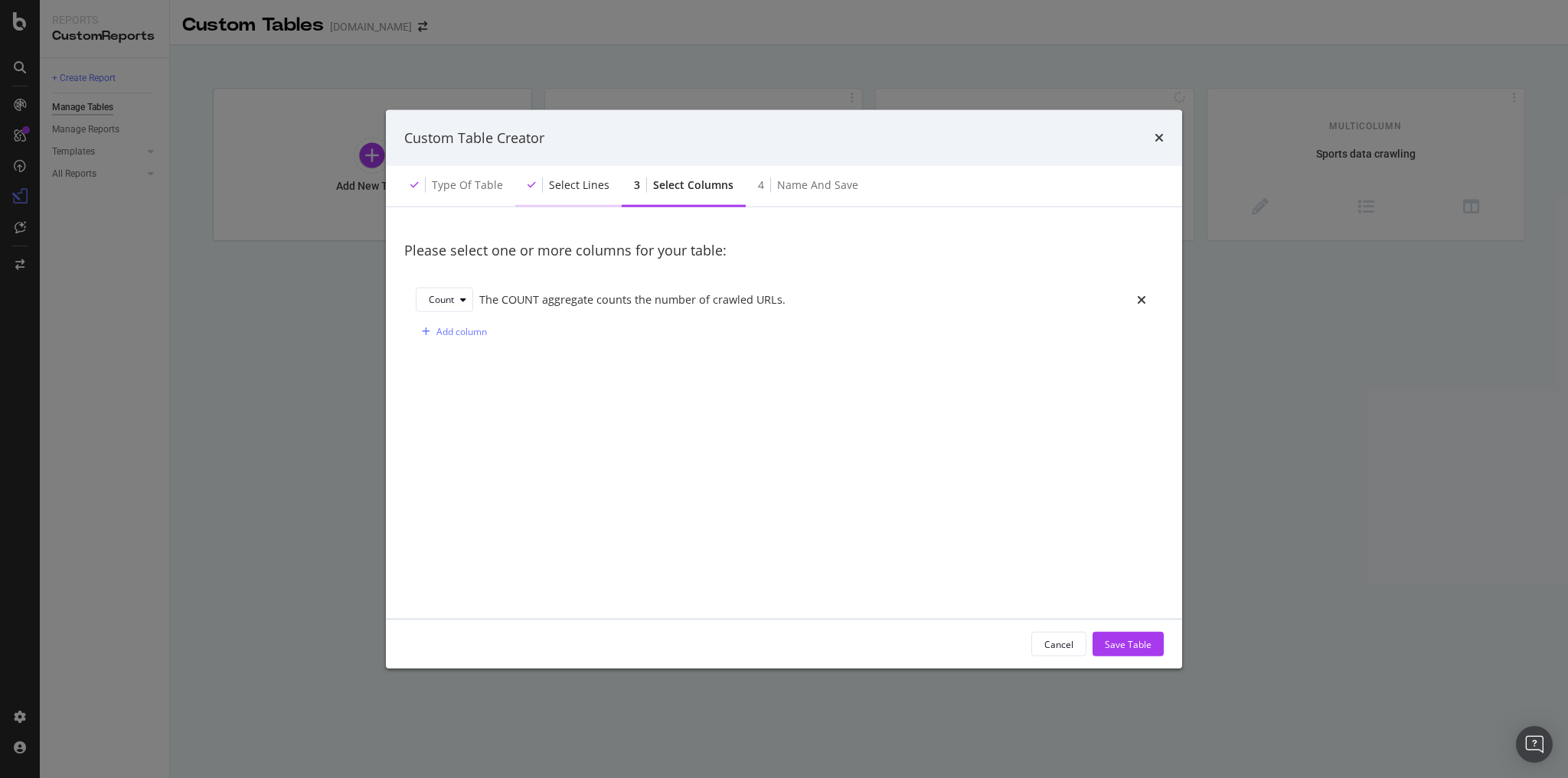
click at [605, 188] on div "Select lines" at bounding box center [568, 186] width 106 height 42
click at [570, 182] on div "Select lines" at bounding box center [579, 184] width 61 height 15
click at [570, 184] on div "Select lines" at bounding box center [579, 184] width 61 height 15
click at [589, 181] on div "Select lines" at bounding box center [579, 184] width 61 height 15
click at [1156, 132] on icon "times" at bounding box center [1158, 138] width 9 height 12
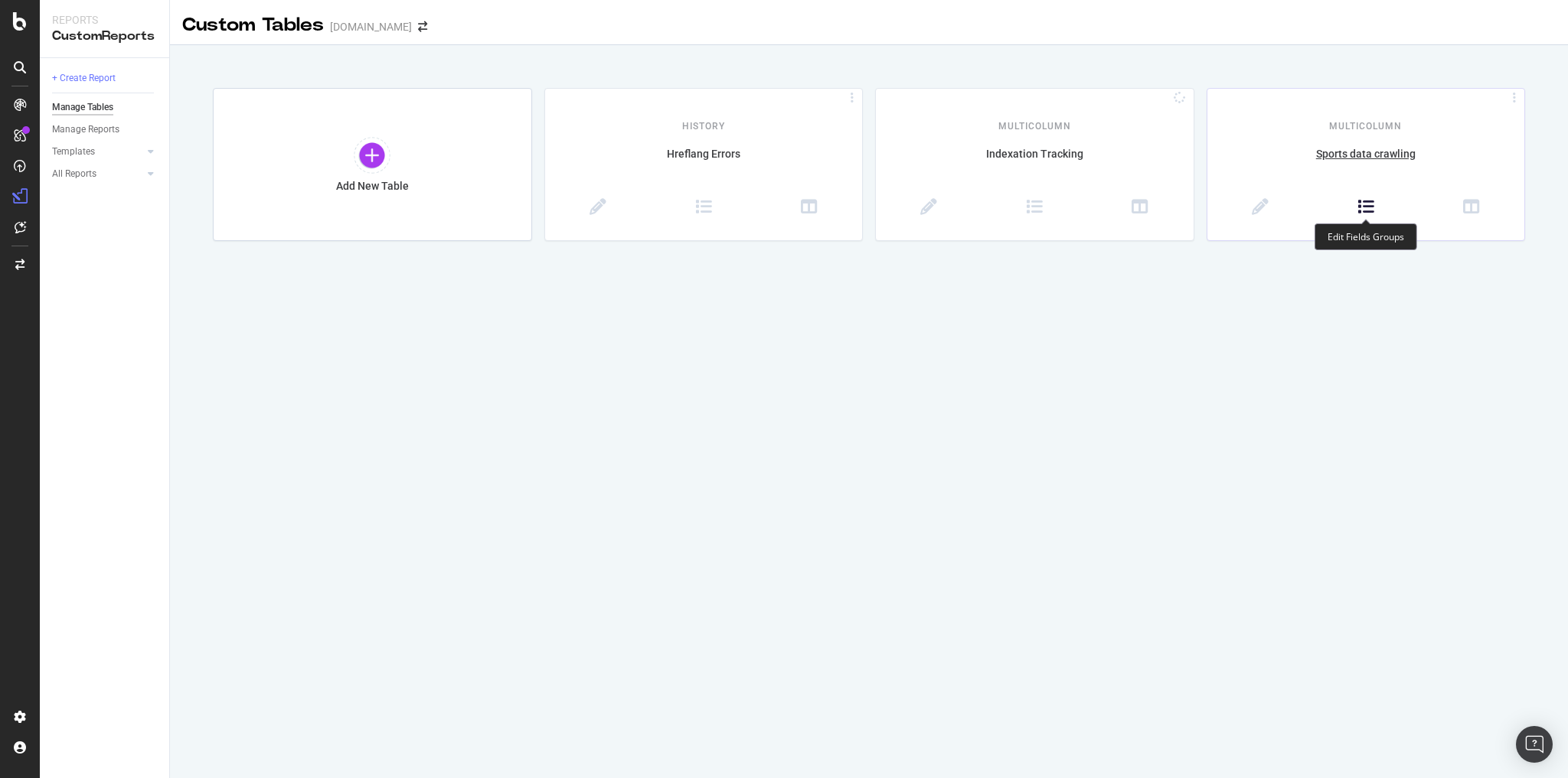
click at [1371, 205] on icon at bounding box center [1365, 207] width 17 height 17
